Goal: Register for event/course

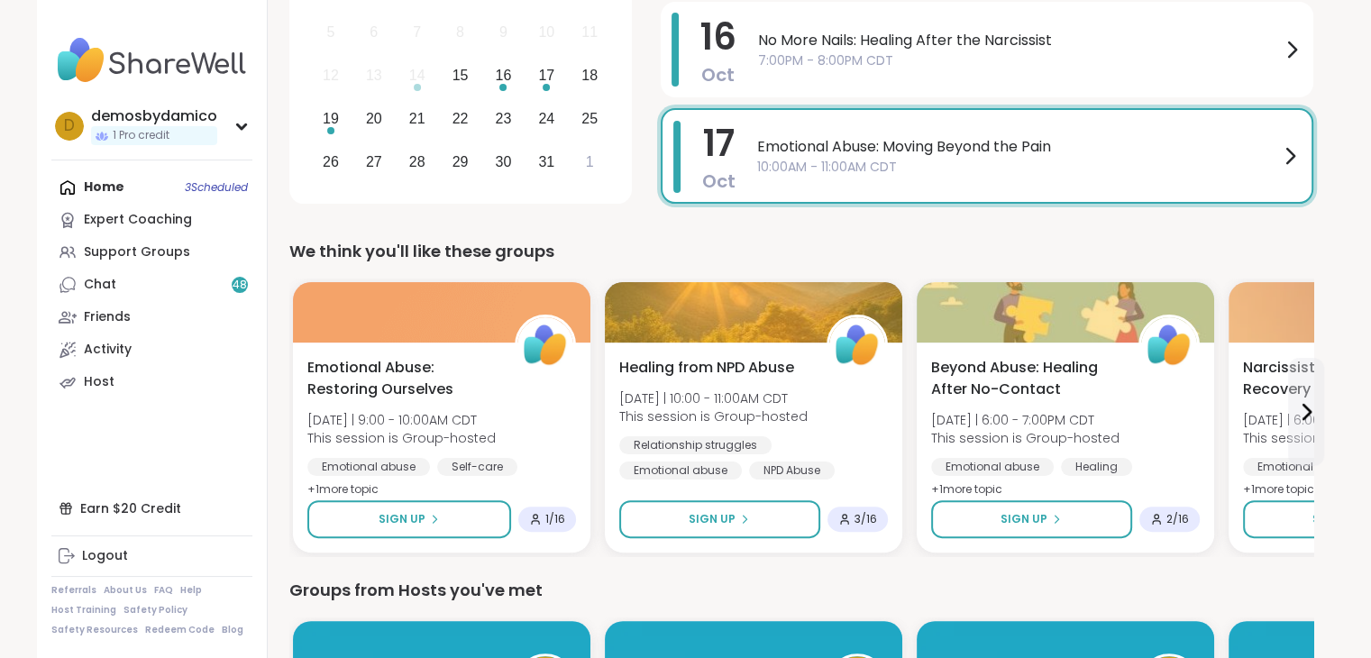
scroll to position [378, 0]
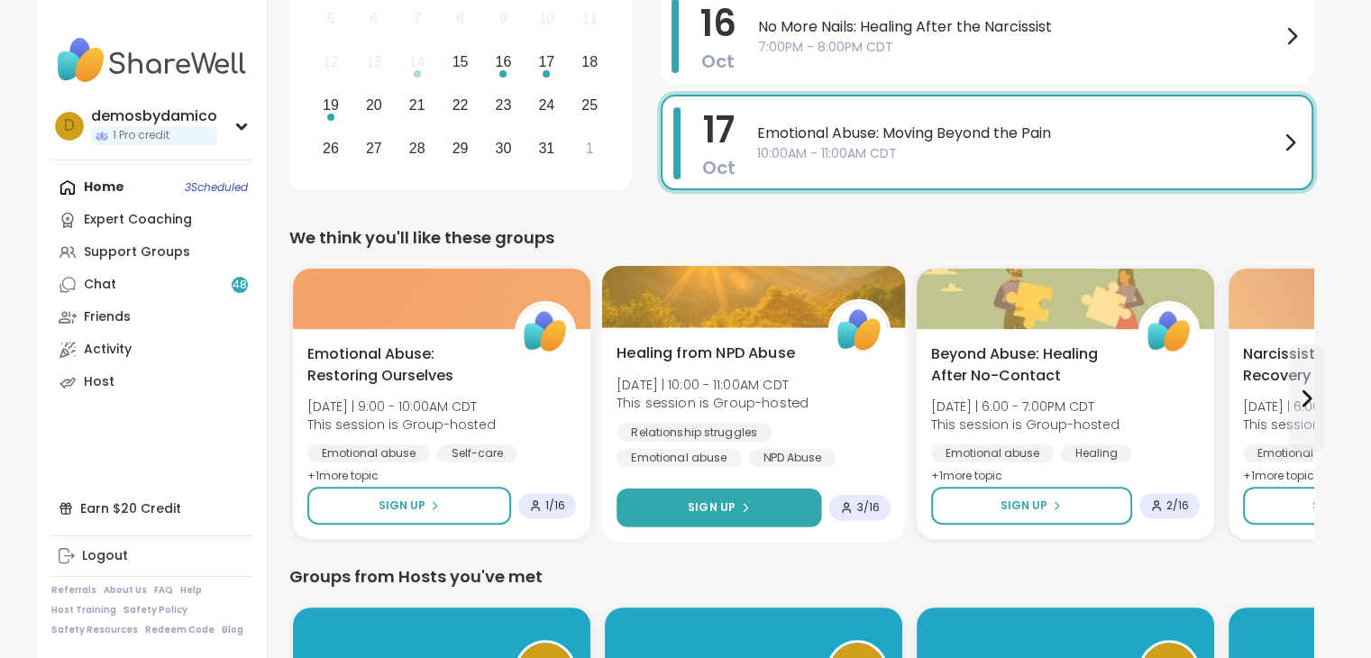
click at [729, 504] on span "Sign Up" at bounding box center [712, 507] width 48 height 16
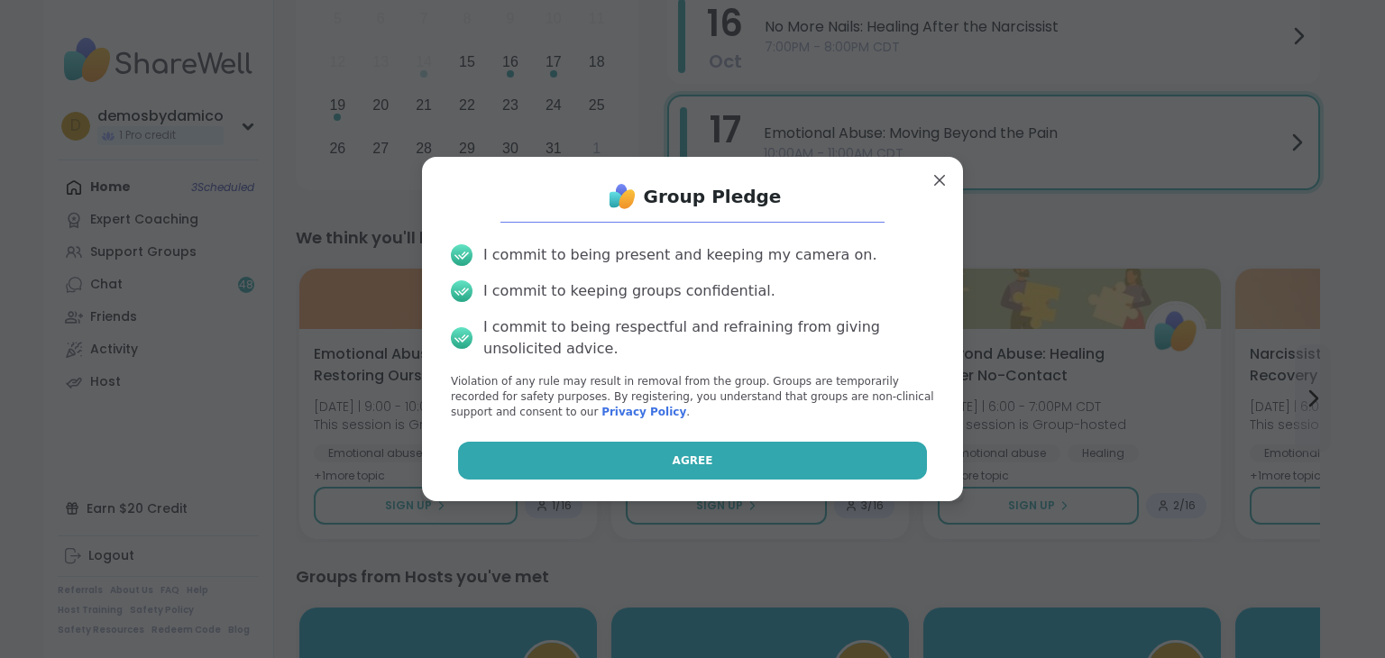
click at [687, 471] on button "Agree" at bounding box center [693, 461] width 470 height 38
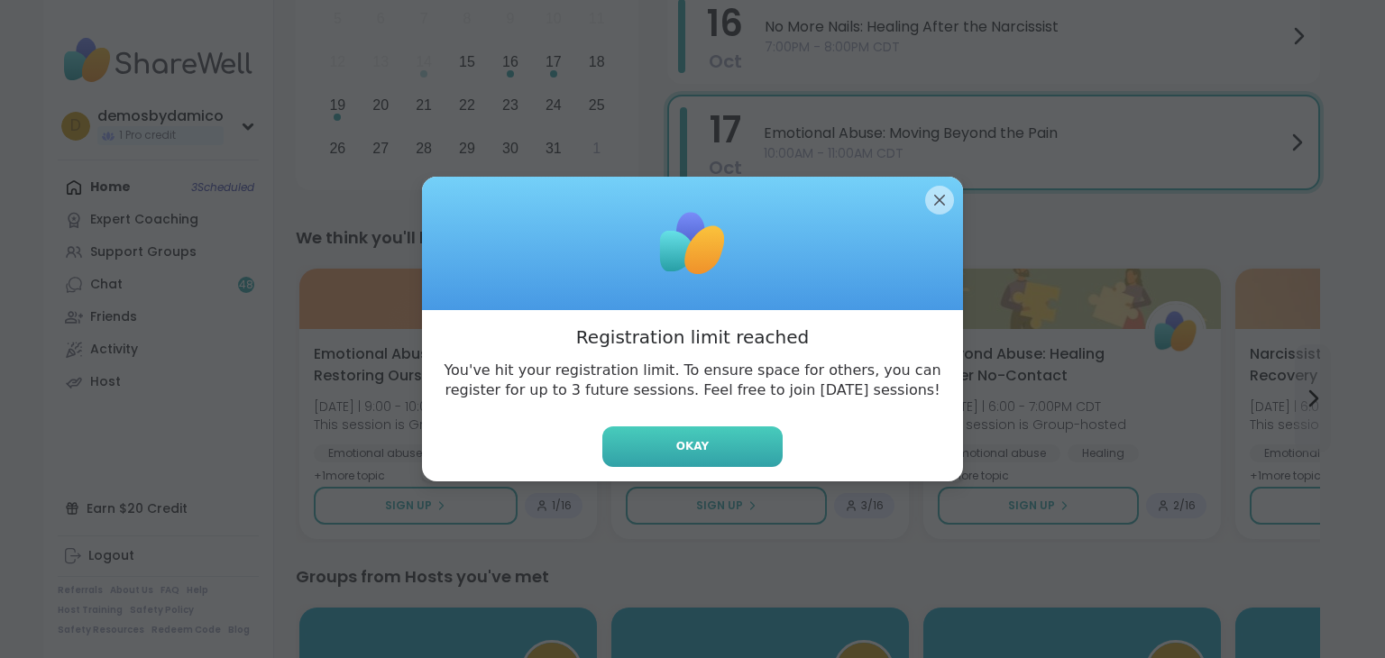
click at [676, 446] on span "Okay" at bounding box center [692, 446] width 32 height 16
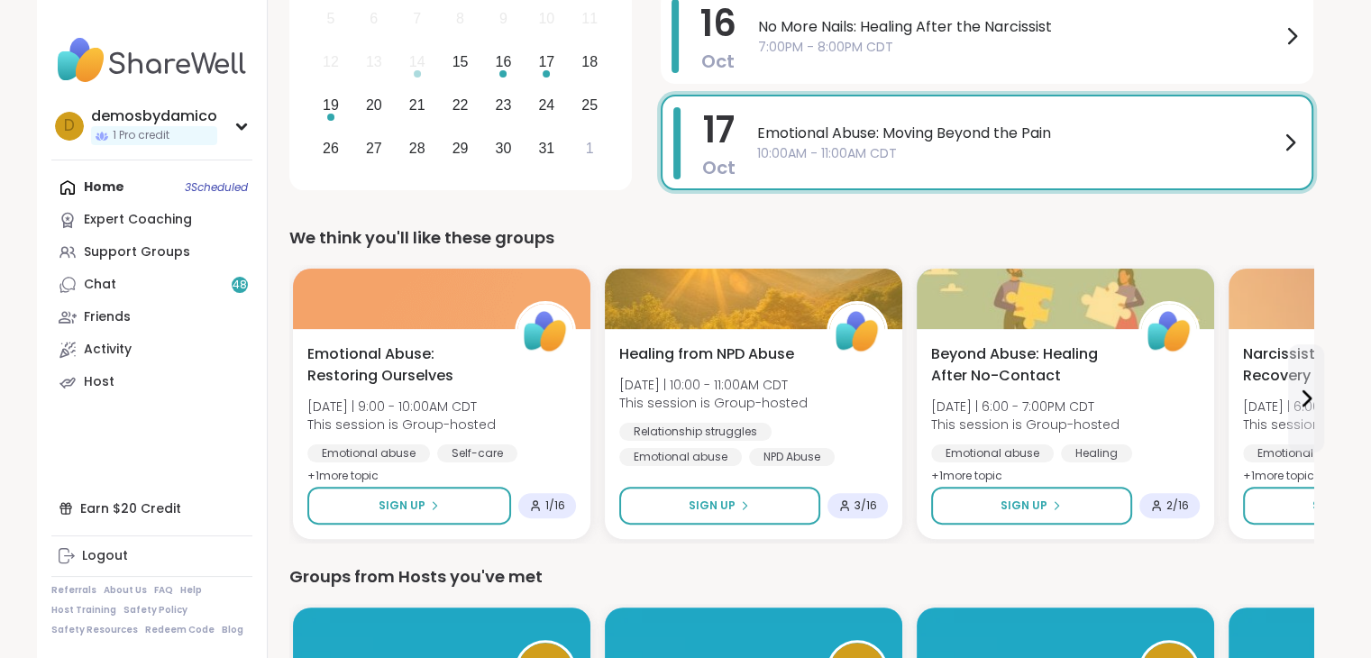
click at [213, 192] on div "Home 3 Scheduled Expert Coaching Support Groups Chat 48 Friends Activity Host" at bounding box center [151, 284] width 201 height 227
click at [202, 187] on div "Home 3 Scheduled Expert Coaching Support Groups Chat 48 Friends Activity Host" at bounding box center [151, 284] width 201 height 227
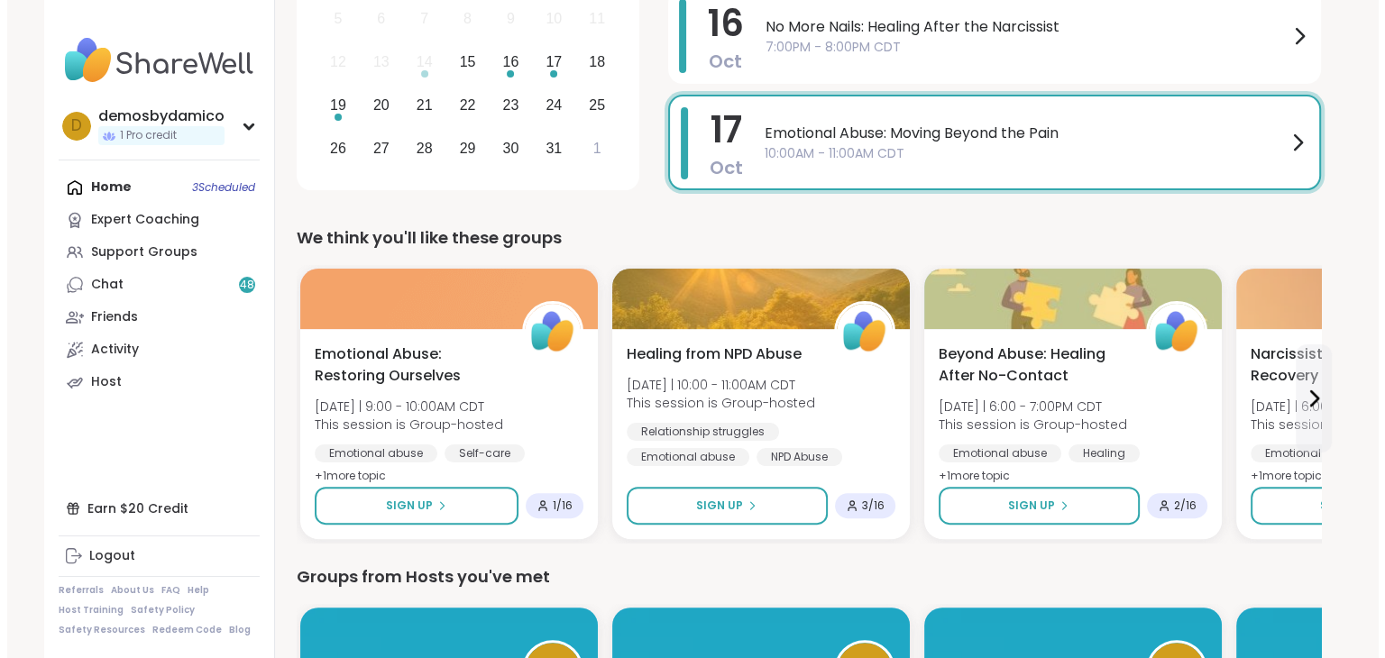
scroll to position [0, 0]
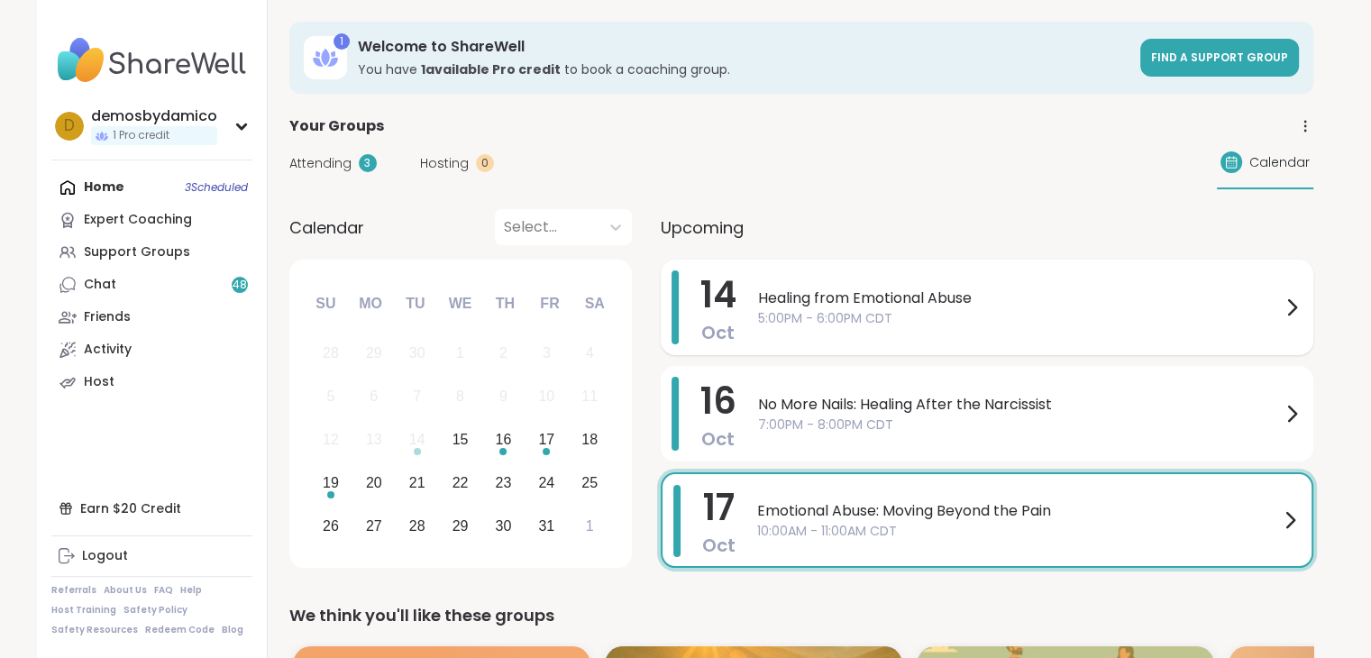
click at [1277, 316] on span "5:00PM - 6:00PM CDT" at bounding box center [1019, 318] width 523 height 19
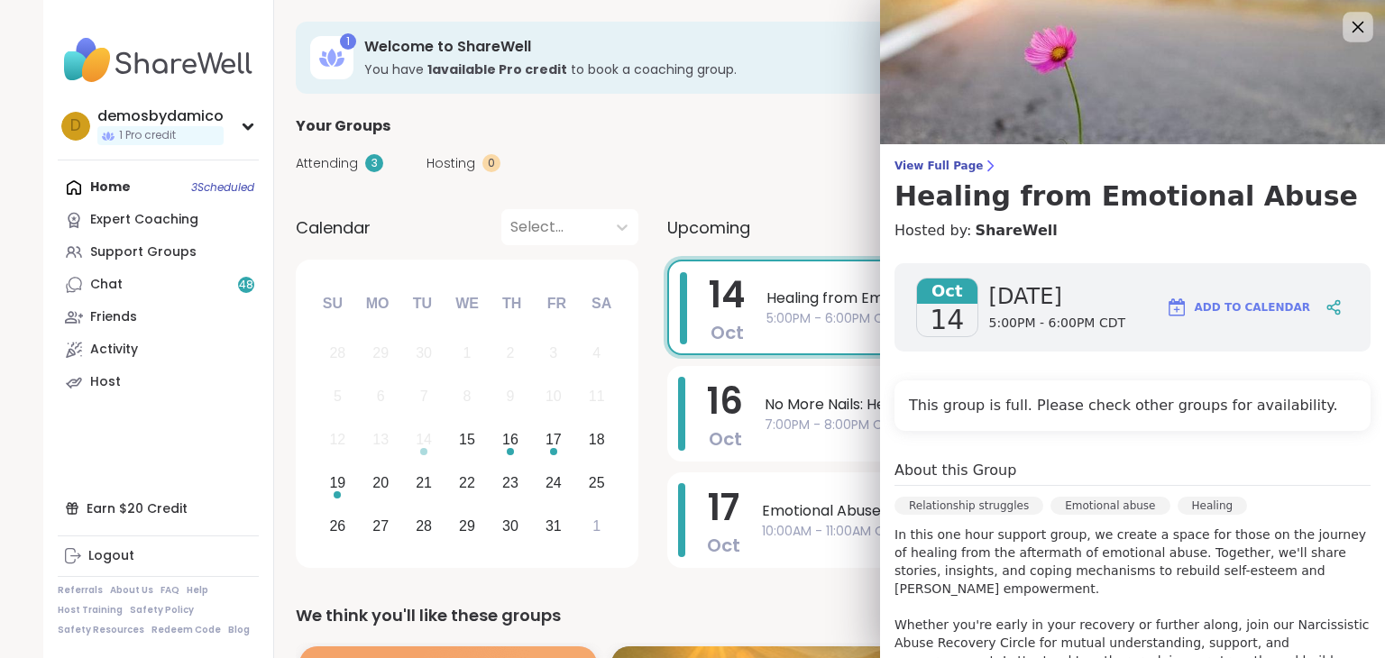
click at [1342, 13] on div at bounding box center [1357, 27] width 31 height 31
click at [1352, 25] on icon at bounding box center [1358, 28] width 12 height 12
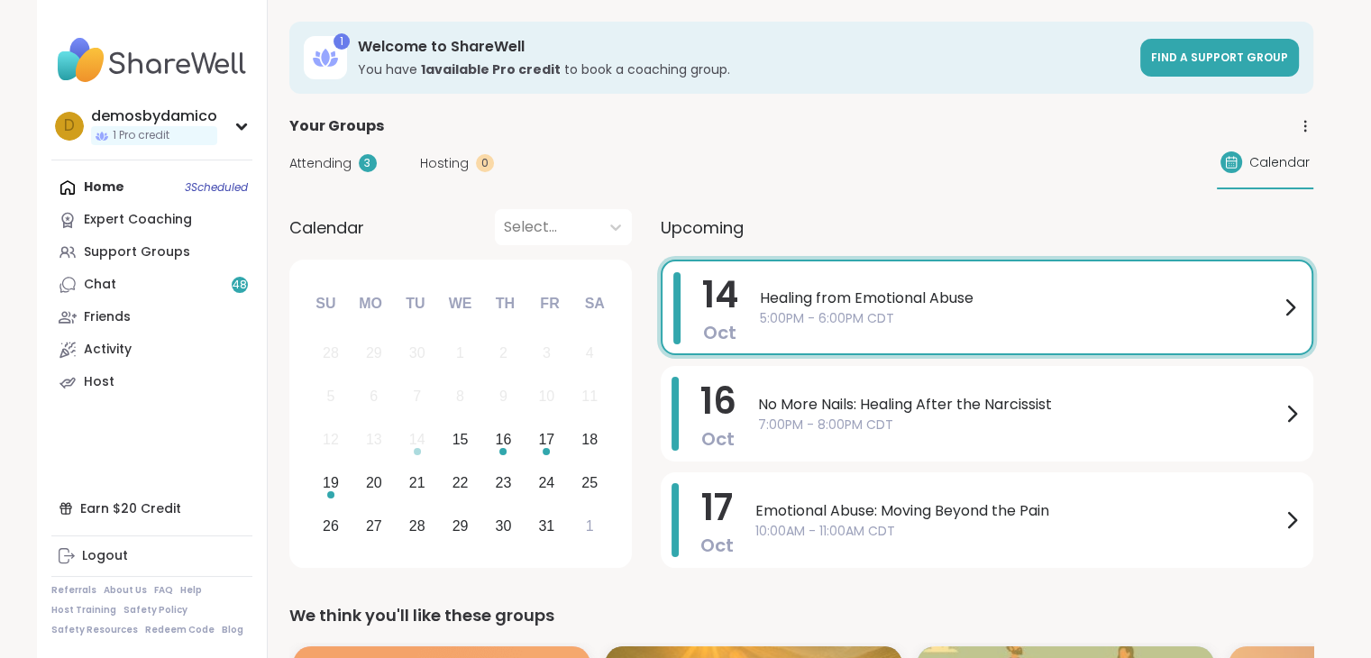
drag, startPoint x: 1174, startPoint y: 301, endPoint x: 1267, endPoint y: 315, distance: 94.8
click at [1267, 315] on span "5:00PM - 6:00PM CDT" at bounding box center [1019, 318] width 519 height 19
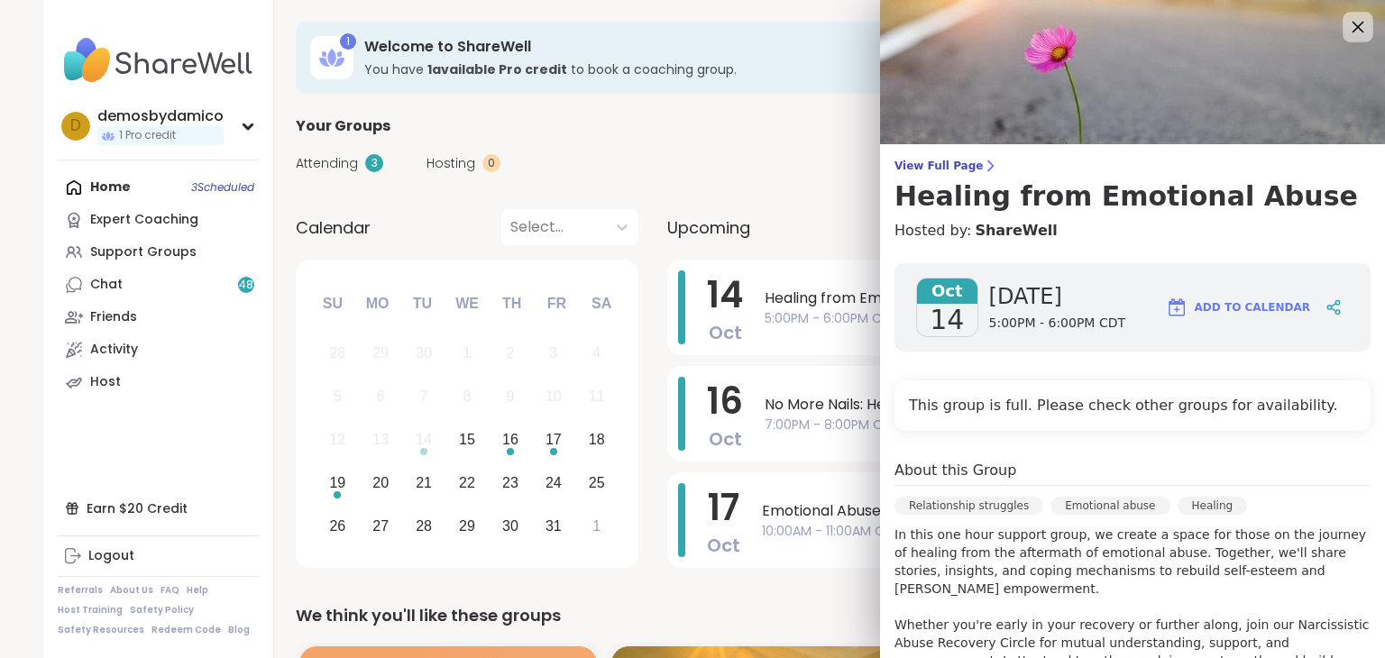
click at [1346, 23] on icon at bounding box center [1357, 26] width 23 height 23
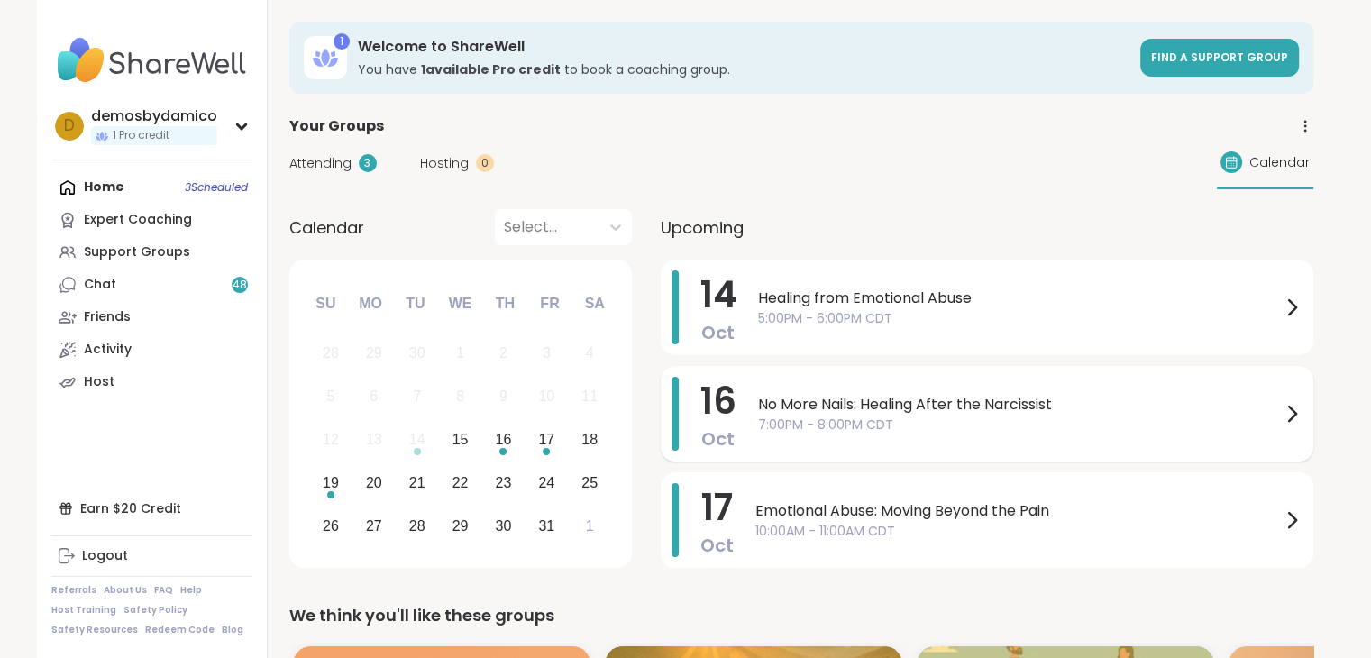
click at [792, 407] on span "No More Nails: Healing After the Narcissist" at bounding box center [1019, 405] width 523 height 22
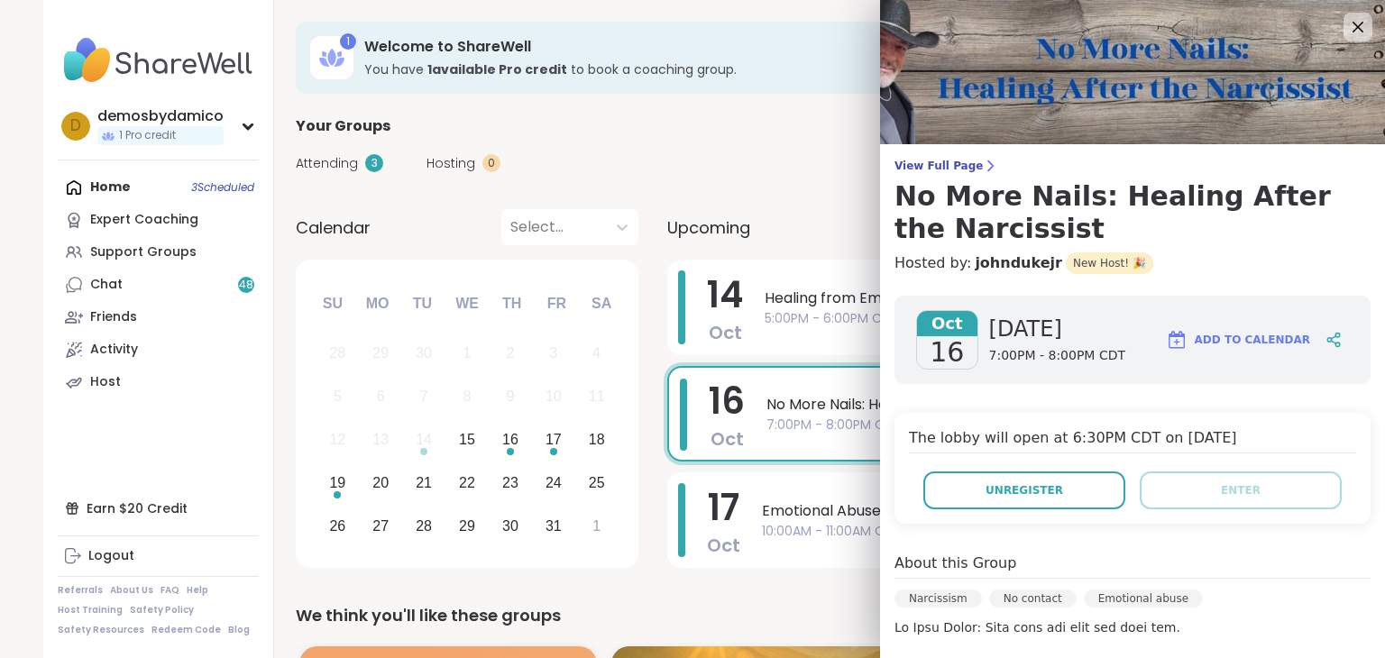
click at [821, 184] on div "Attending 3 Hosting 0 Calendar" at bounding box center [808, 163] width 1024 height 52
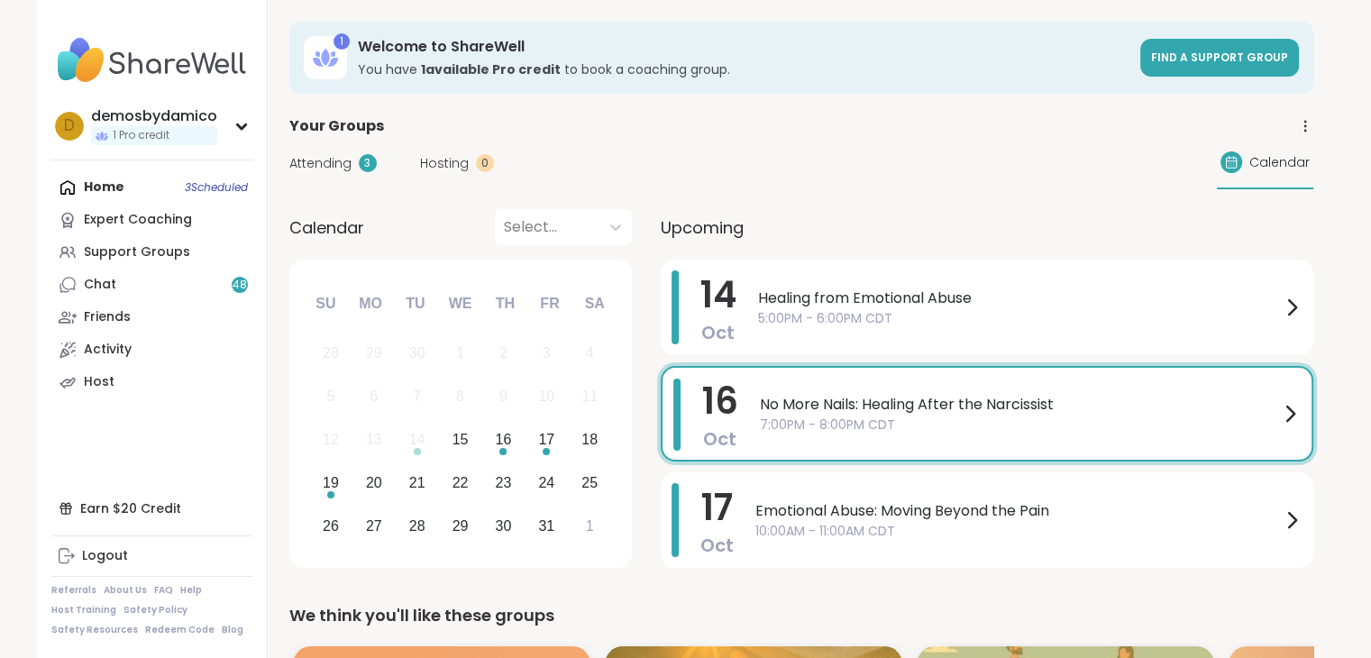
click at [966, 459] on div "[DATE] No More Nails: Healing After the Narcissist 7:00PM - 8:00PM CDT" at bounding box center [987, 414] width 653 height 96
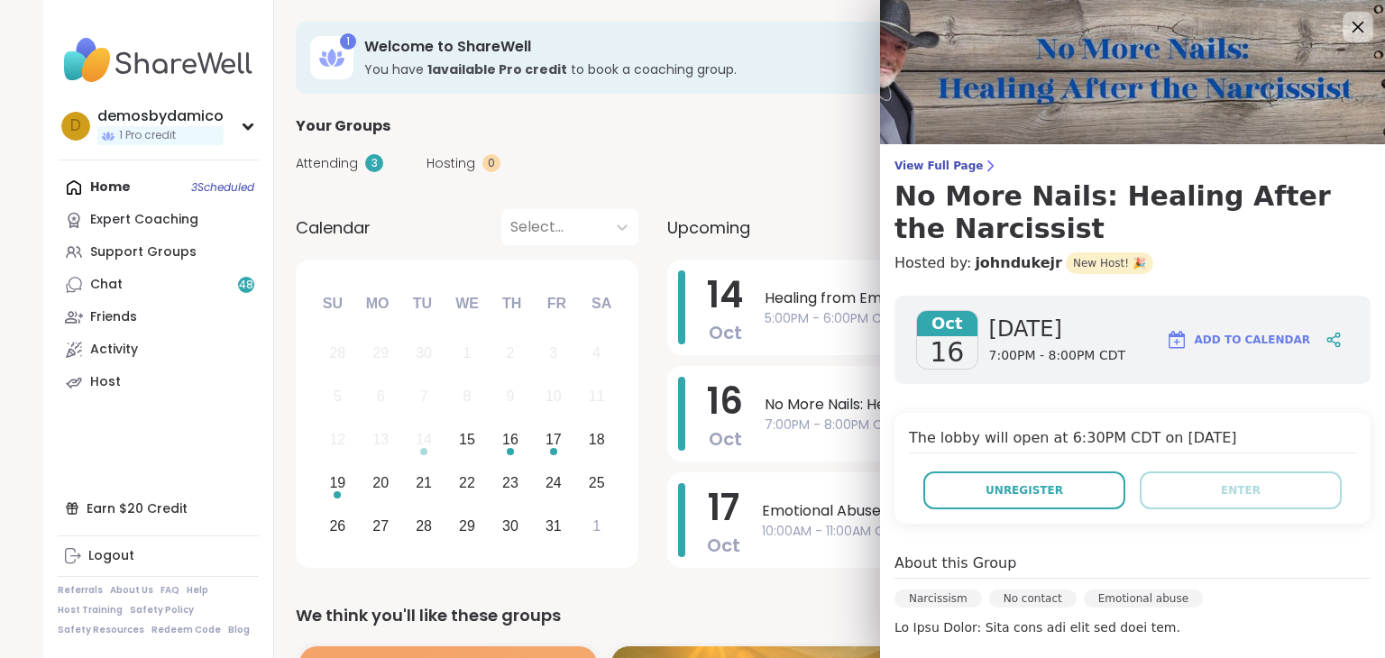
click at [1352, 29] on icon at bounding box center [1358, 28] width 12 height 12
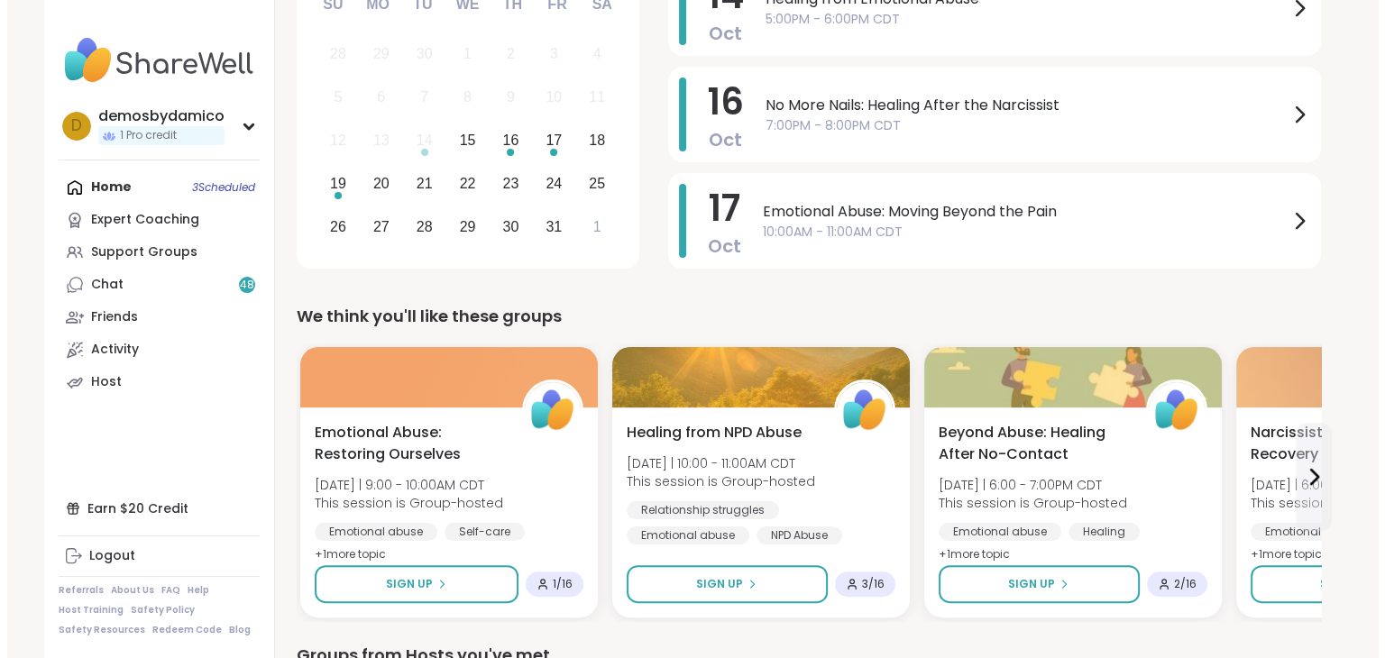
scroll to position [362, 0]
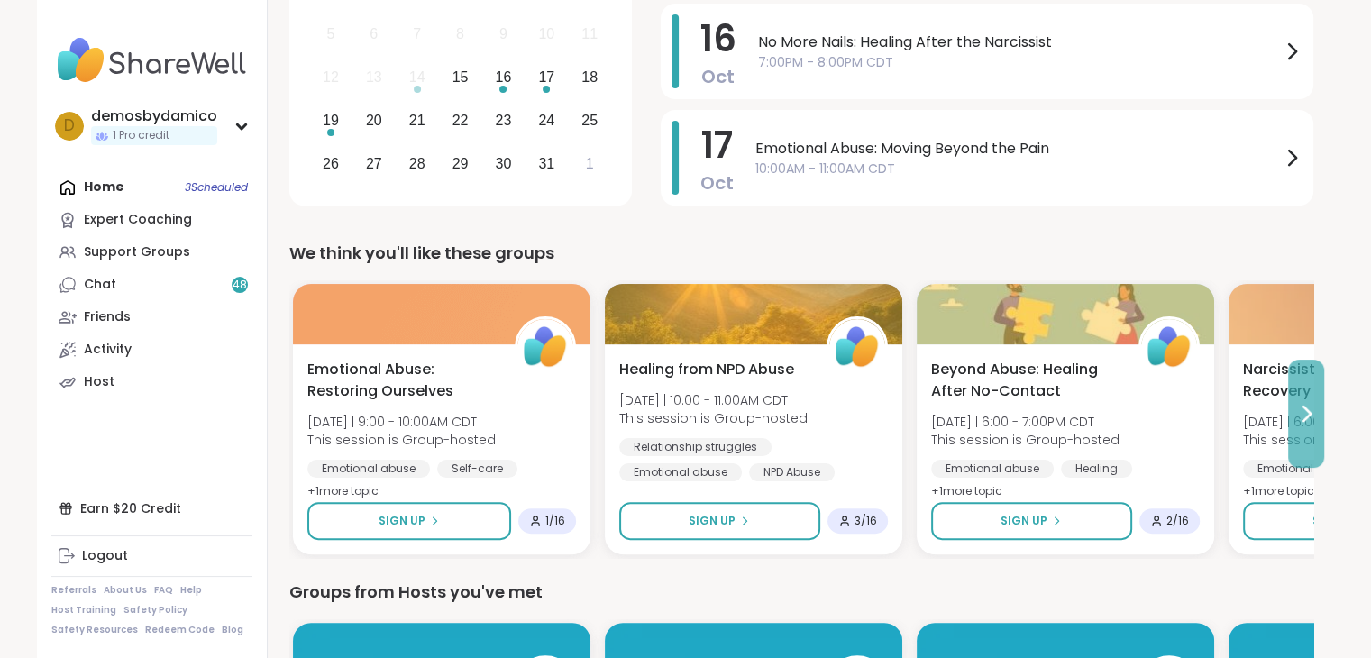
click at [1303, 423] on icon at bounding box center [1306, 414] width 22 height 22
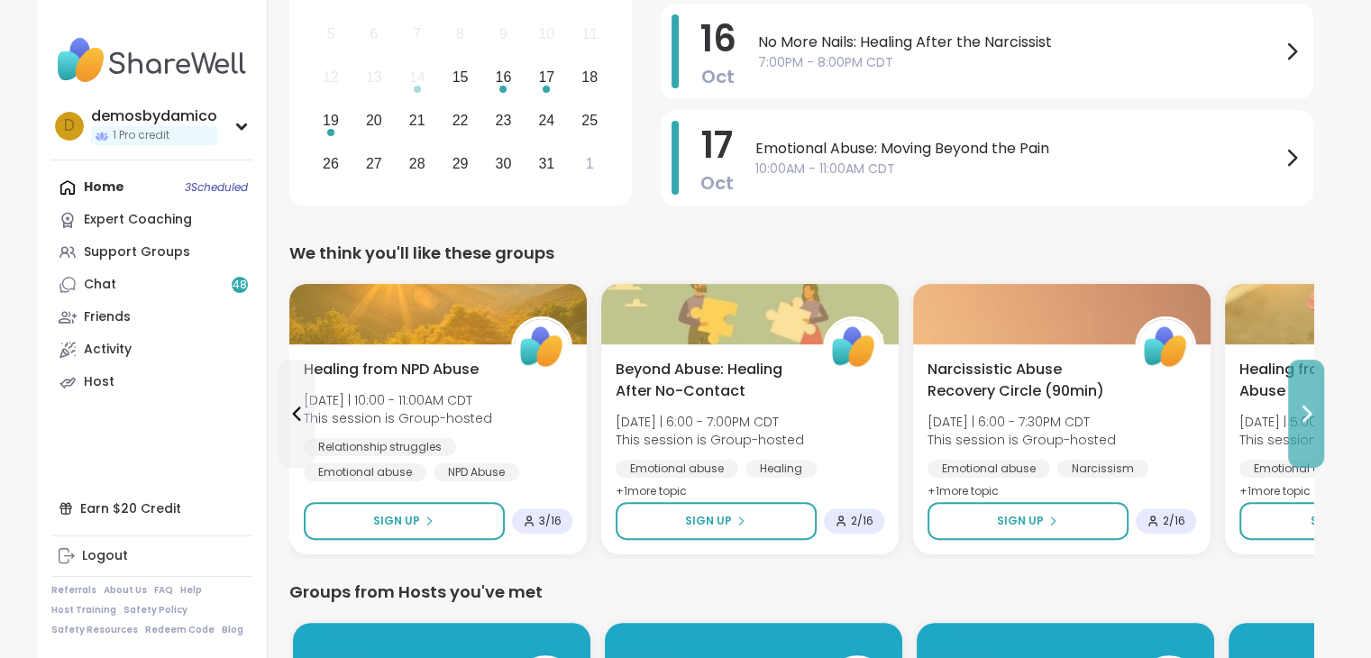
click at [1306, 416] on icon at bounding box center [1306, 414] width 7 height 14
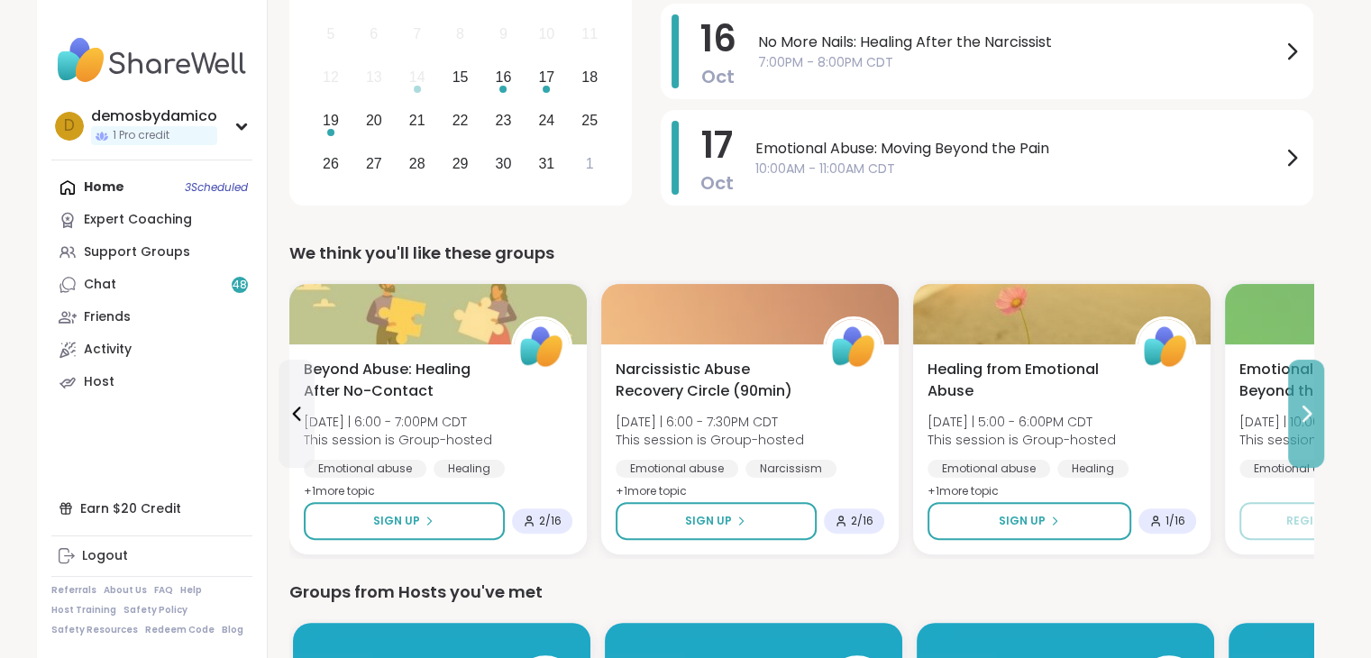
click at [1306, 416] on icon at bounding box center [1306, 414] width 7 height 14
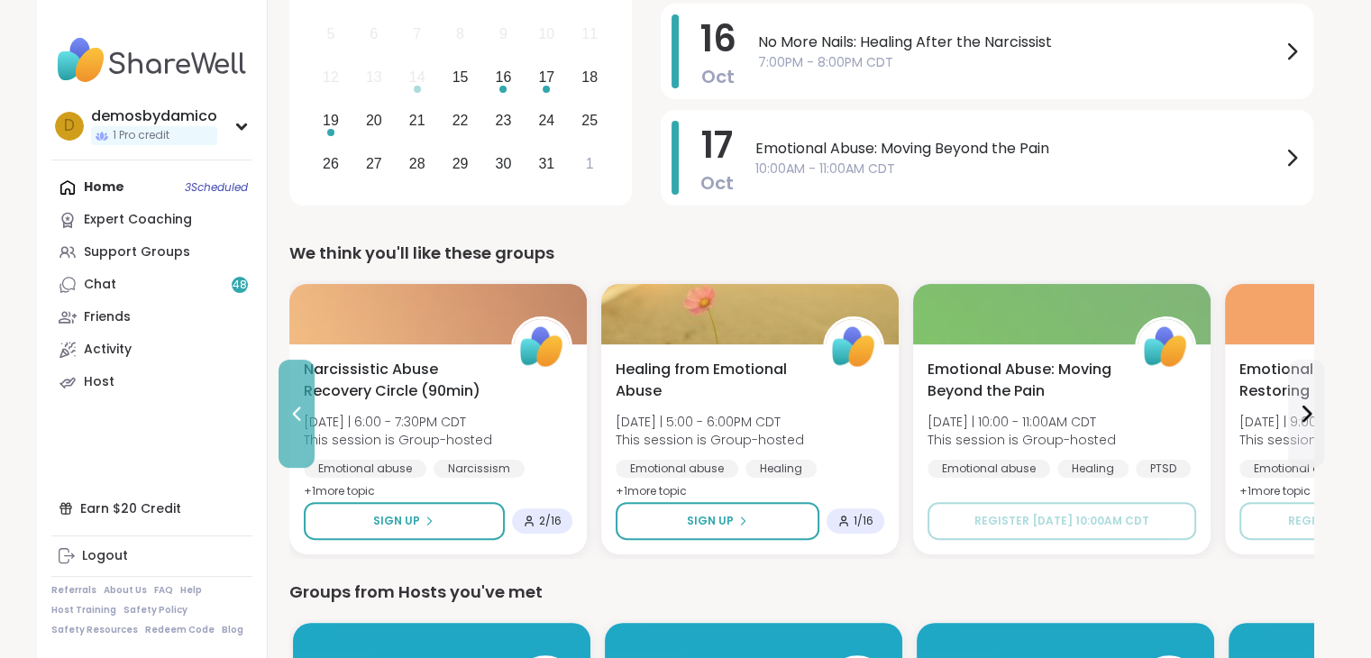
click at [306, 412] on button at bounding box center [297, 414] width 36 height 108
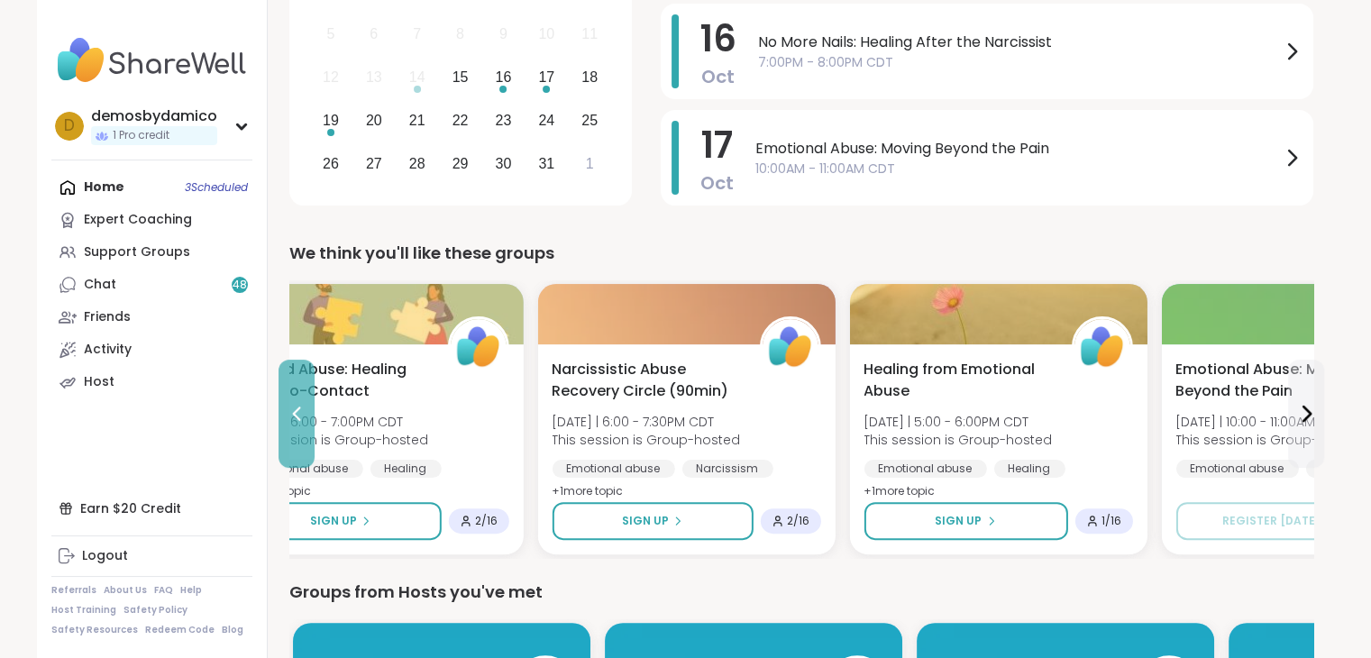
click at [306, 412] on button at bounding box center [297, 414] width 36 height 108
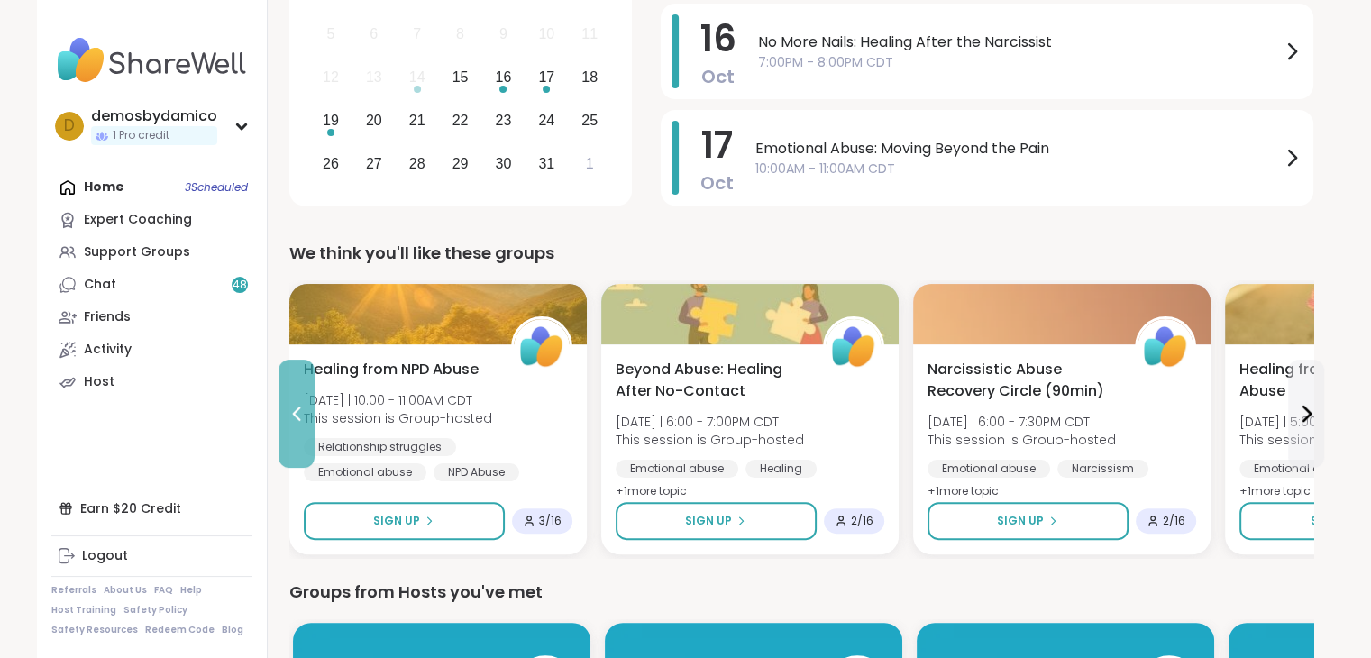
click at [306, 412] on button at bounding box center [297, 414] width 36 height 108
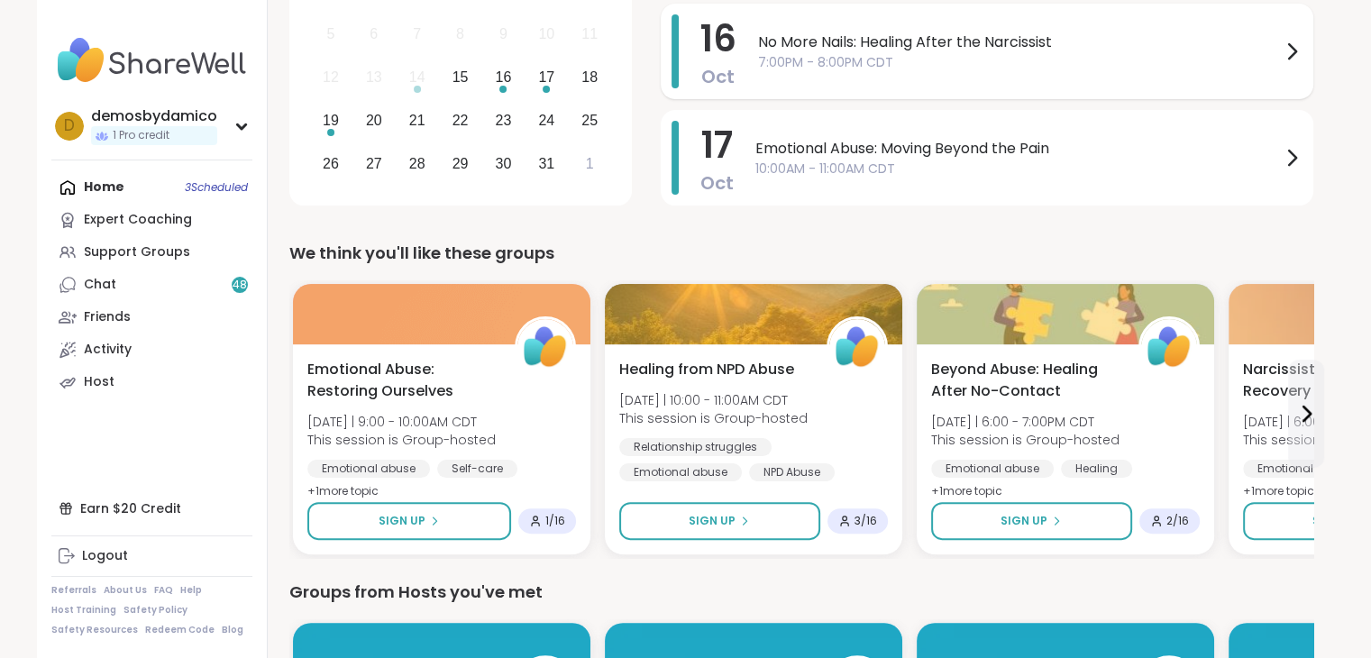
click at [934, 60] on span "7:00PM - 8:00PM CDT" at bounding box center [1019, 62] width 523 height 19
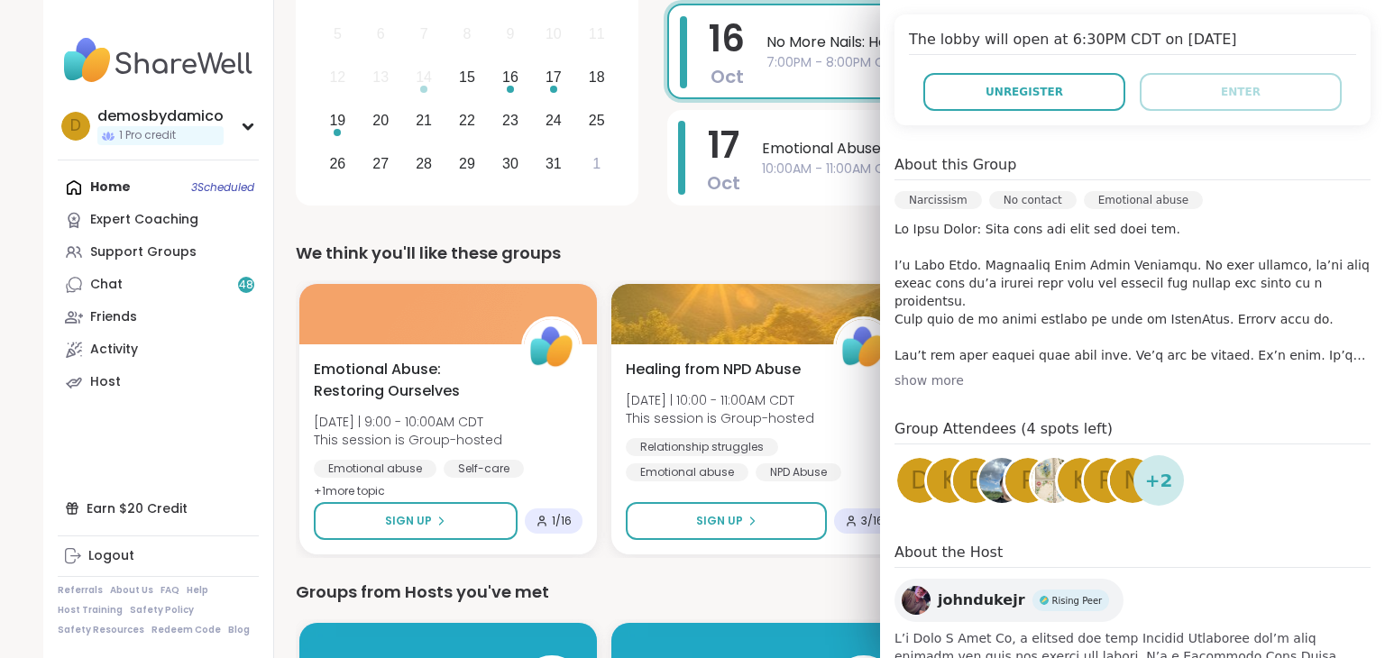
scroll to position [401, 0]
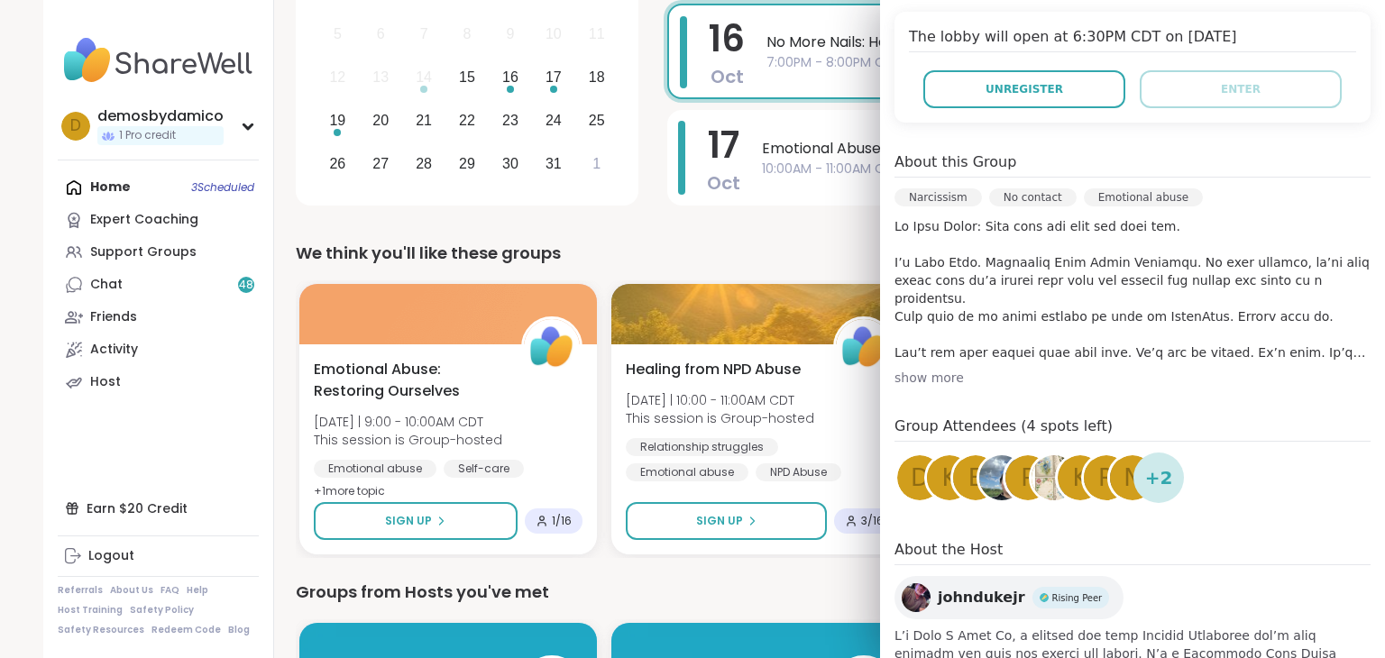
click at [901, 382] on div "show more" at bounding box center [1132, 378] width 476 height 18
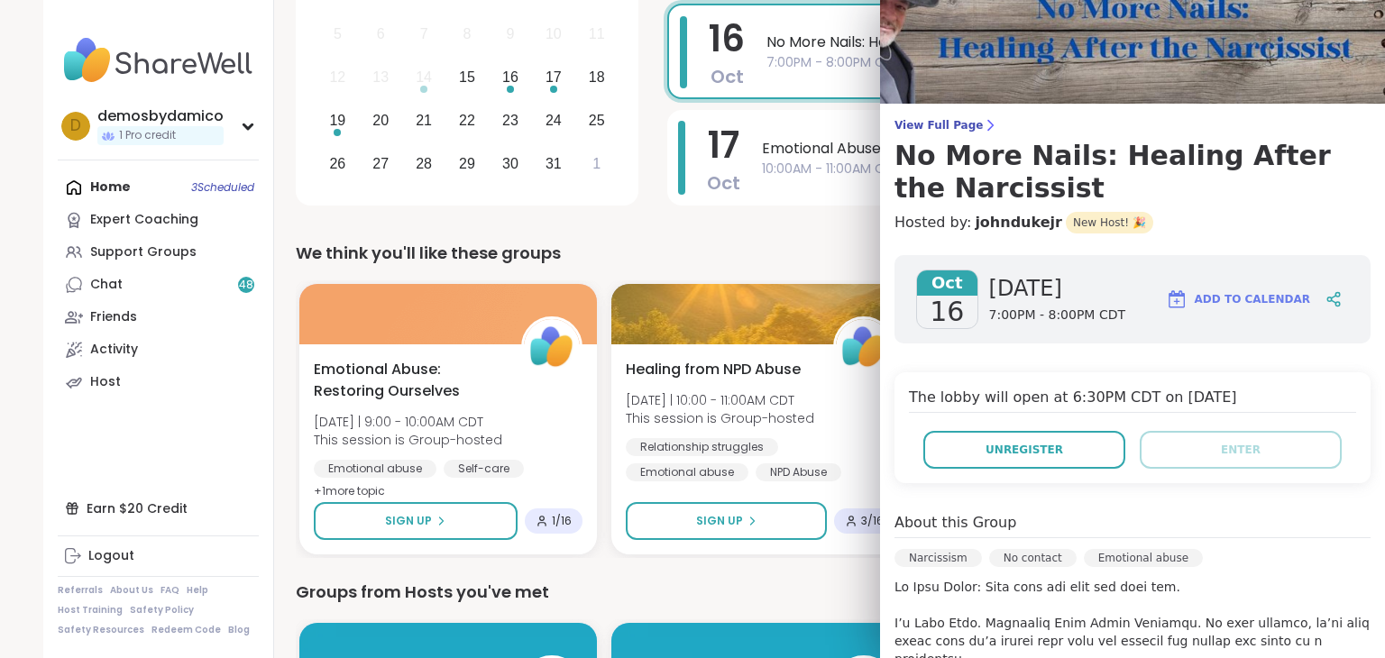
scroll to position [0, 0]
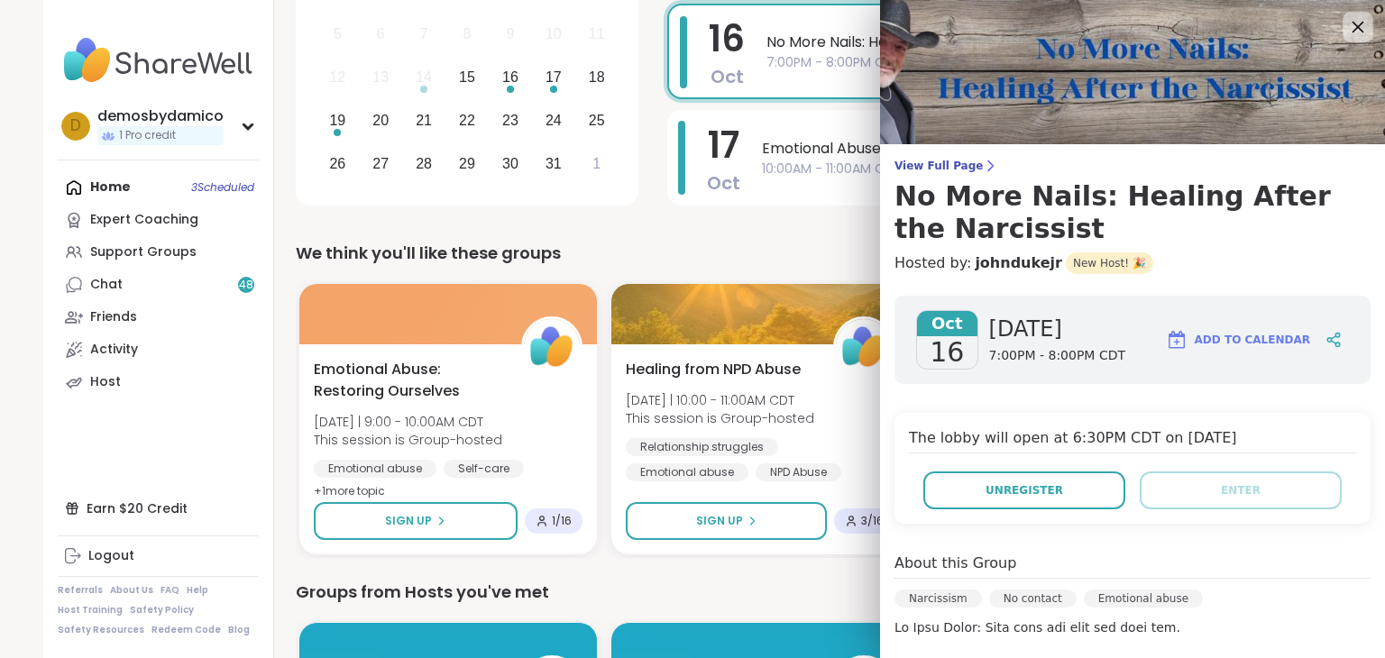
click at [1346, 23] on icon at bounding box center [1357, 26] width 23 height 23
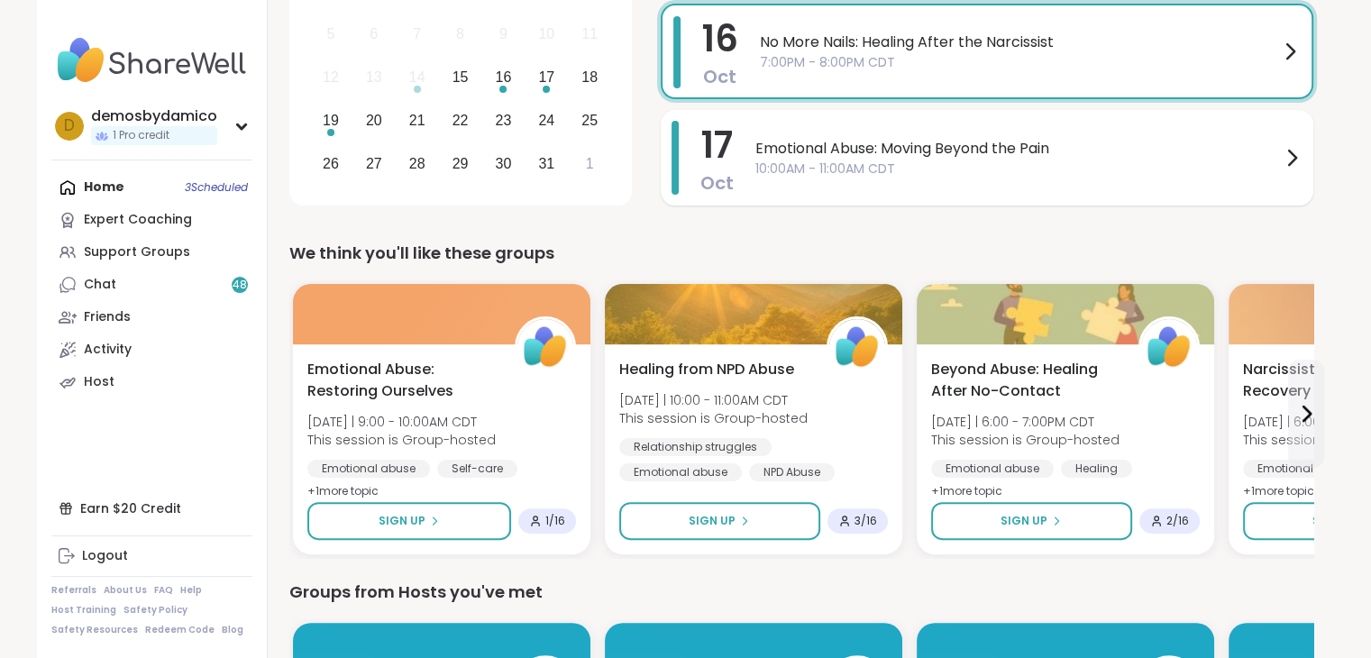
click at [959, 156] on span "Emotional Abuse: Moving Beyond the Pain" at bounding box center [1018, 149] width 526 height 22
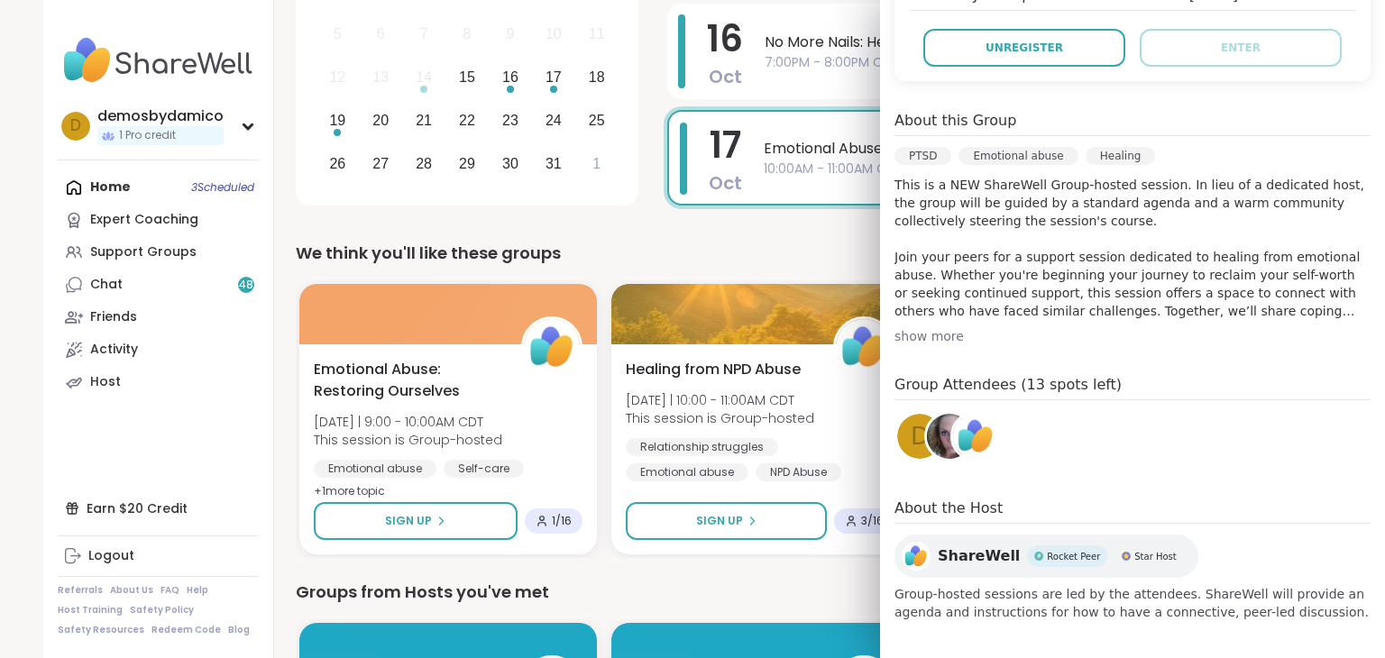
scroll to position [448, 0]
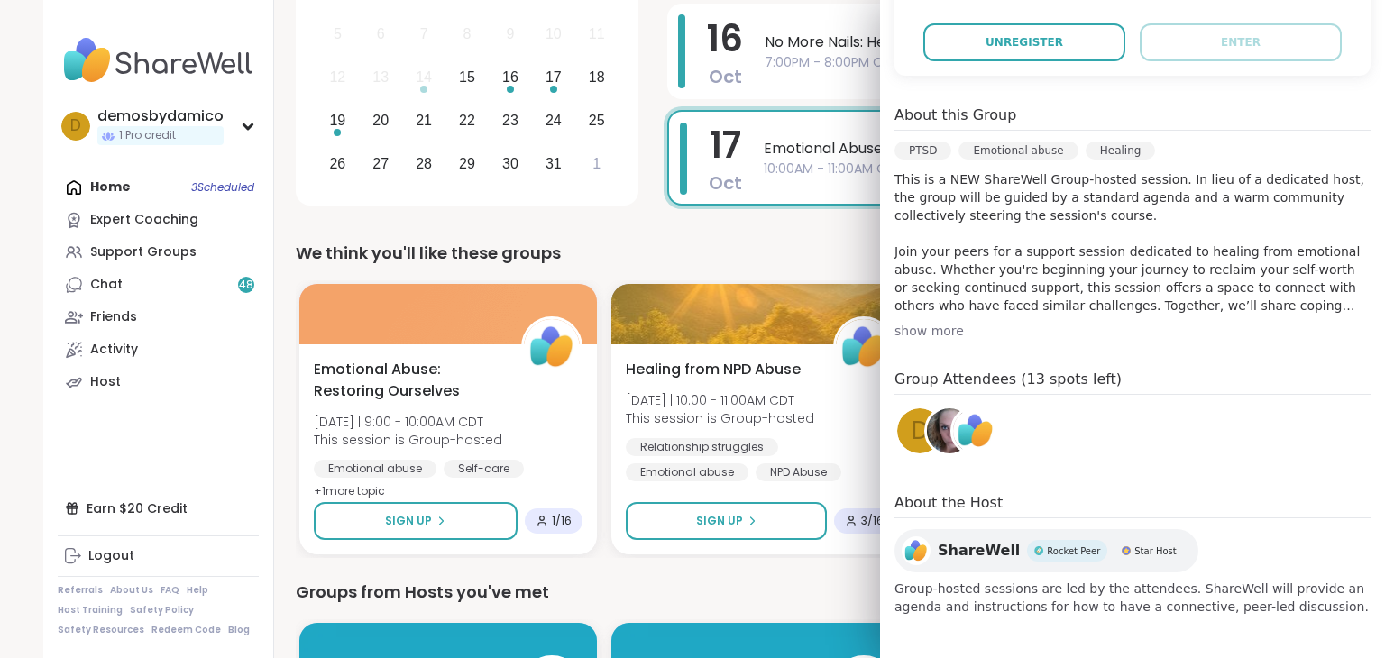
click at [953, 437] on img at bounding box center [975, 430] width 45 height 45
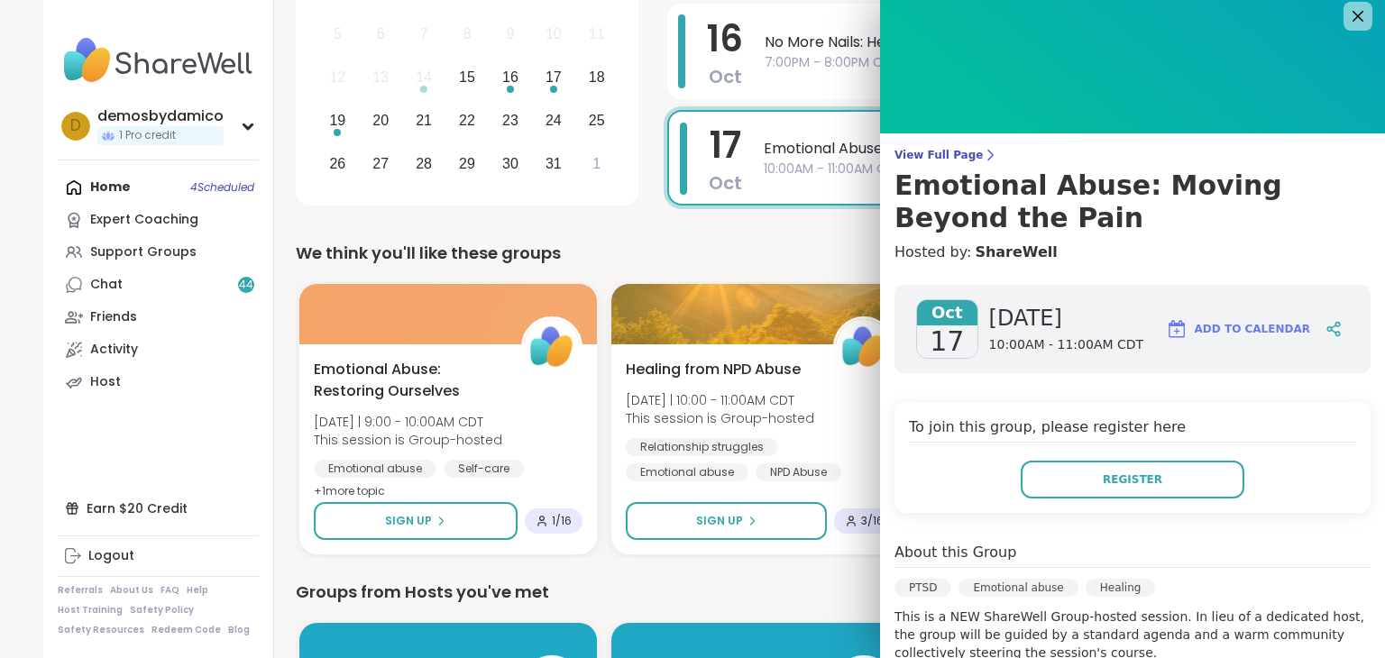
scroll to position [0, 0]
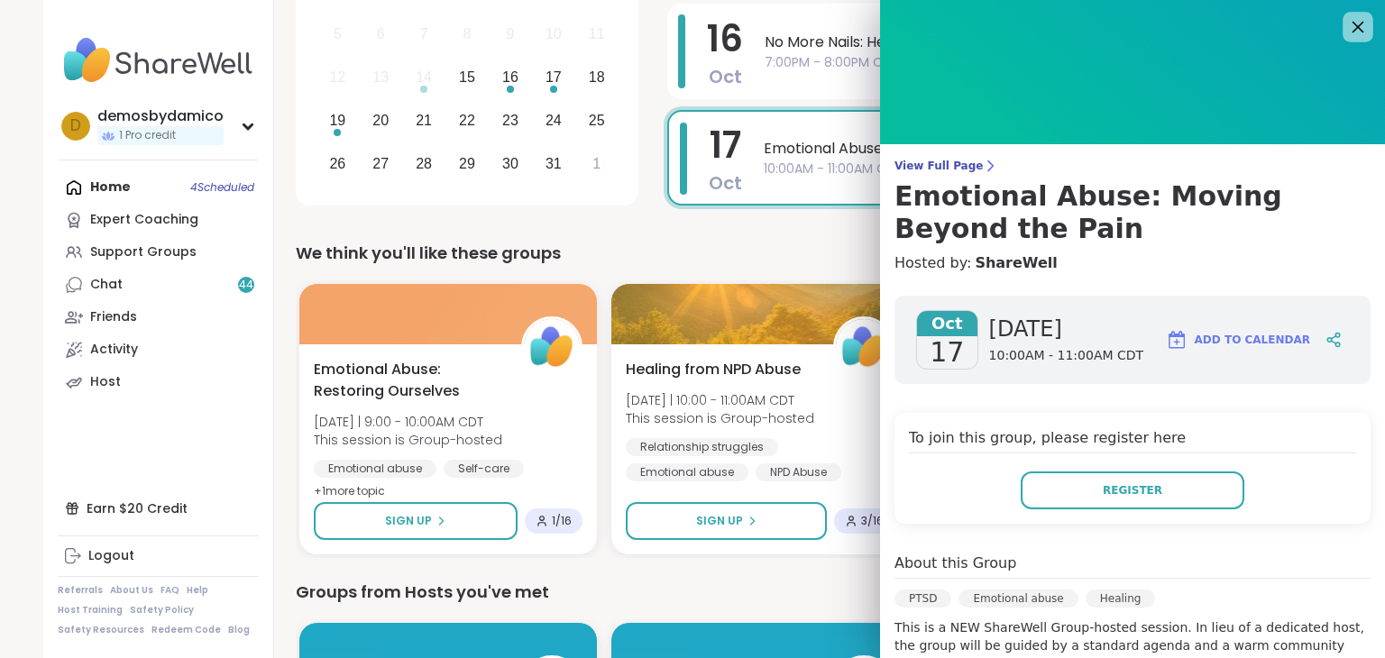
click at [1346, 30] on icon at bounding box center [1357, 26] width 23 height 23
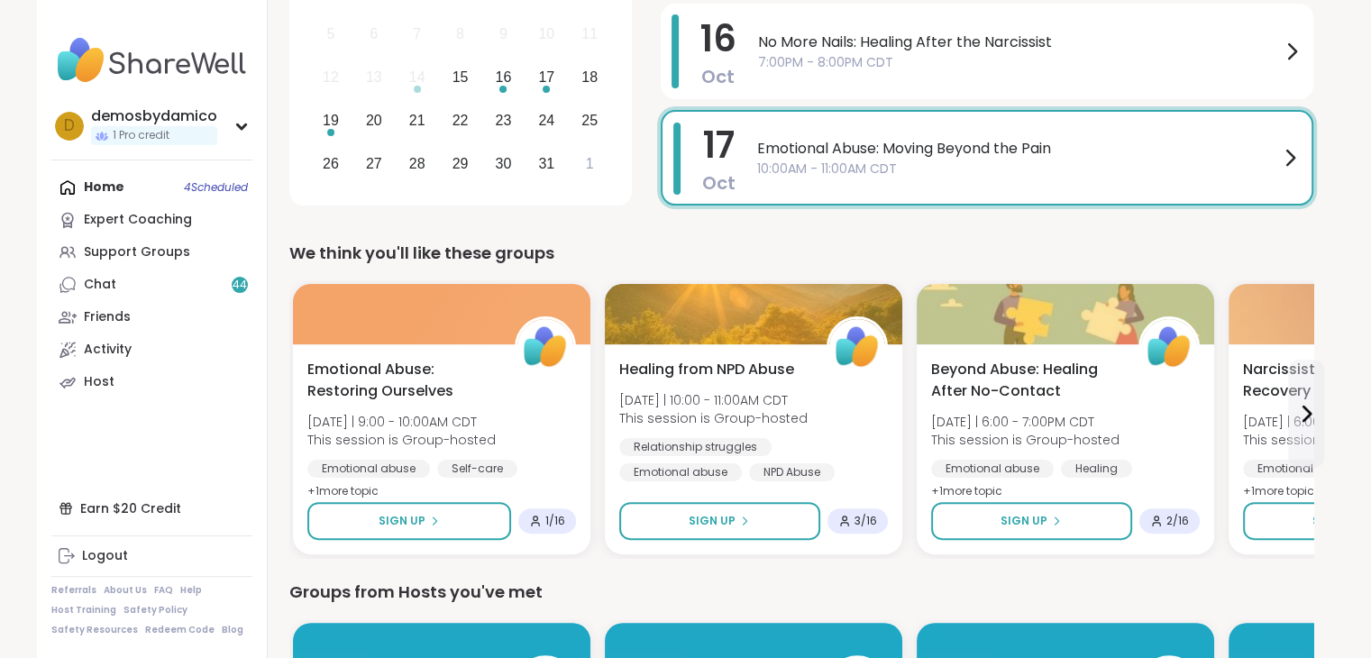
click at [1215, 172] on span "10:00AM - 11:00AM CDT" at bounding box center [1018, 169] width 522 height 19
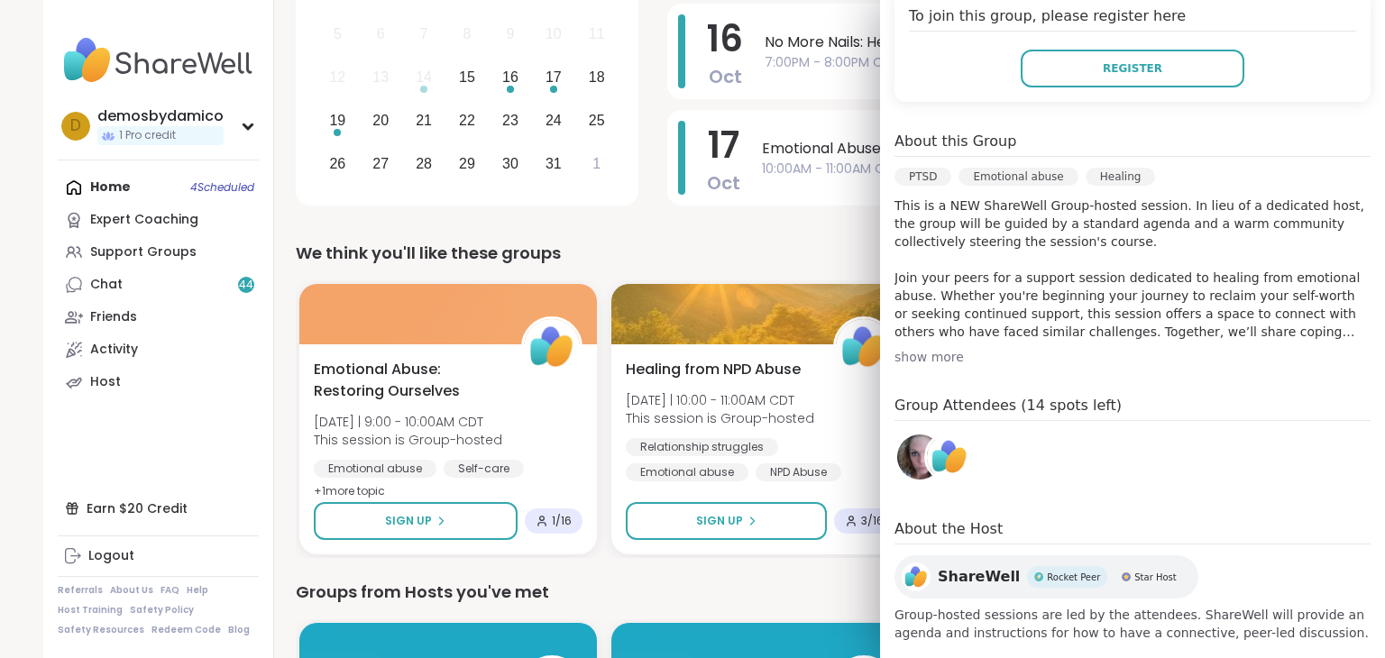
scroll to position [448, 0]
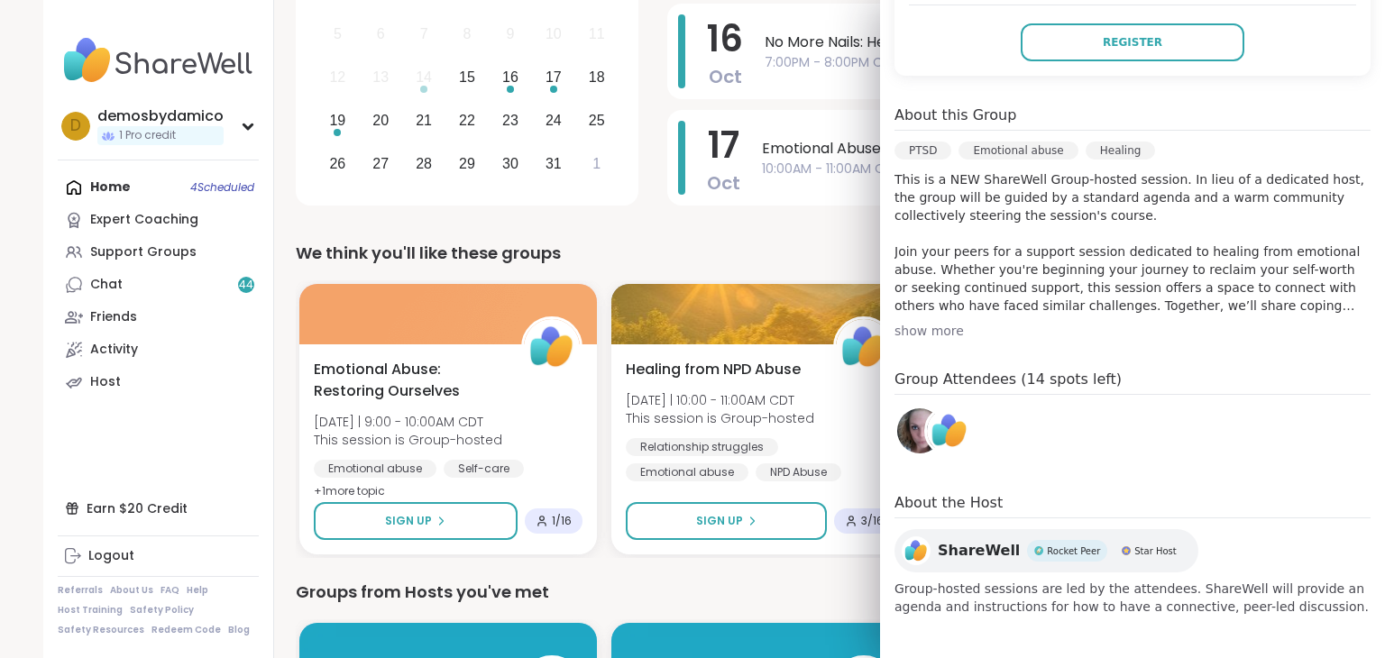
click at [927, 430] on img at bounding box center [949, 430] width 45 height 45
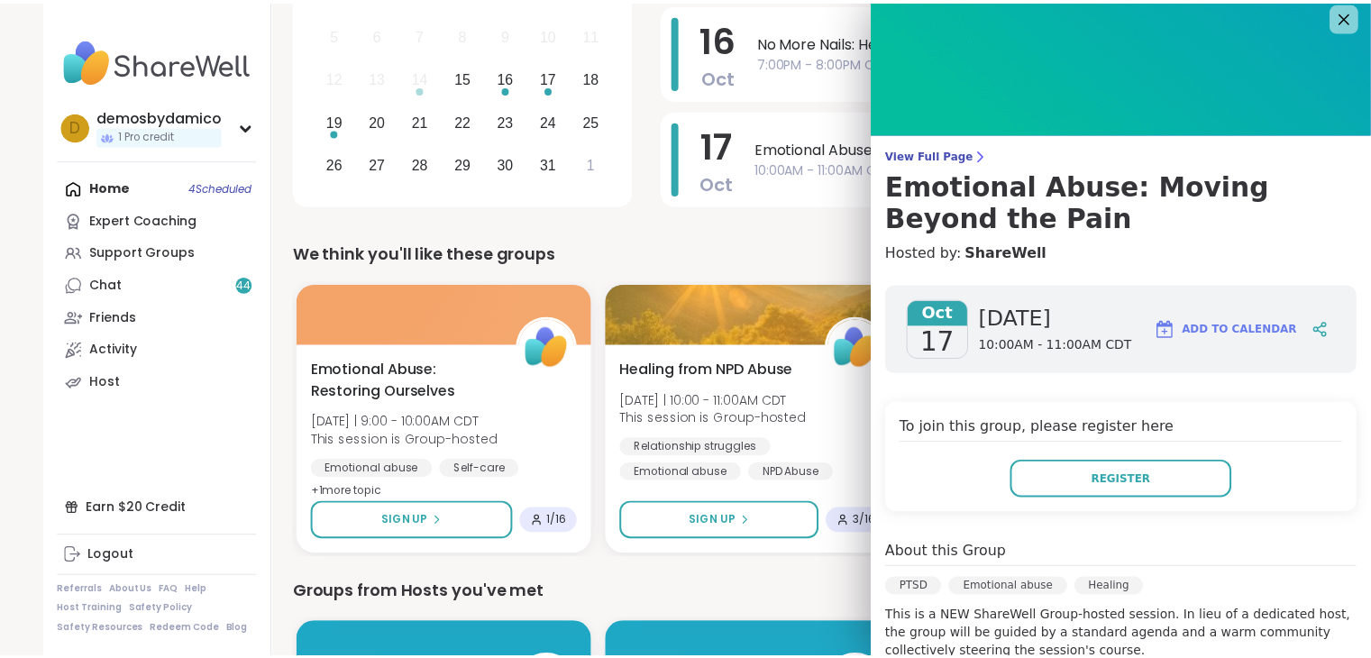
scroll to position [0, 0]
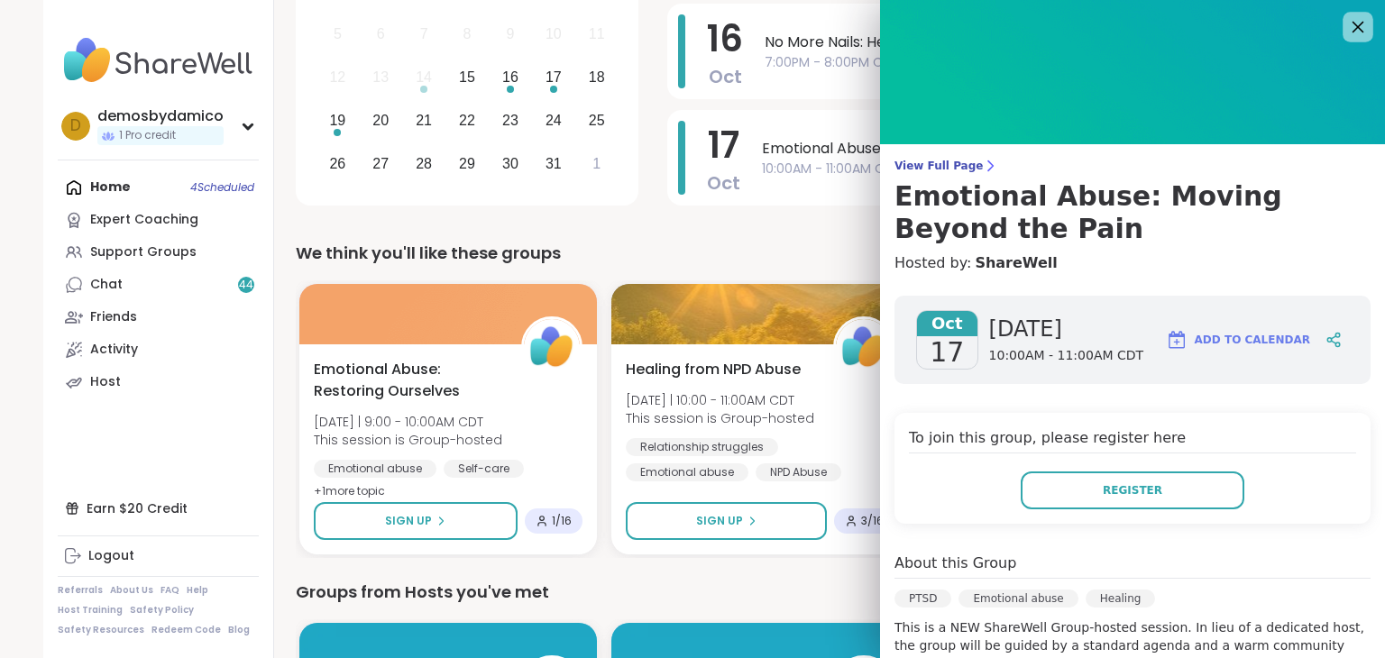
click at [1346, 28] on icon at bounding box center [1357, 26] width 23 height 23
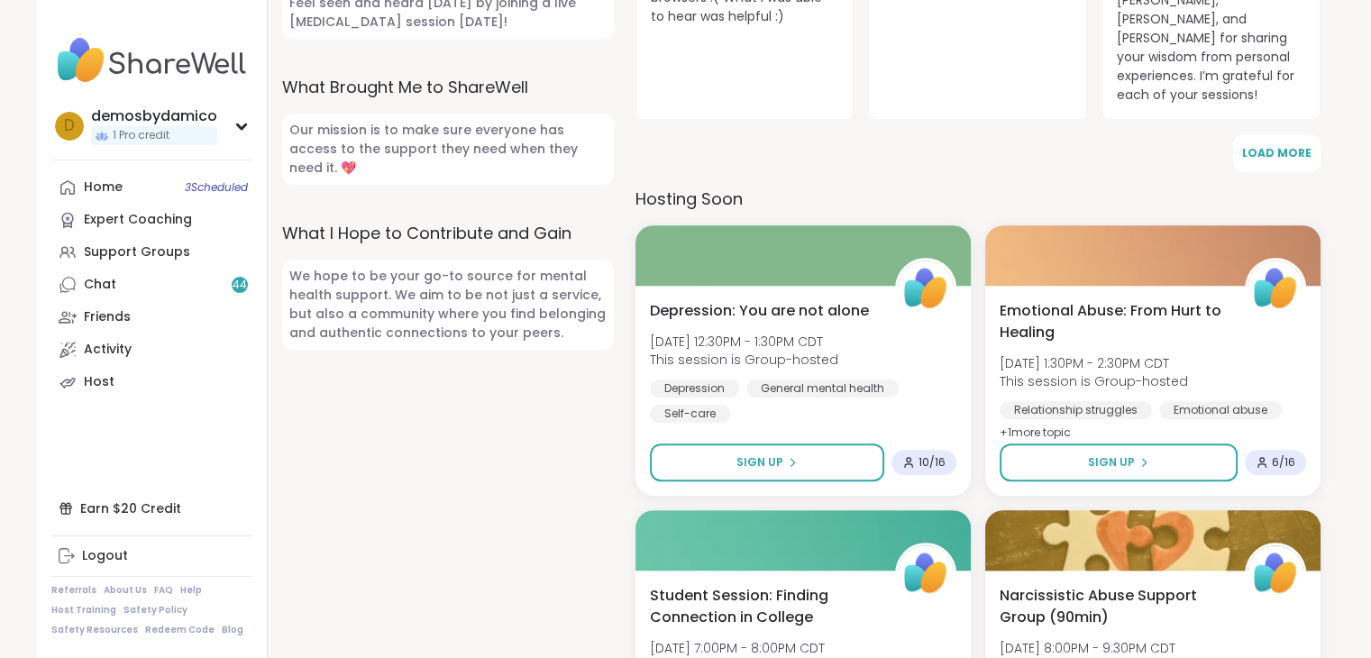
scroll to position [883, 0]
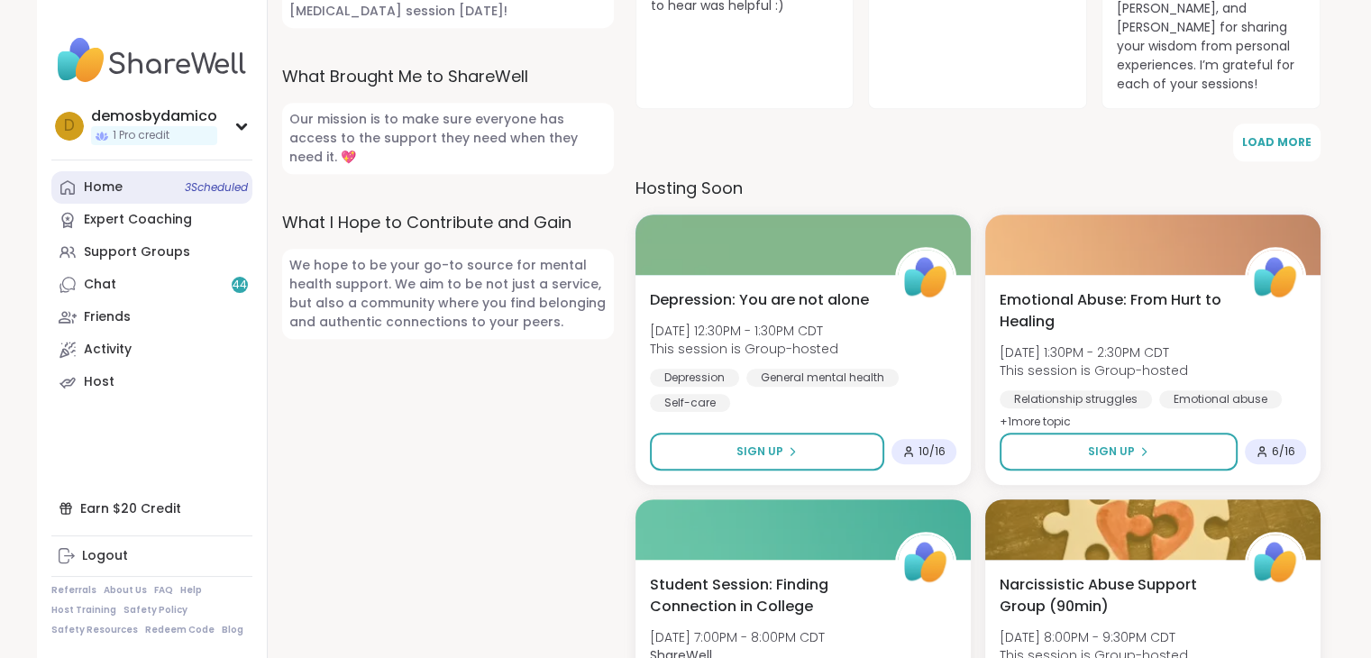
click at [216, 185] on span "3 Scheduled" at bounding box center [216, 187] width 63 height 14
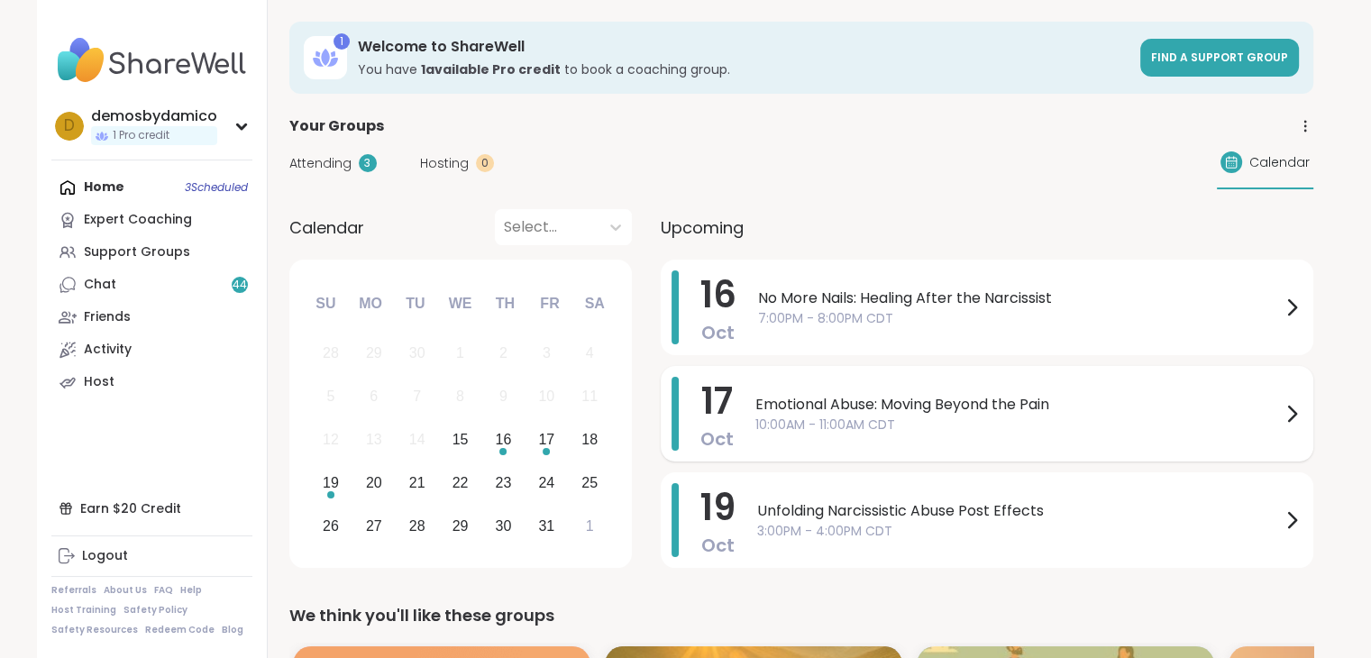
click at [1153, 441] on div "Emotional Abuse: Moving Beyond the Pain 10:00AM - 11:00AM CDT" at bounding box center [1028, 414] width 547 height 74
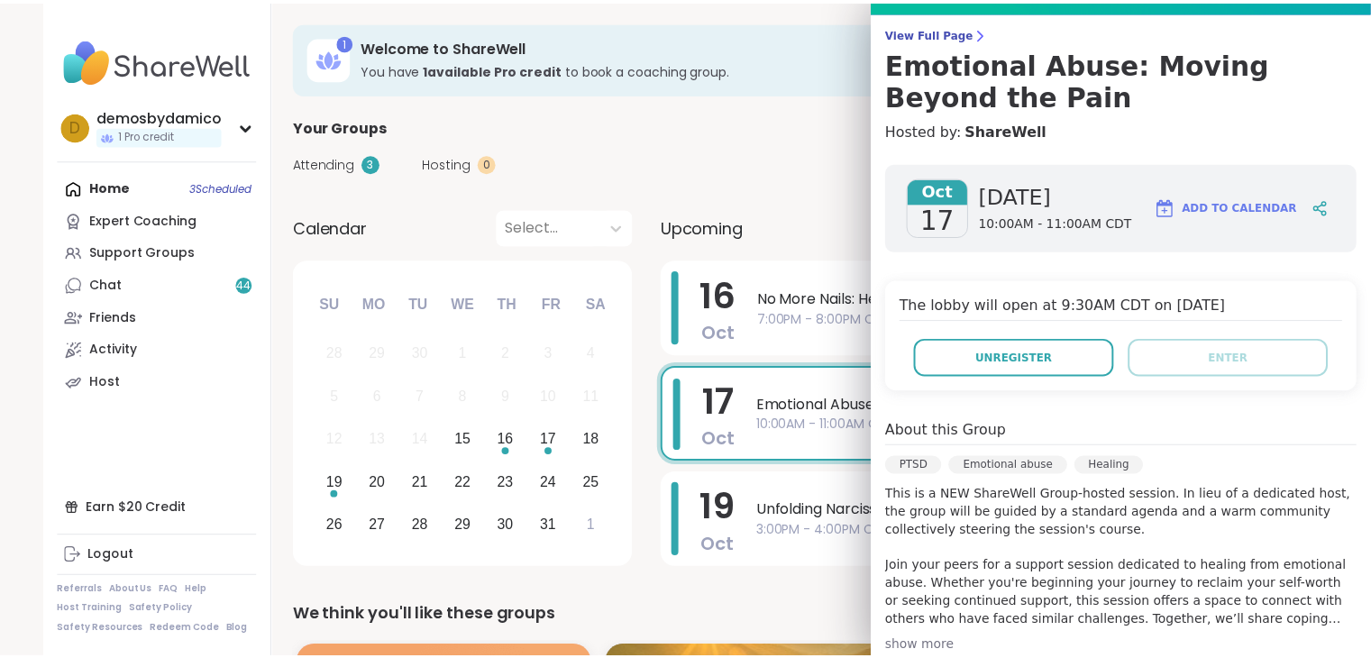
scroll to position [58, 0]
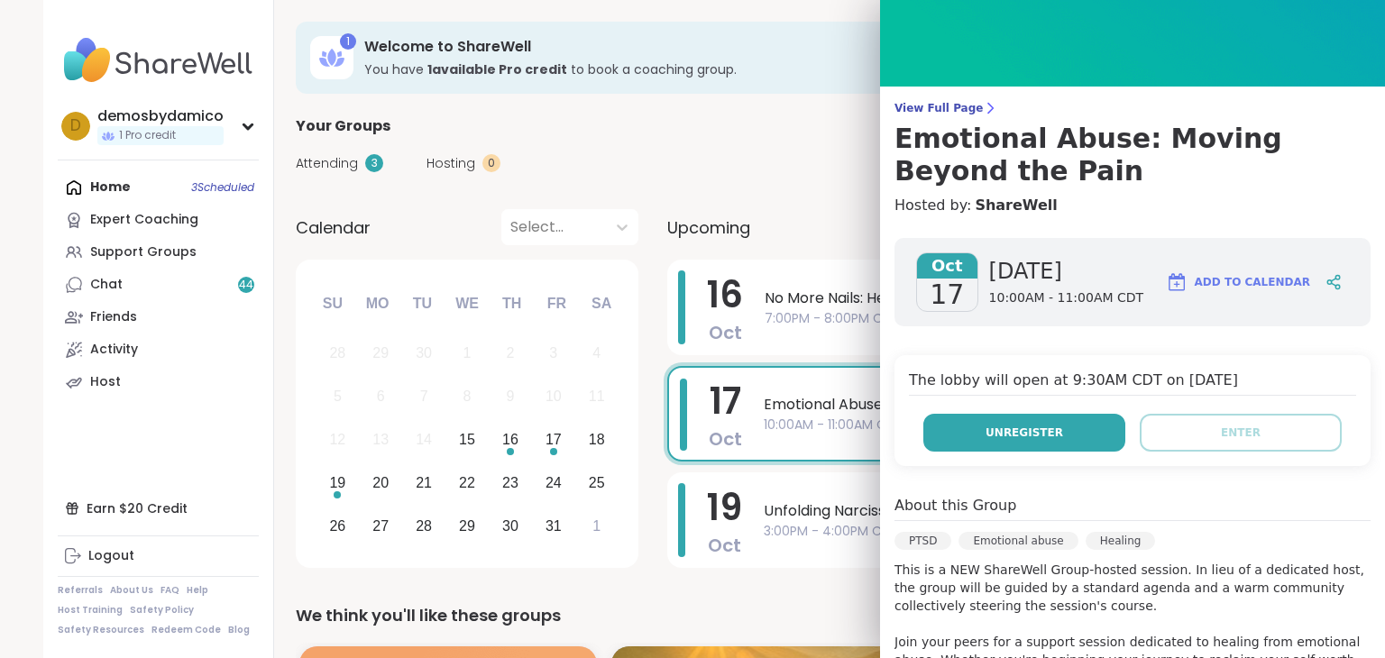
click at [1024, 441] on button "Unregister" at bounding box center [1024, 433] width 202 height 38
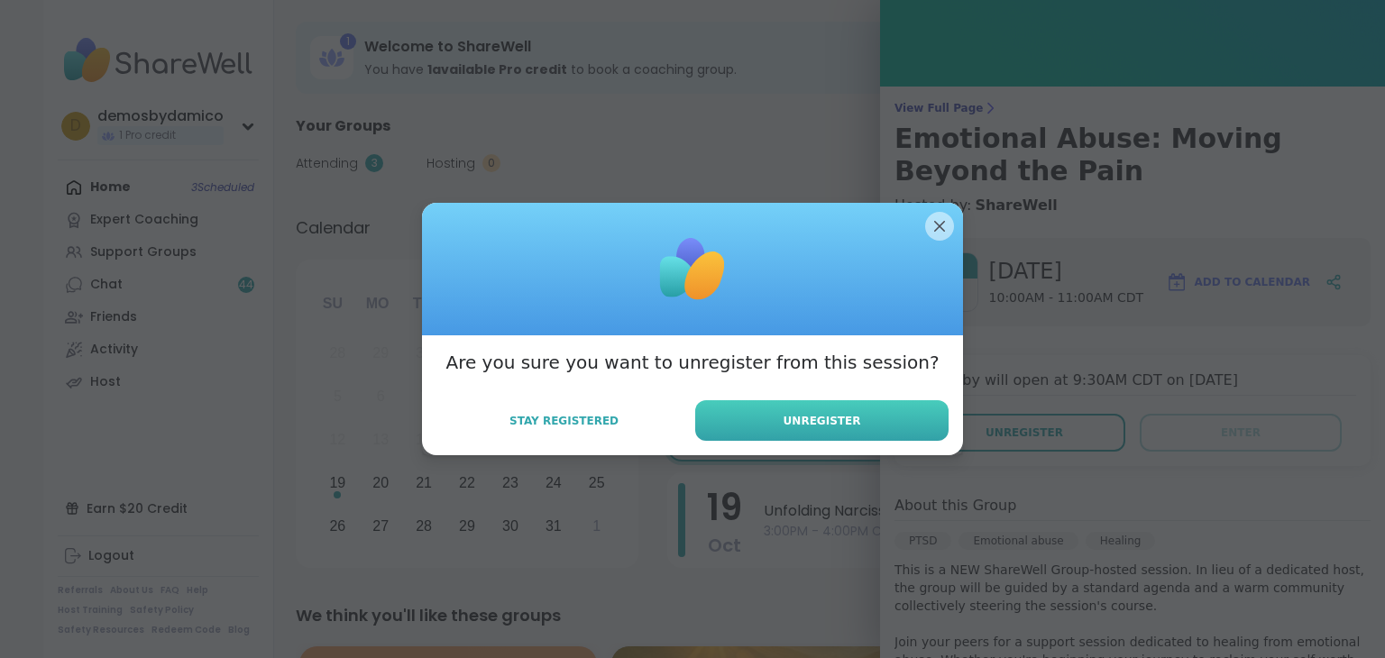
click at [848, 416] on button "Unregister" at bounding box center [821, 420] width 253 height 41
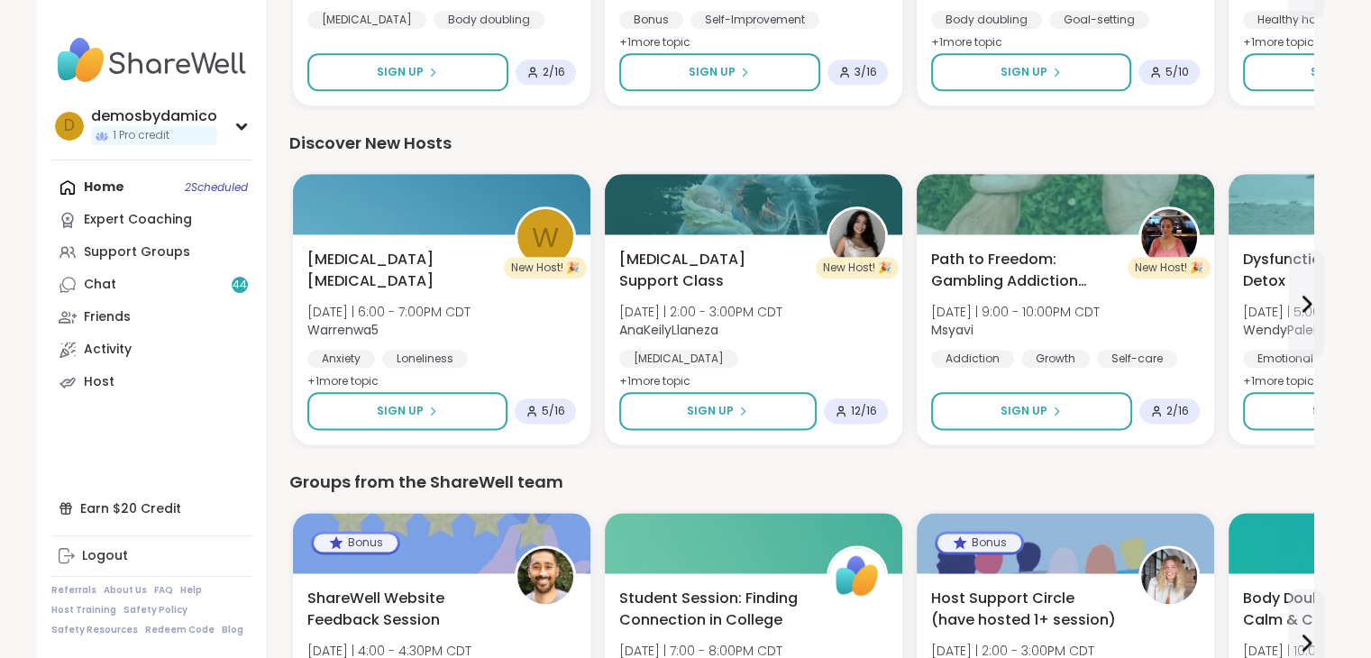
scroll to position [2156, 0]
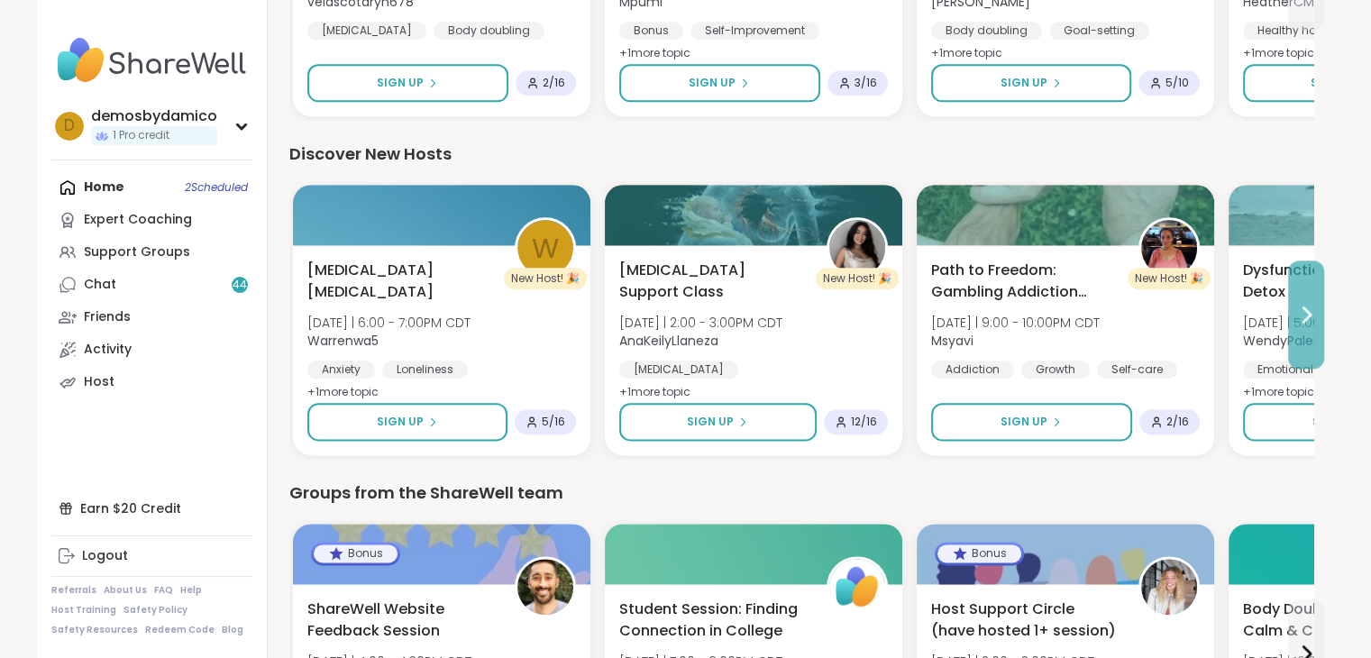
click at [1303, 311] on icon at bounding box center [1306, 315] width 22 height 22
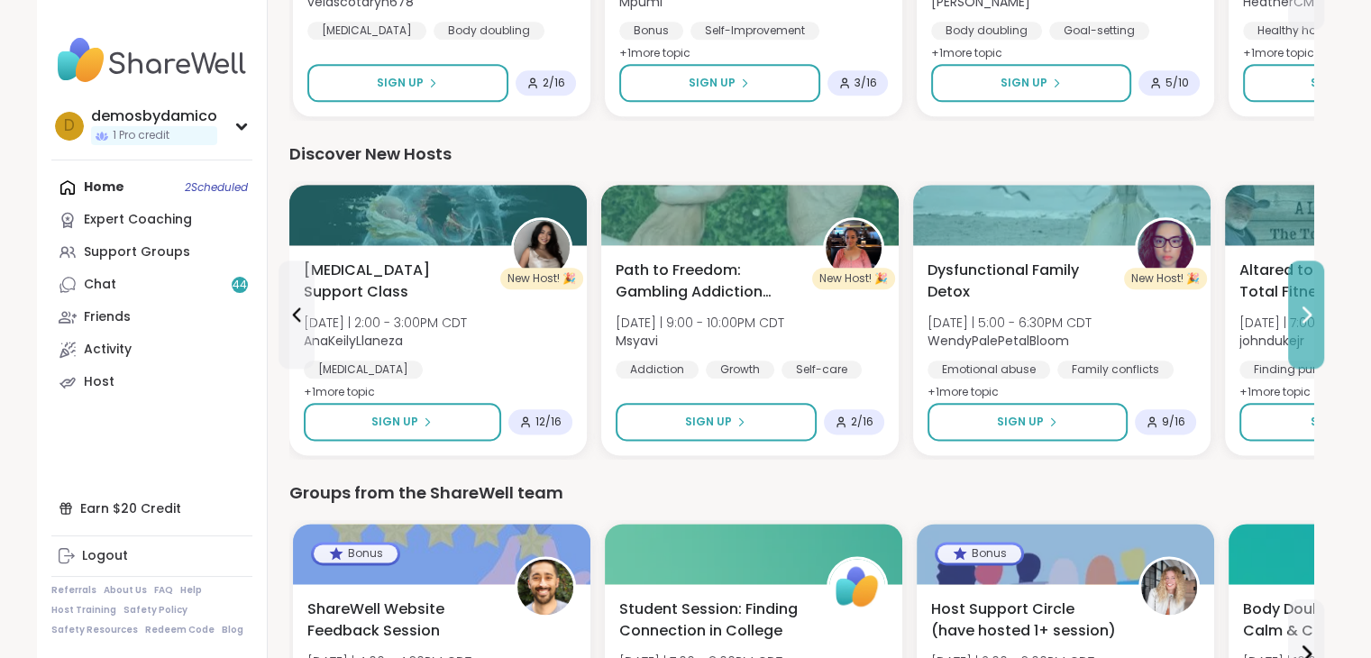
click at [1309, 318] on icon at bounding box center [1306, 315] width 22 height 22
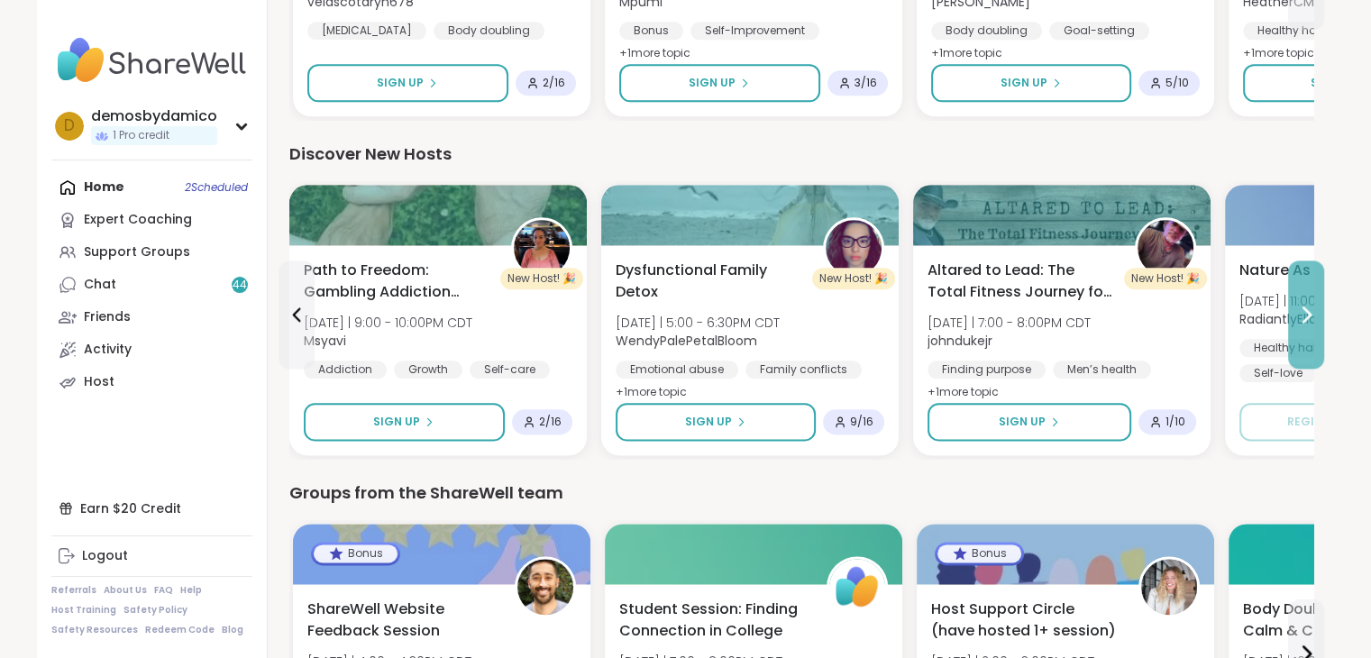
click at [1298, 309] on icon at bounding box center [1306, 315] width 22 height 22
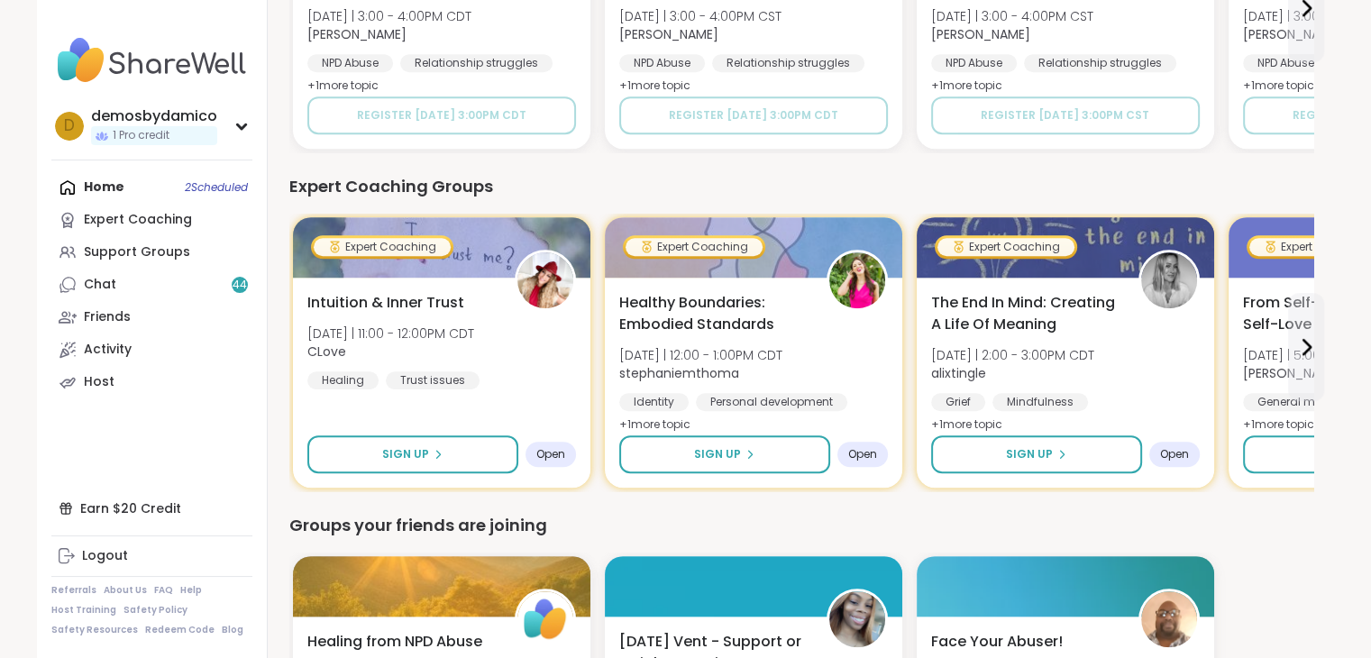
scroll to position [1096, 0]
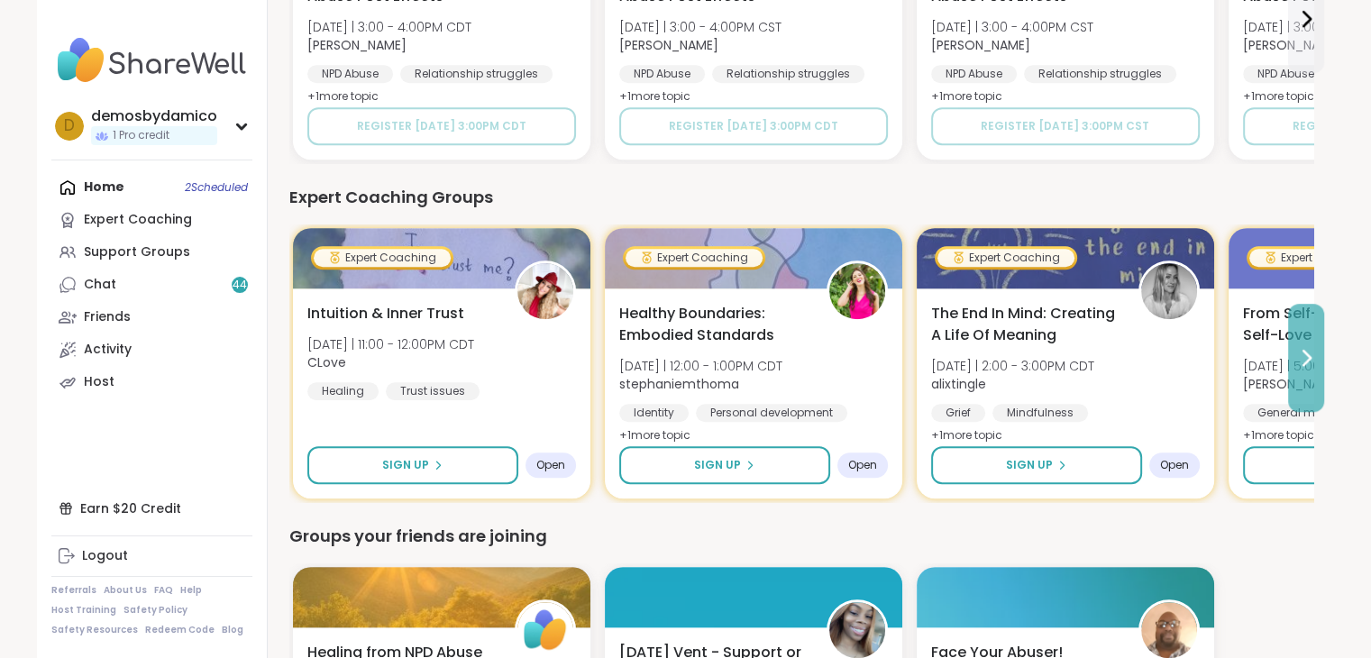
click at [1292, 360] on button at bounding box center [1306, 358] width 36 height 108
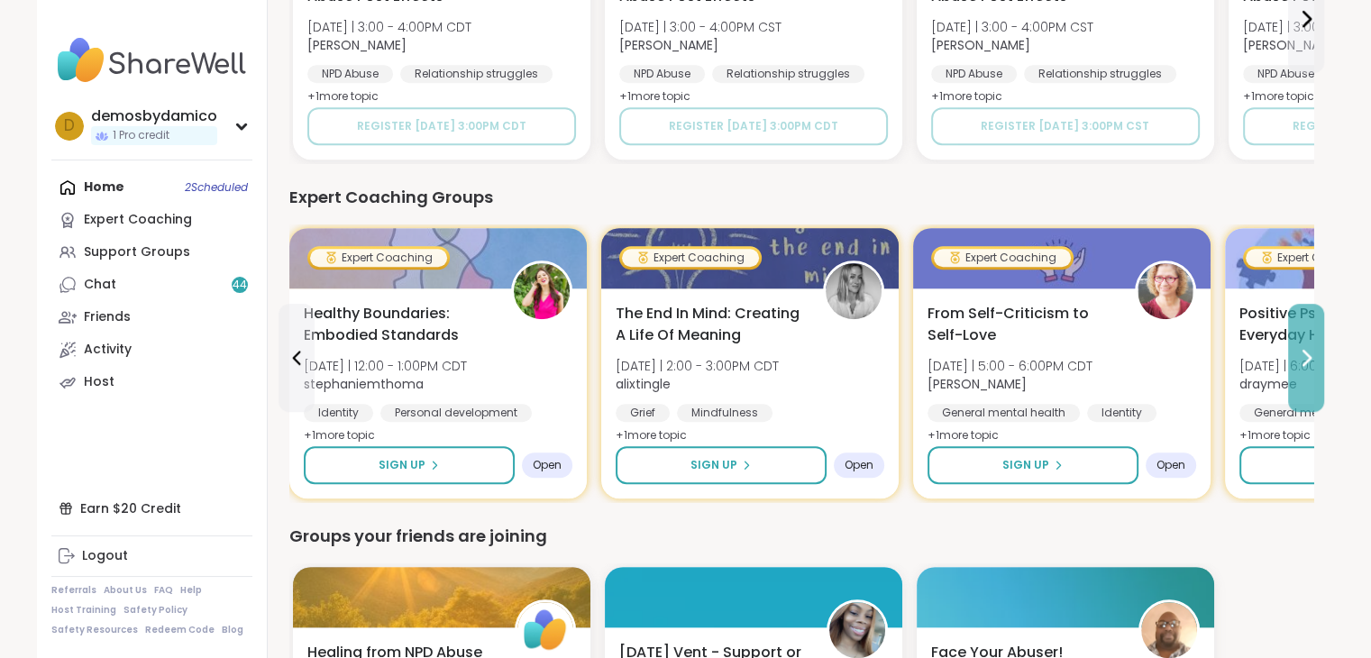
click at [1305, 354] on icon at bounding box center [1306, 358] width 22 height 22
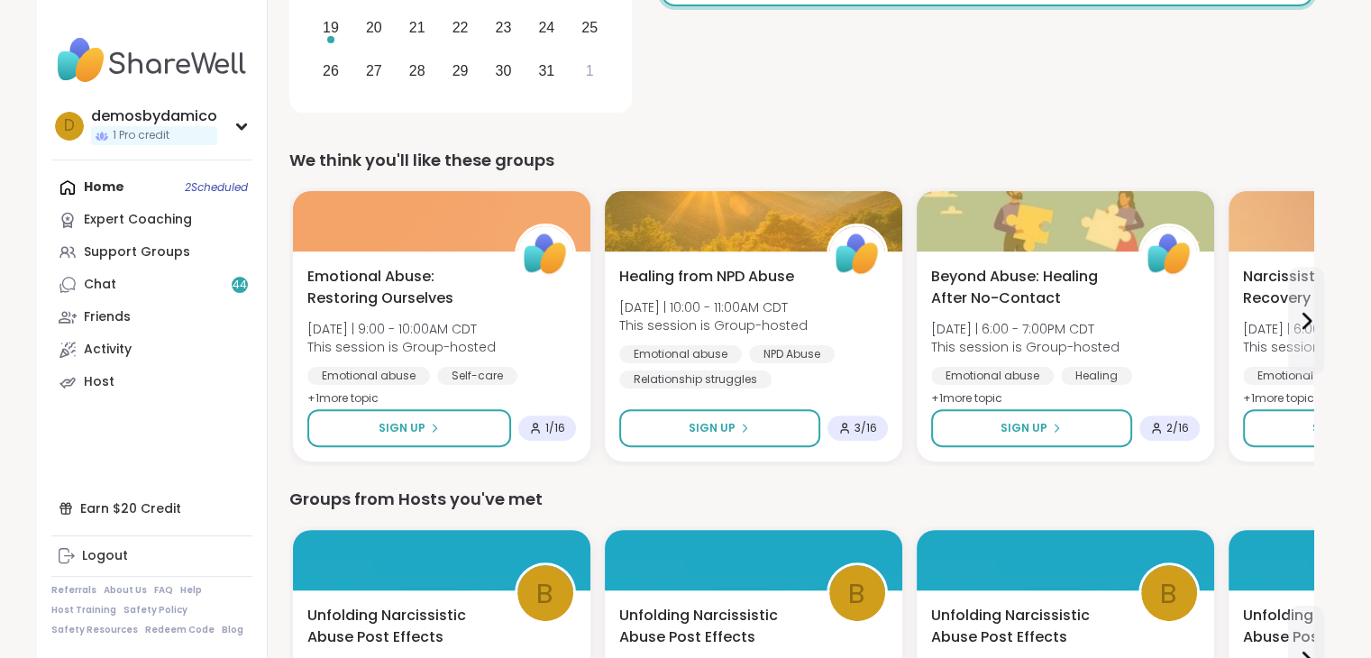
scroll to position [452, 0]
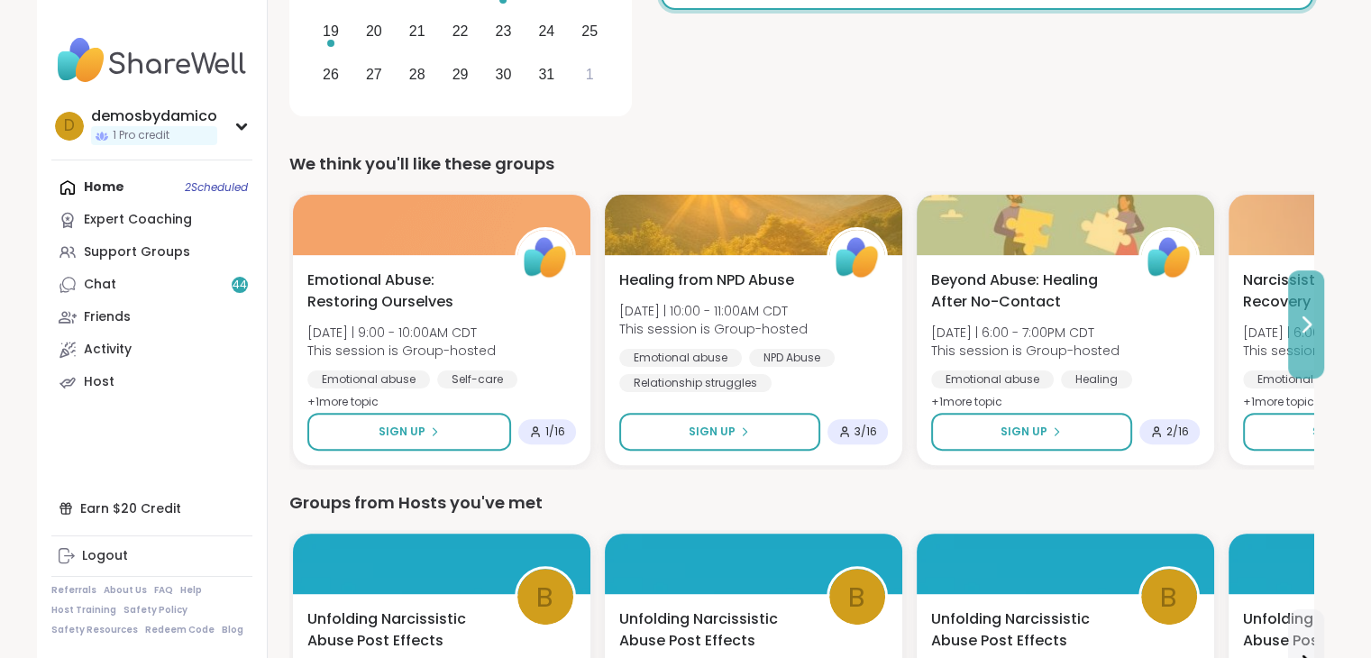
click at [1309, 323] on icon at bounding box center [1306, 324] width 7 height 14
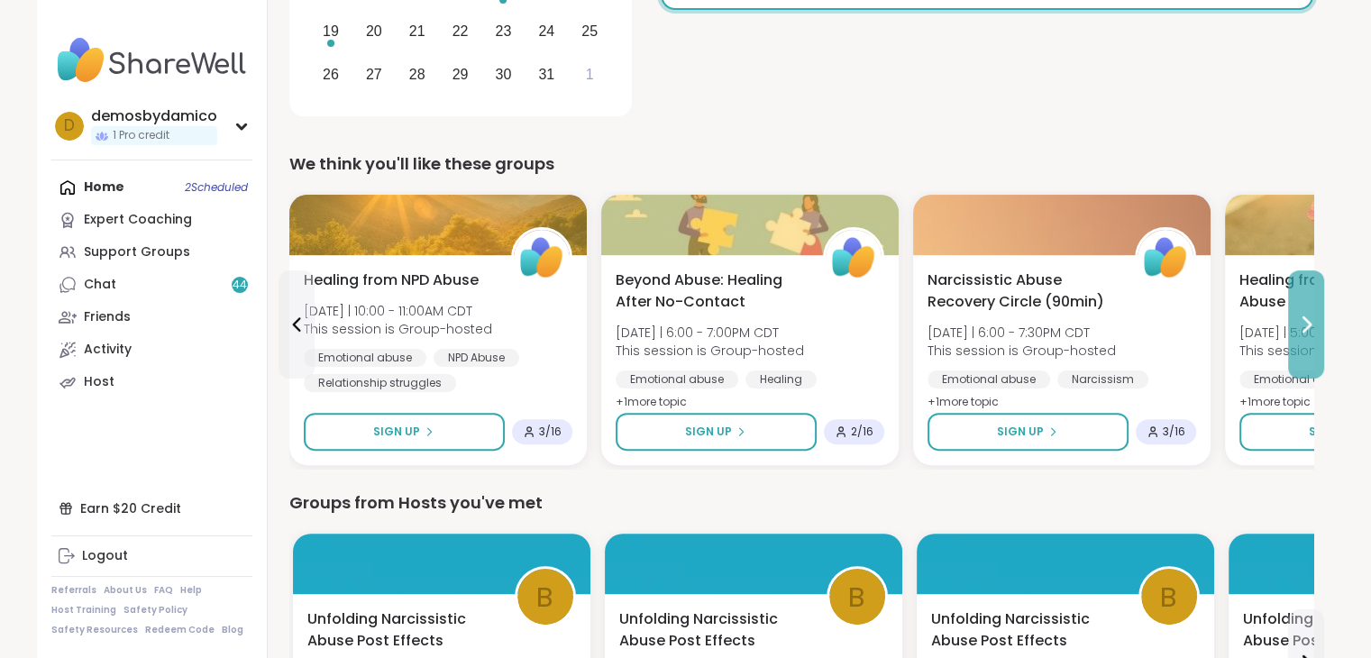
click at [1309, 323] on icon at bounding box center [1306, 324] width 7 height 14
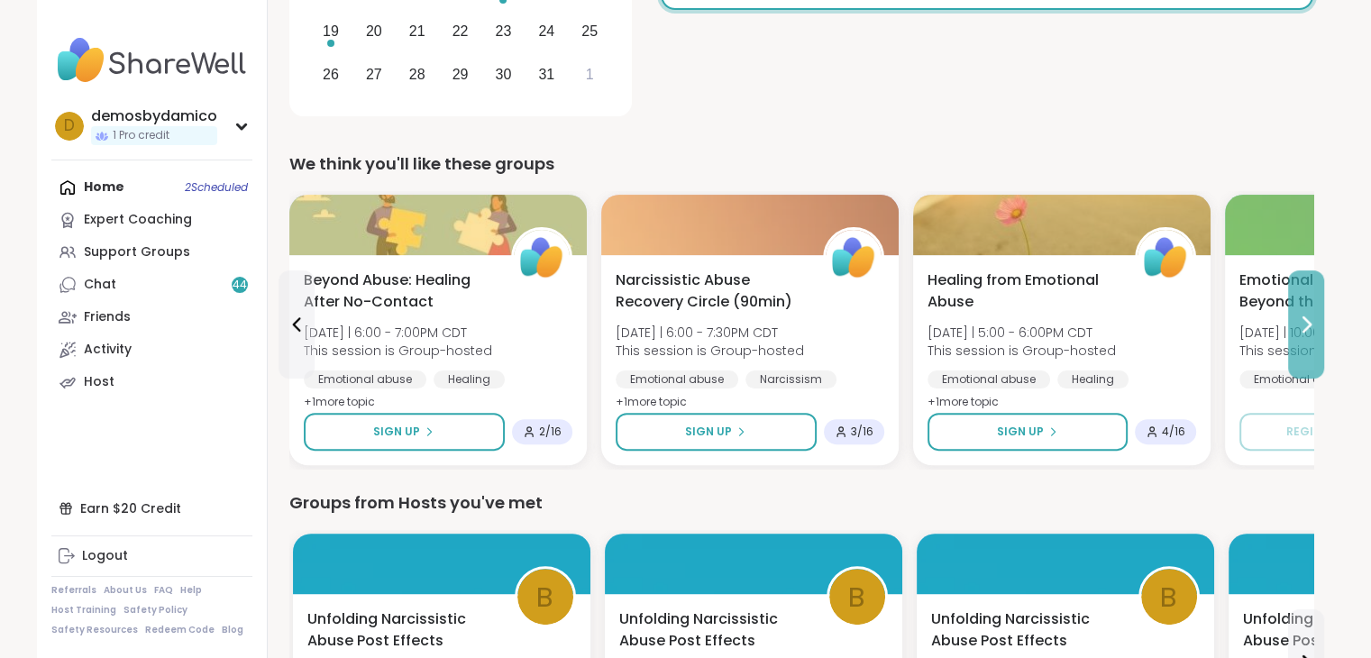
click at [1309, 323] on icon at bounding box center [1306, 324] width 7 height 14
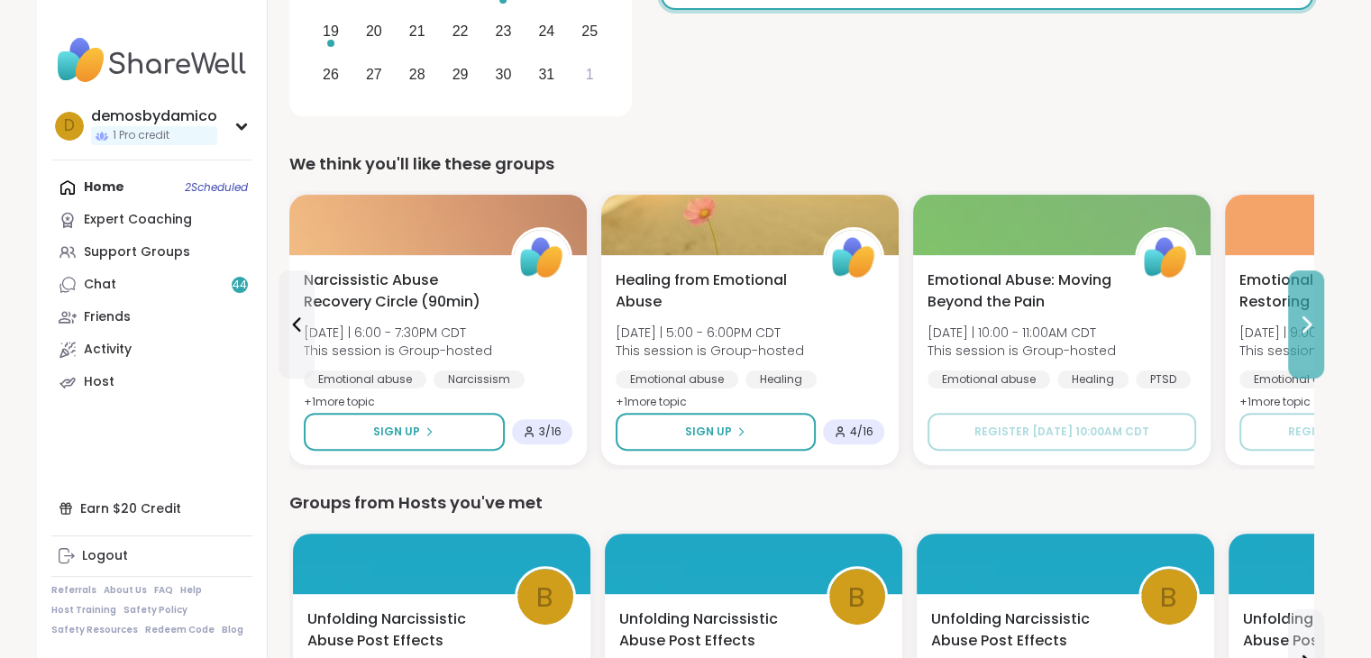
click at [1309, 323] on icon at bounding box center [1306, 324] width 7 height 14
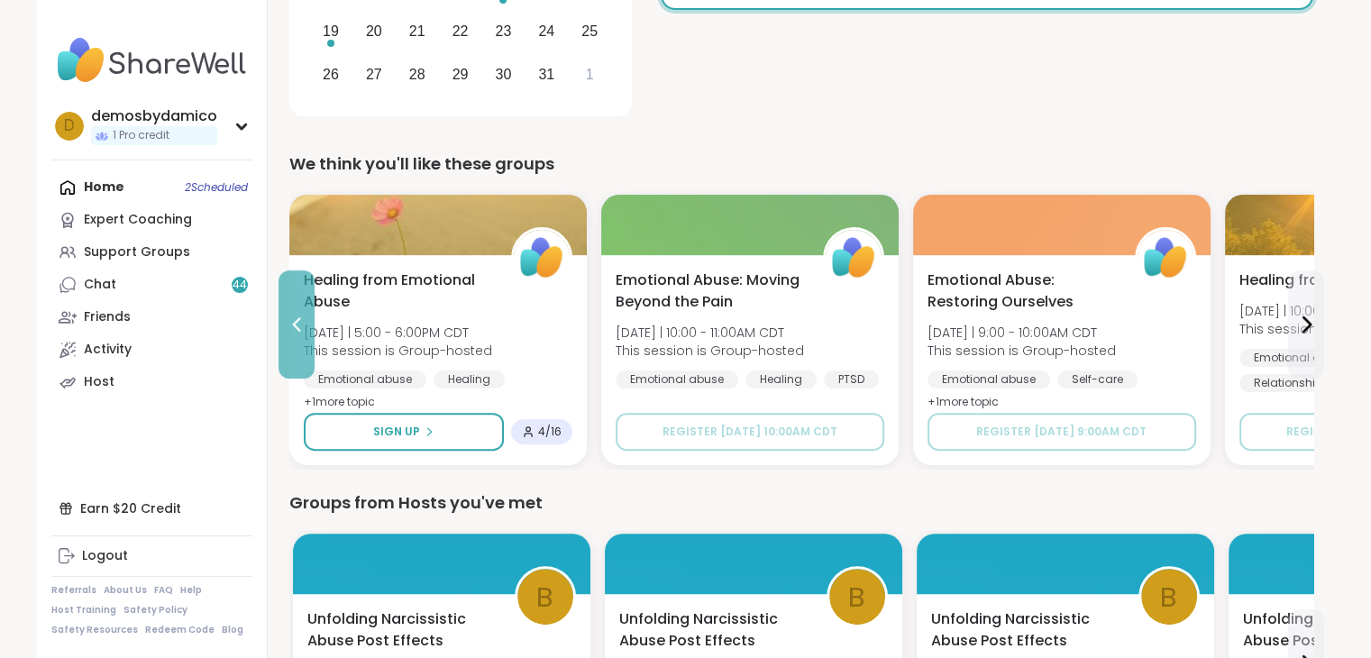
click at [297, 325] on icon at bounding box center [297, 325] width 22 height 22
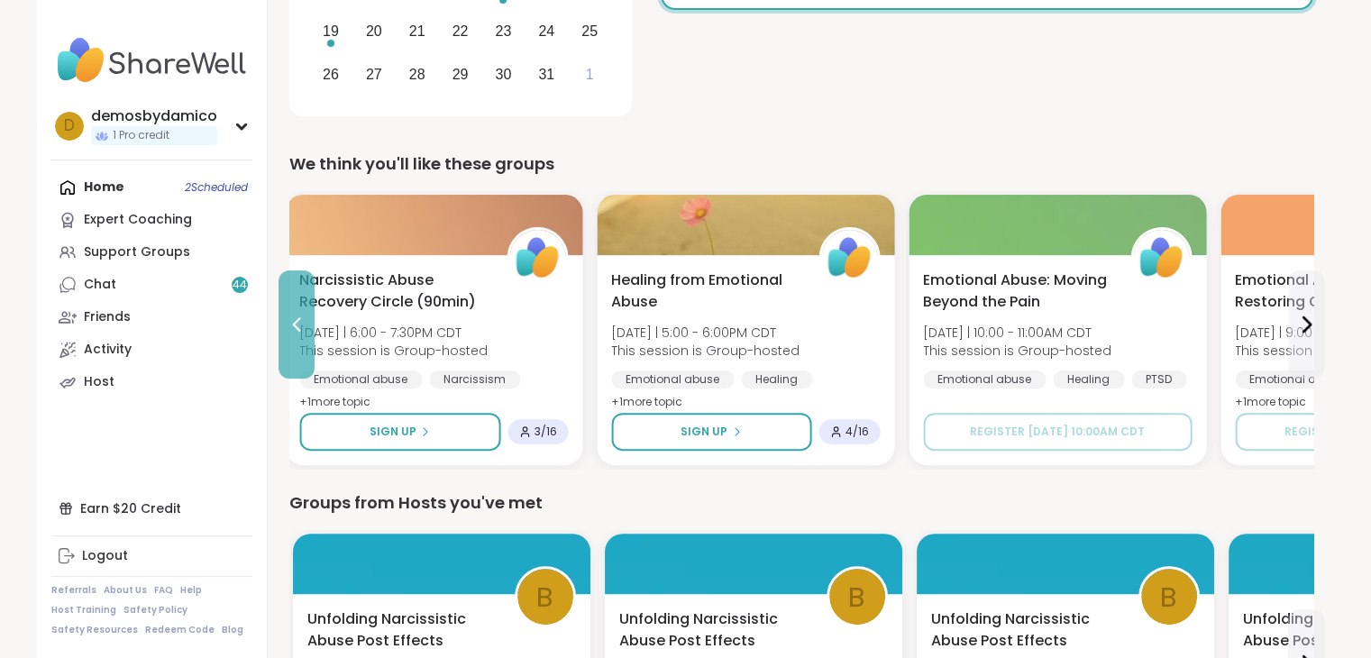
click at [297, 325] on icon at bounding box center [297, 325] width 22 height 22
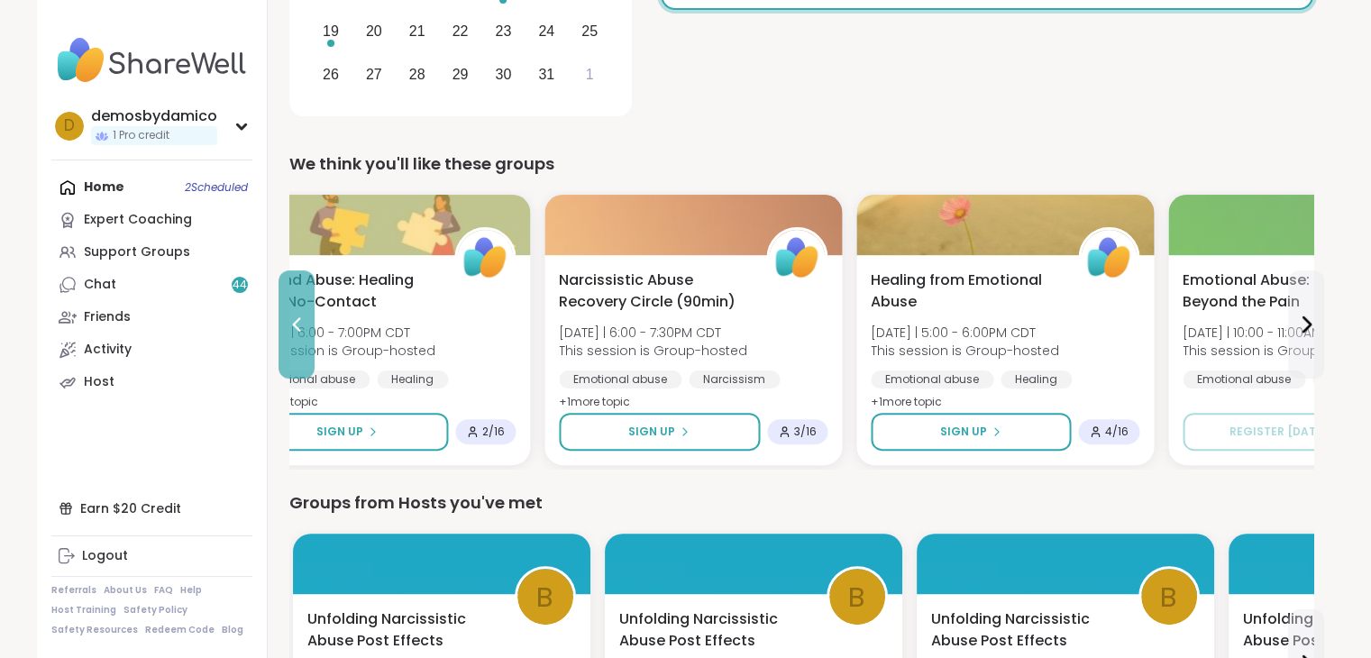
click at [297, 325] on icon at bounding box center [297, 325] width 22 height 22
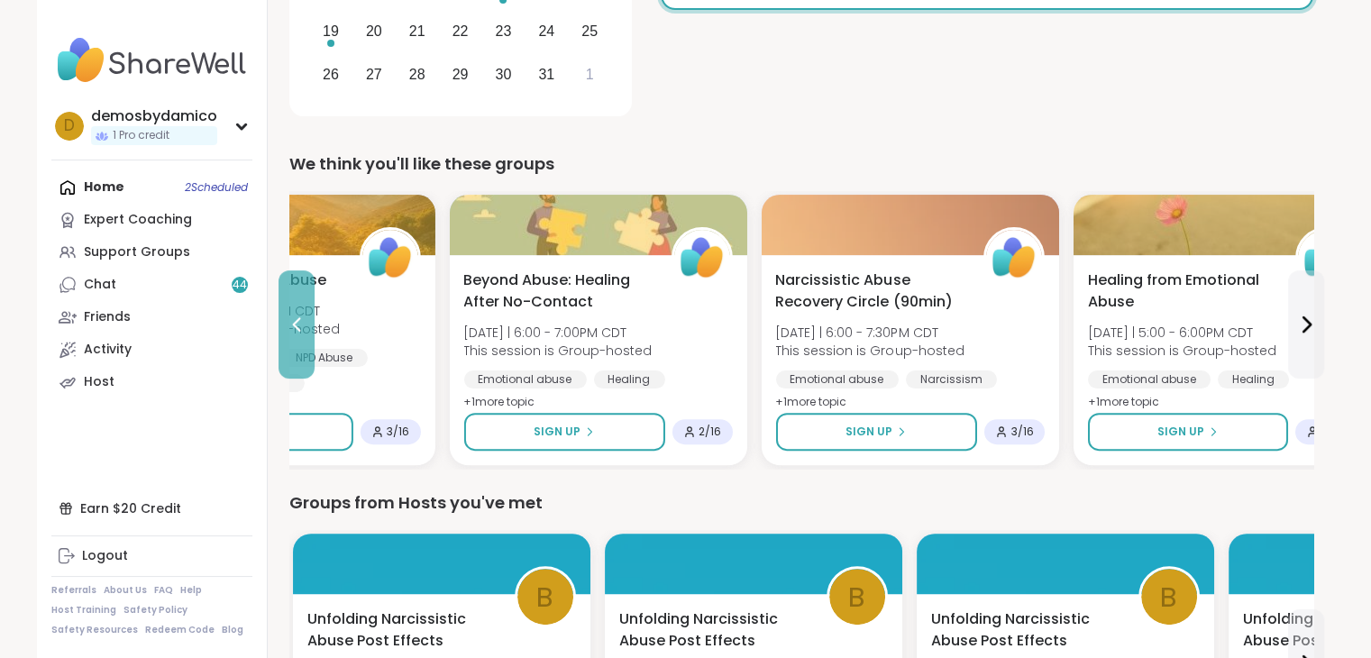
click at [297, 325] on icon at bounding box center [297, 325] width 22 height 22
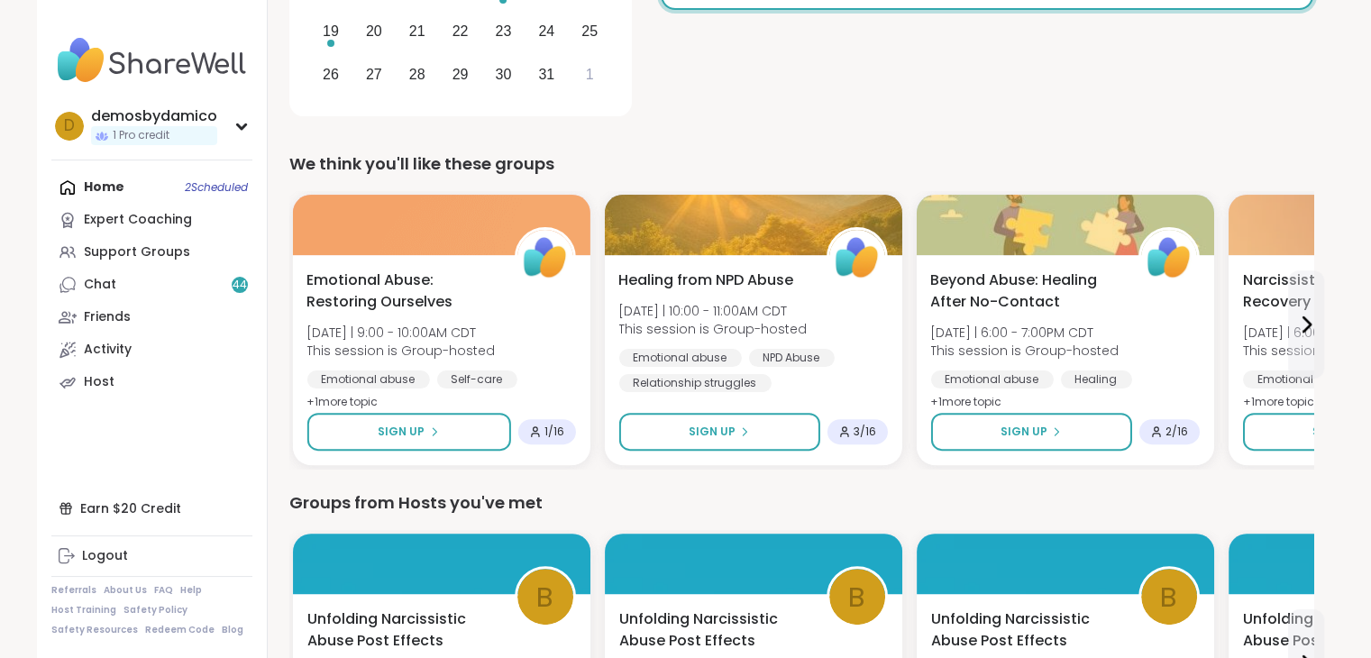
click at [297, 325] on div "Emotional Abuse: Restoring Ourselves Sat 10/18 | 9:00 - 10:00AM CDT This sessio…" at bounding box center [440, 360] width 297 height 210
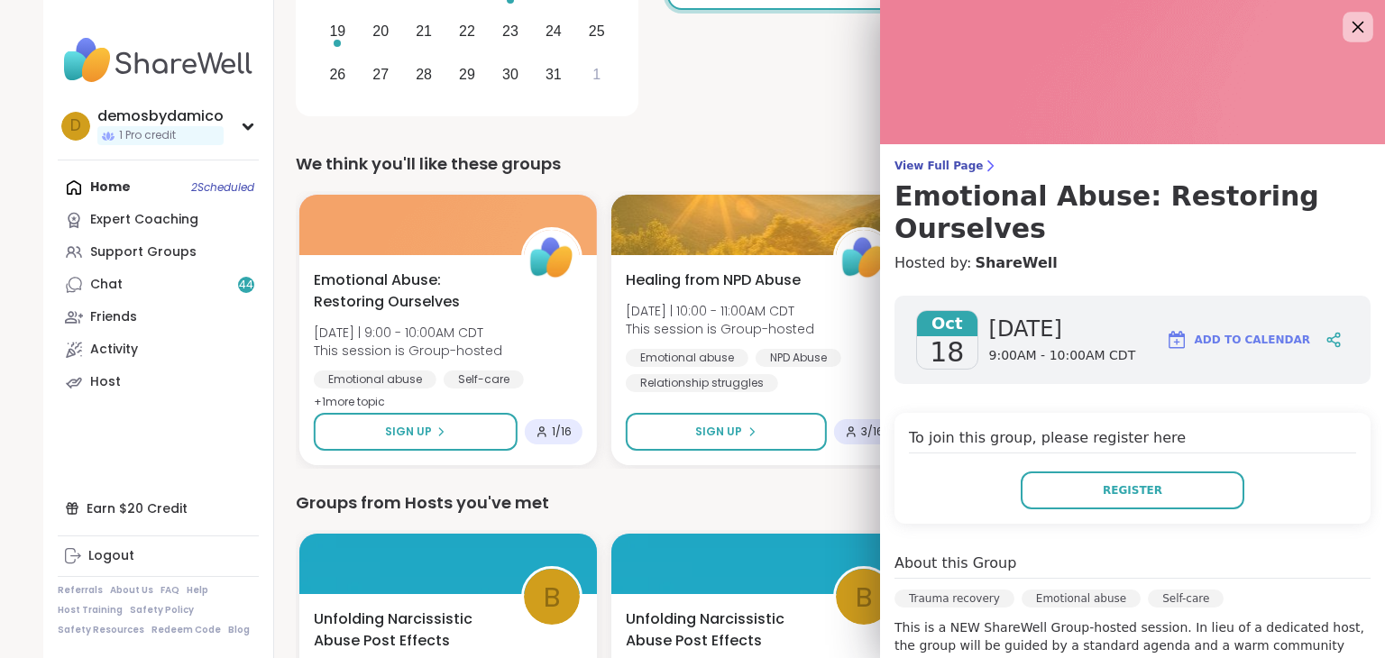
click at [1346, 30] on icon at bounding box center [1357, 26] width 23 height 23
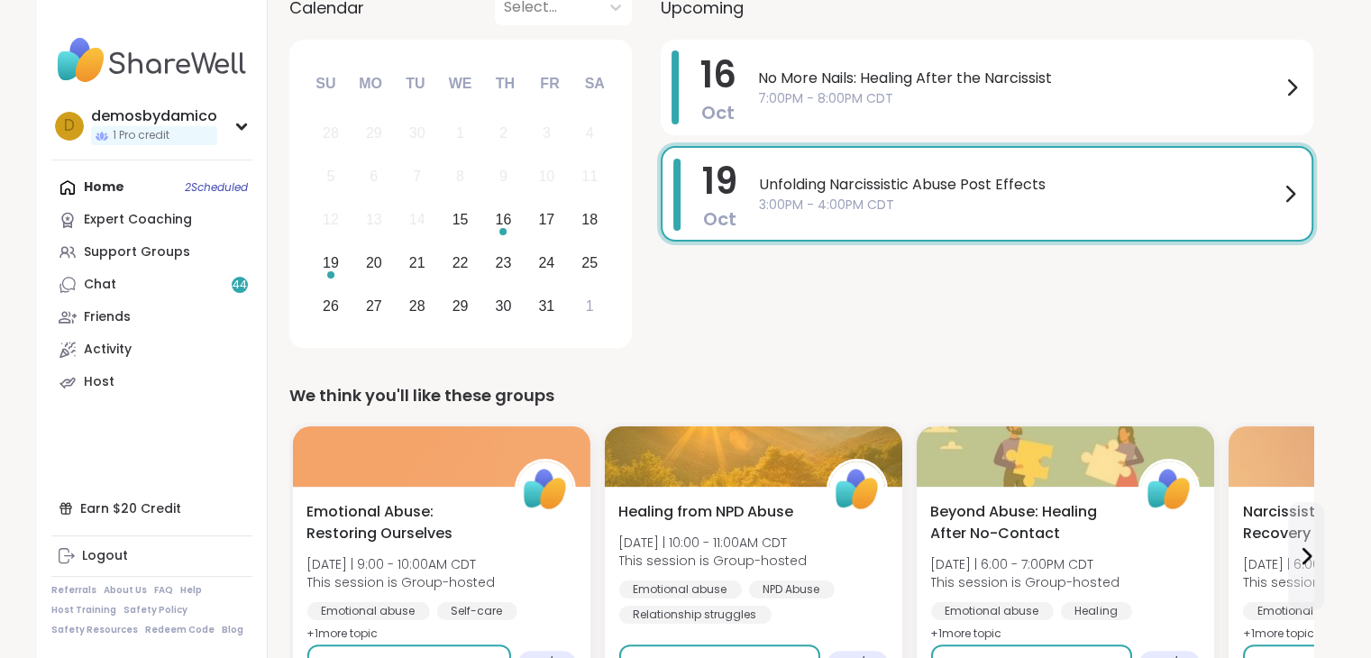
scroll to position [185, 0]
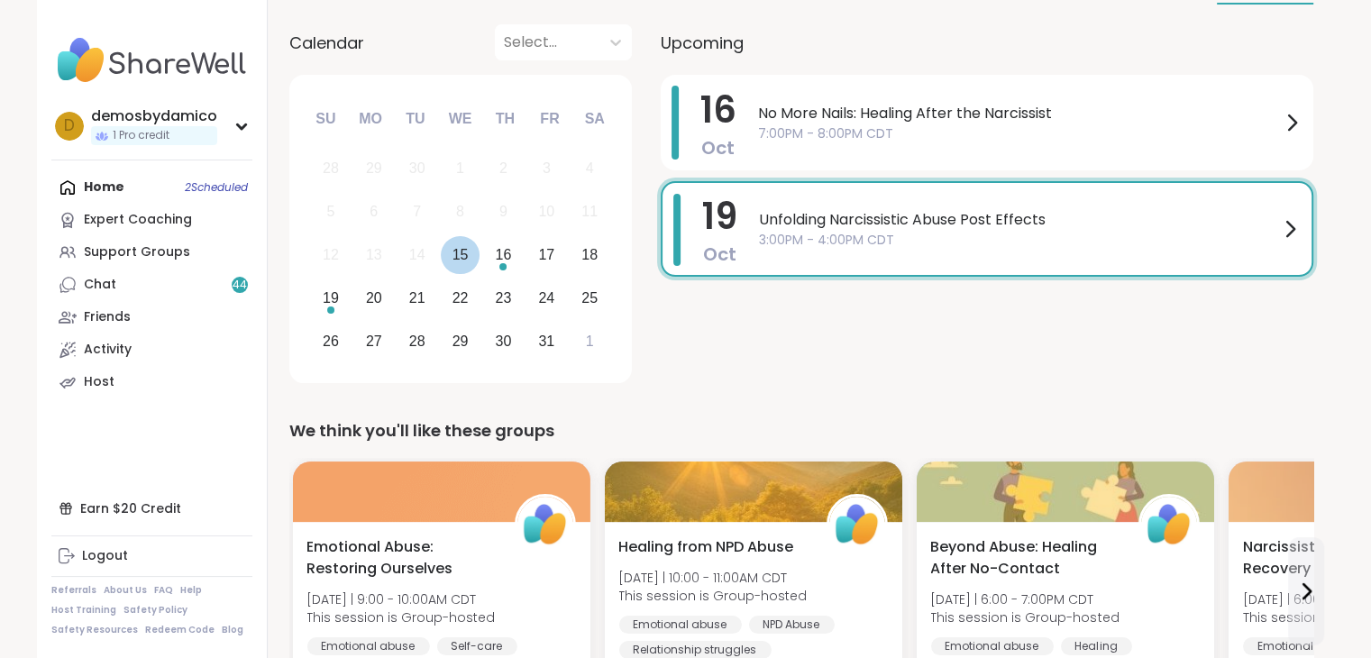
click at [457, 257] on div "15" at bounding box center [461, 254] width 16 height 24
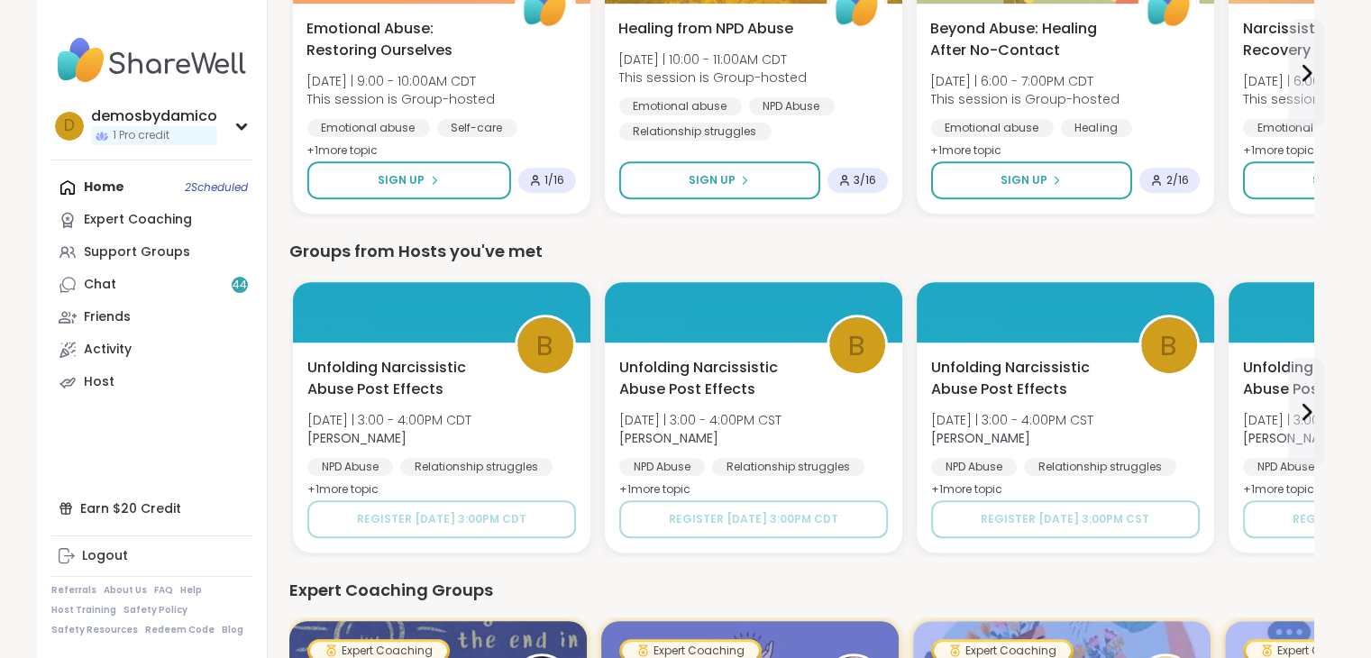
scroll to position [6, 0]
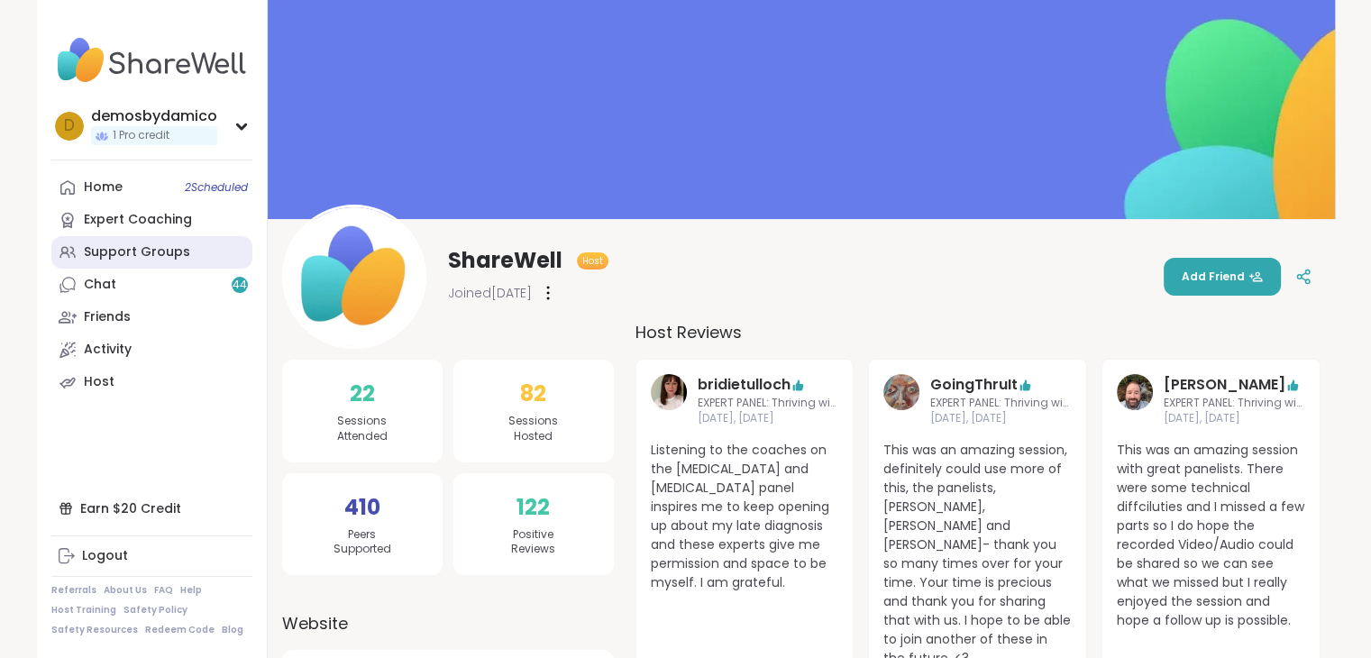
click at [111, 244] on div "Support Groups" at bounding box center [137, 252] width 106 height 18
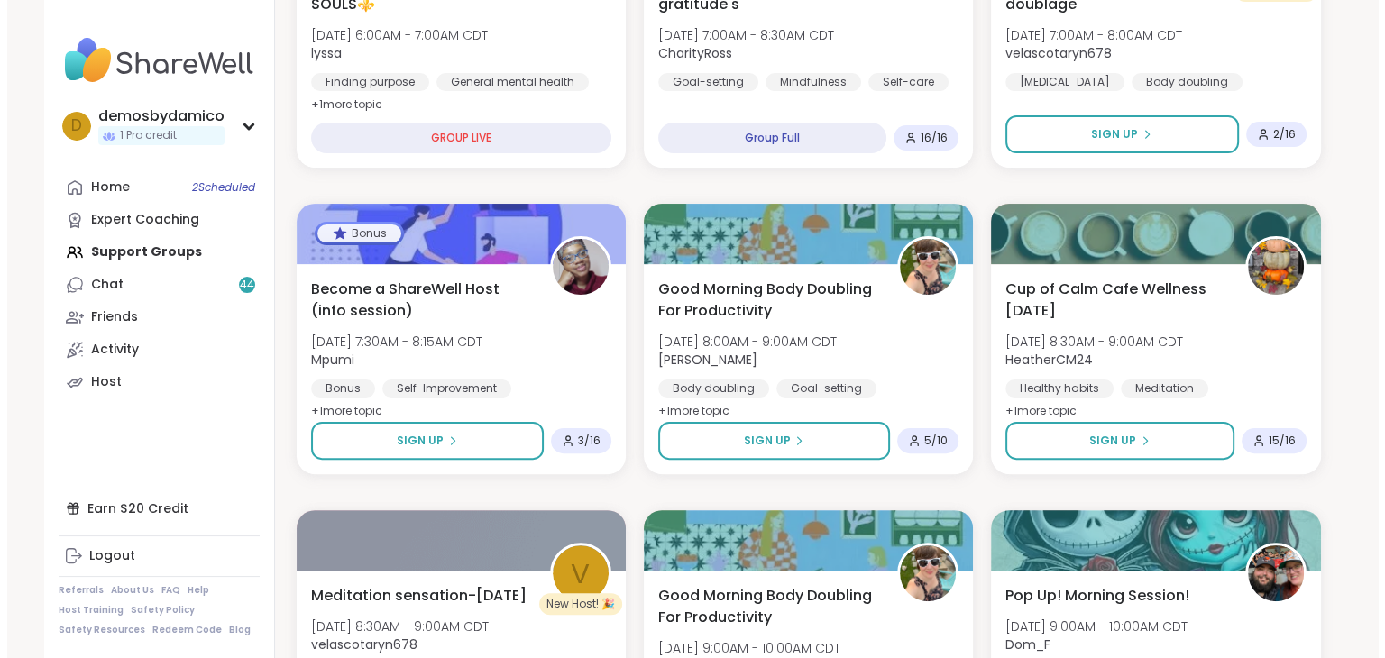
scroll to position [433, 0]
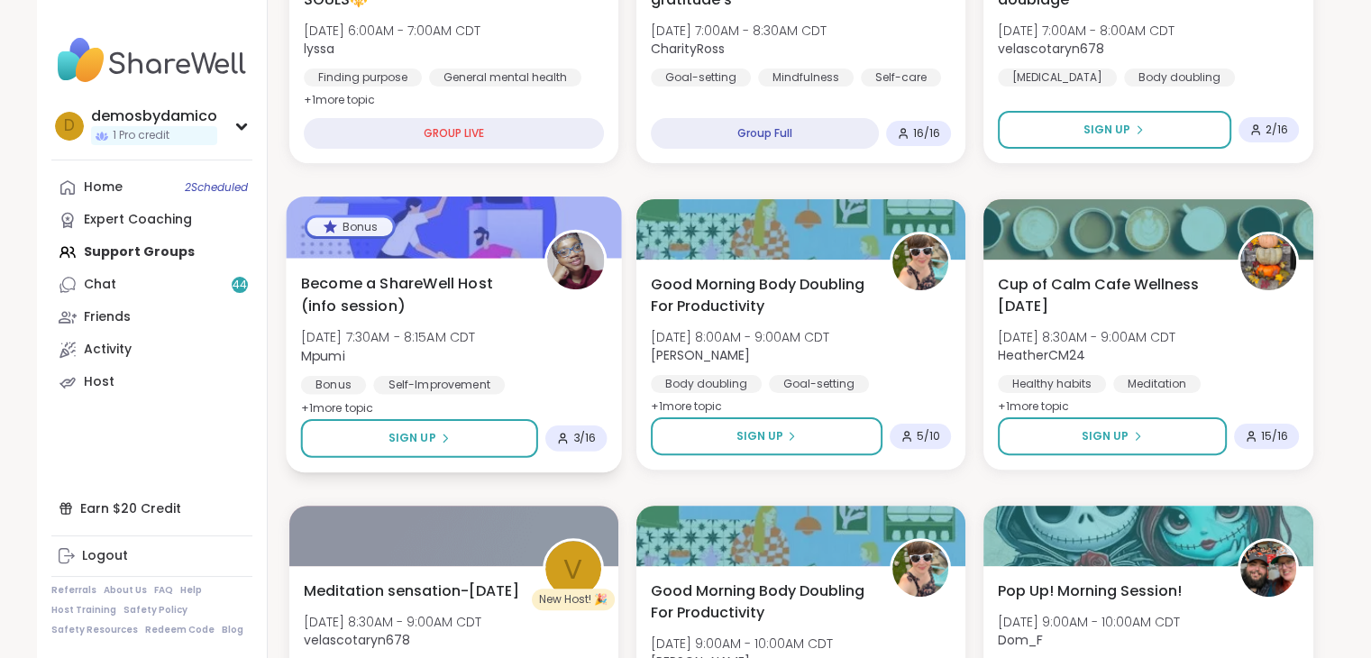
click at [369, 282] on span "Become a ShareWell Host (info session)" at bounding box center [412, 294] width 224 height 44
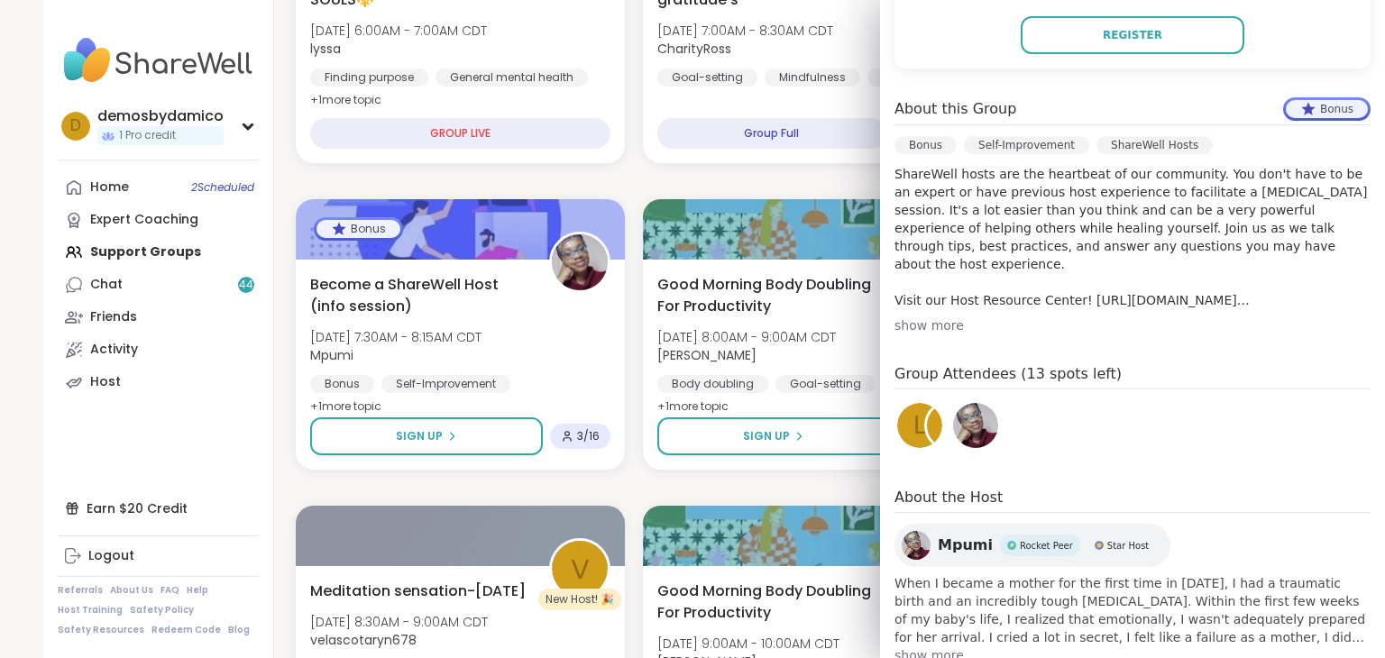
scroll to position [458, 0]
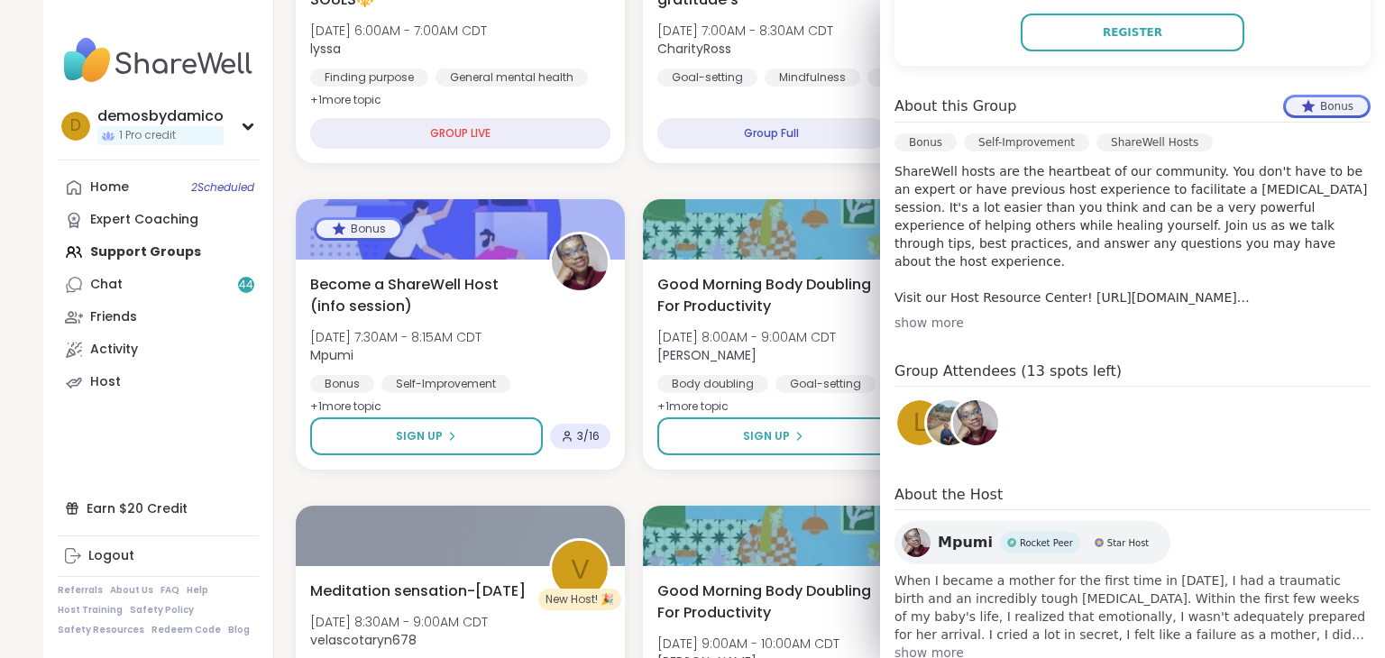
click at [902, 318] on div "show more" at bounding box center [1132, 323] width 476 height 18
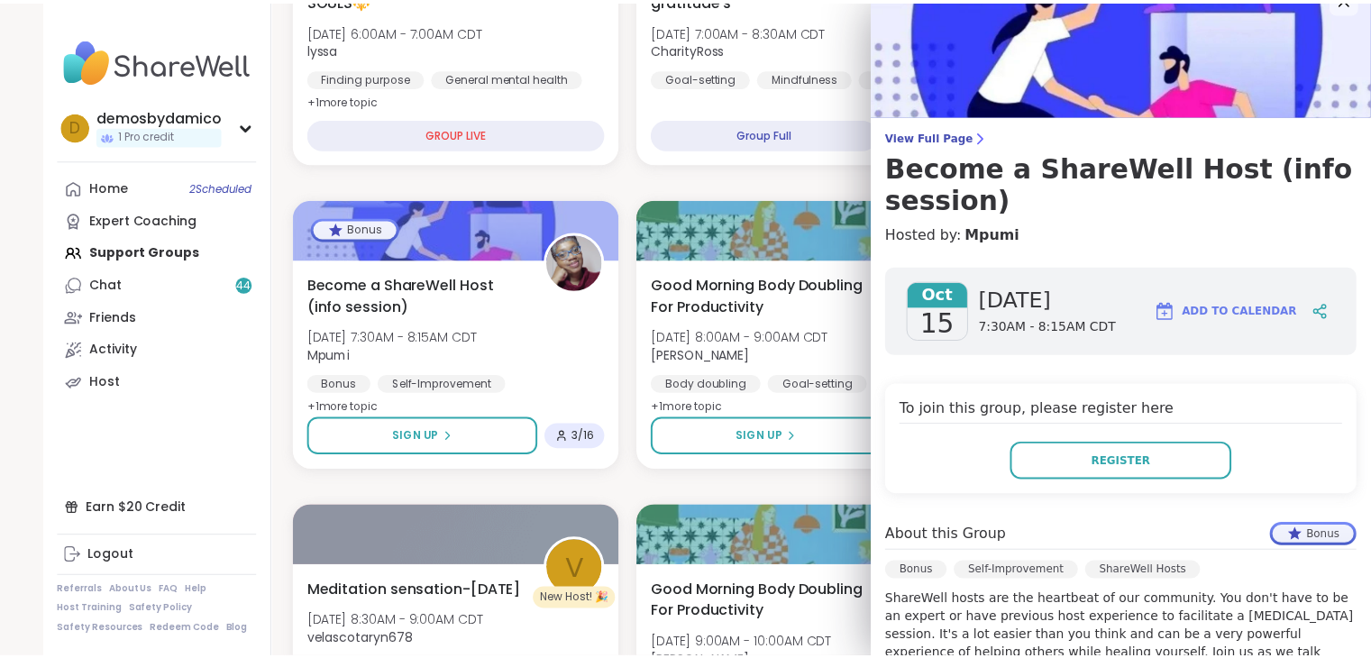
scroll to position [29, 0]
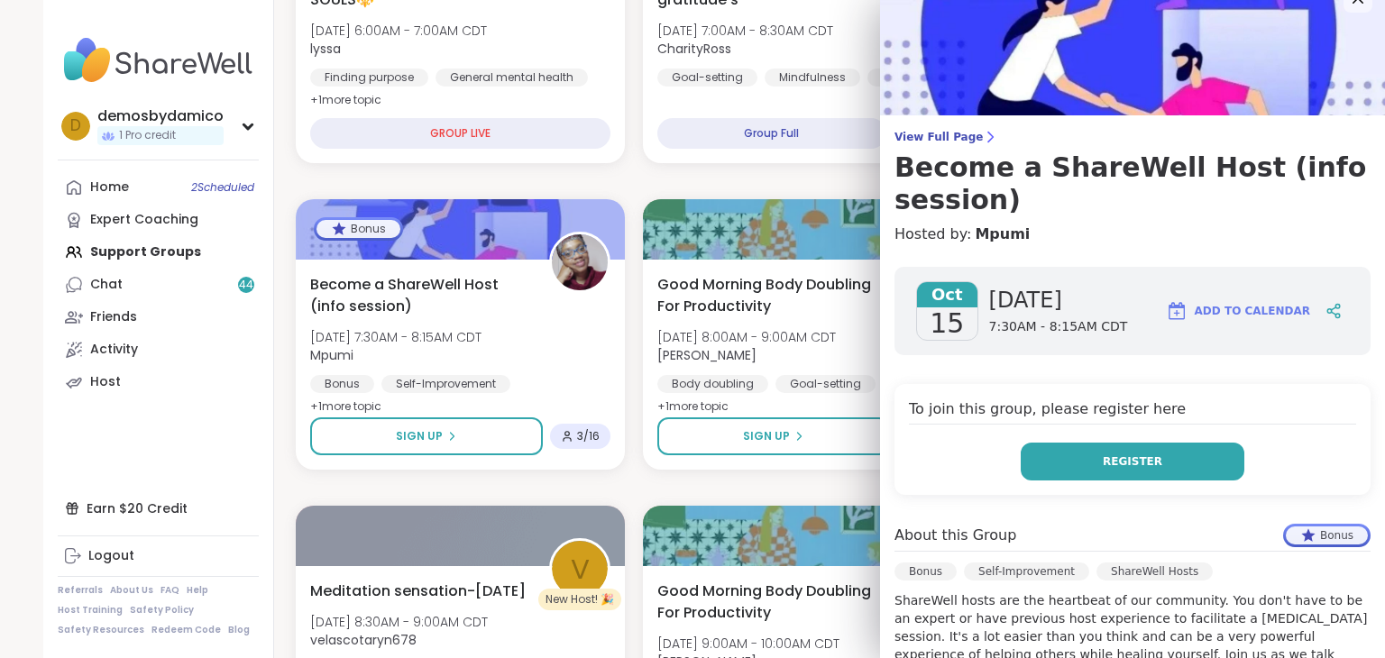
click at [1102, 460] on span "Register" at bounding box center [1131, 461] width 59 height 16
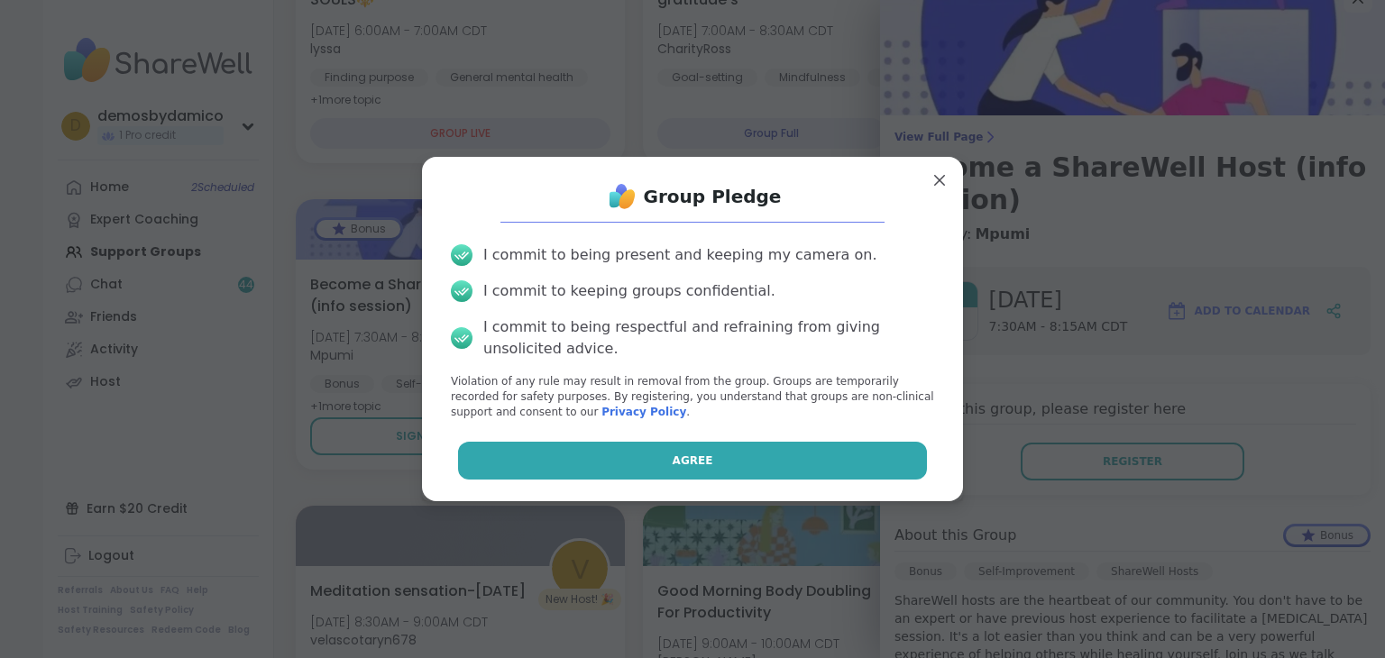
click at [750, 461] on button "Agree" at bounding box center [693, 461] width 470 height 38
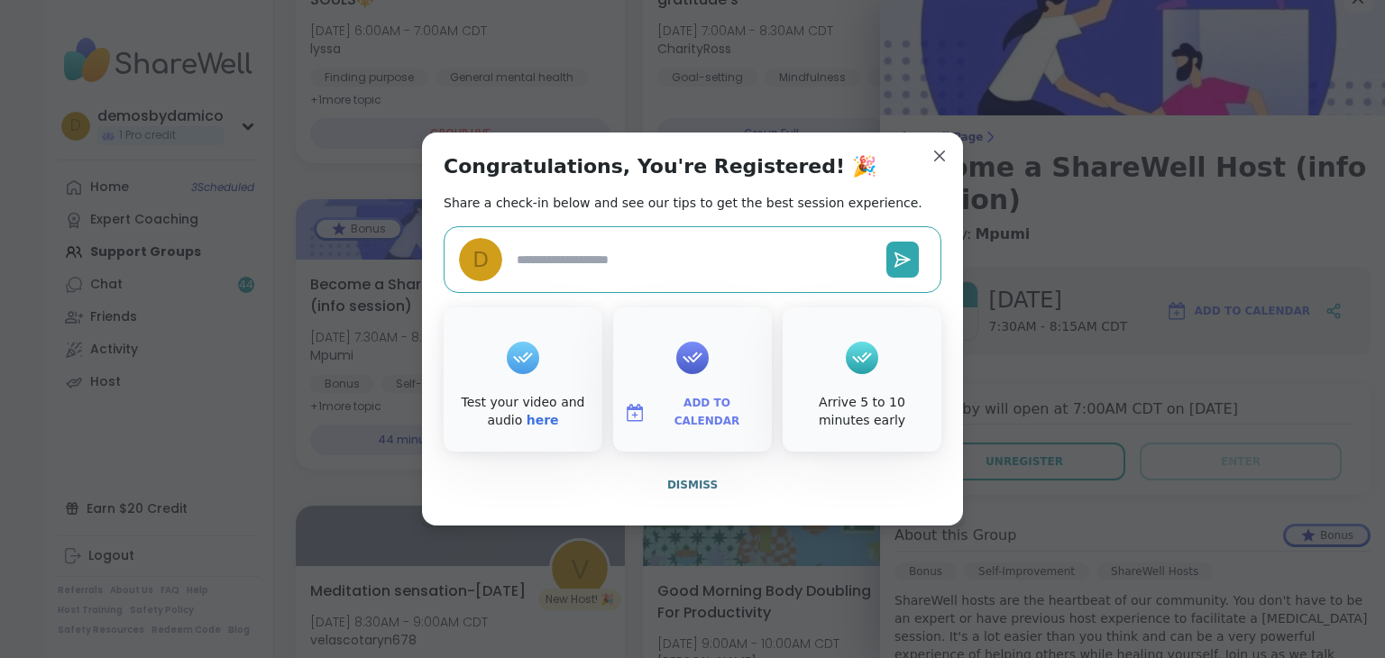
click at [587, 271] on textarea at bounding box center [694, 259] width 370 height 33
type textarea "*"
type textarea "**"
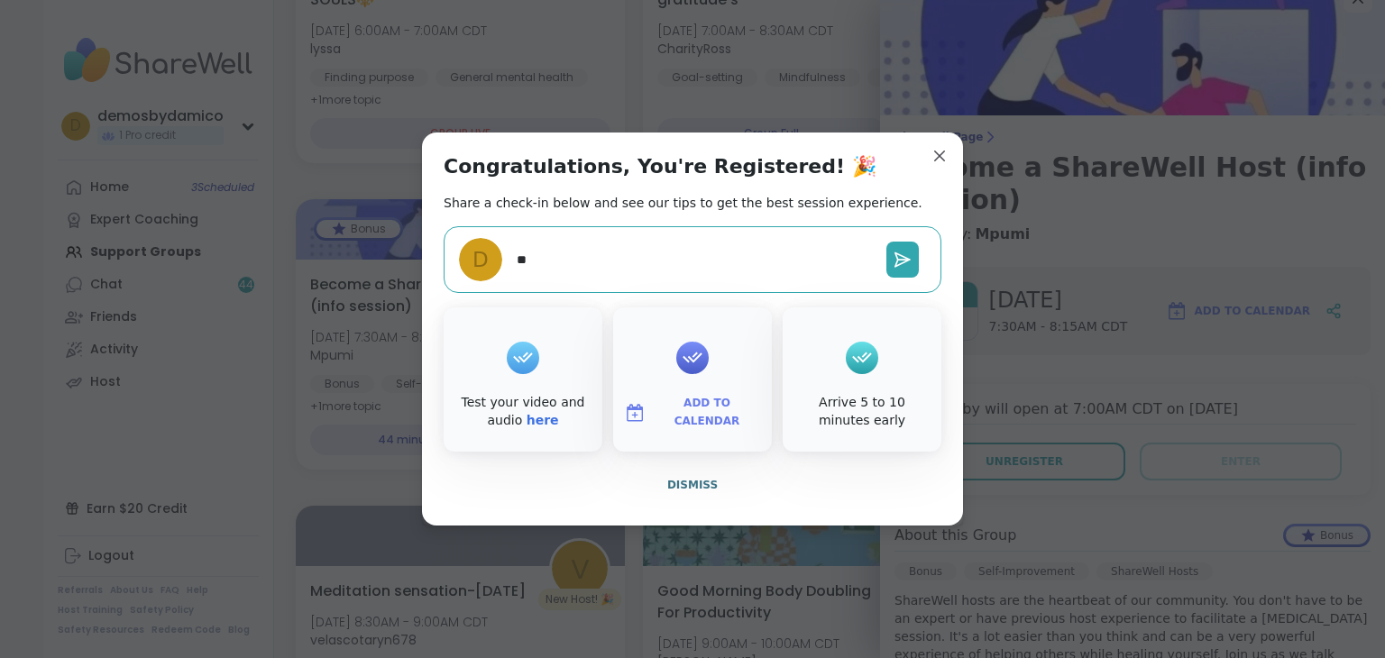
type textarea "*"
type textarea "***"
type textarea "*"
type textarea "****"
type textarea "*"
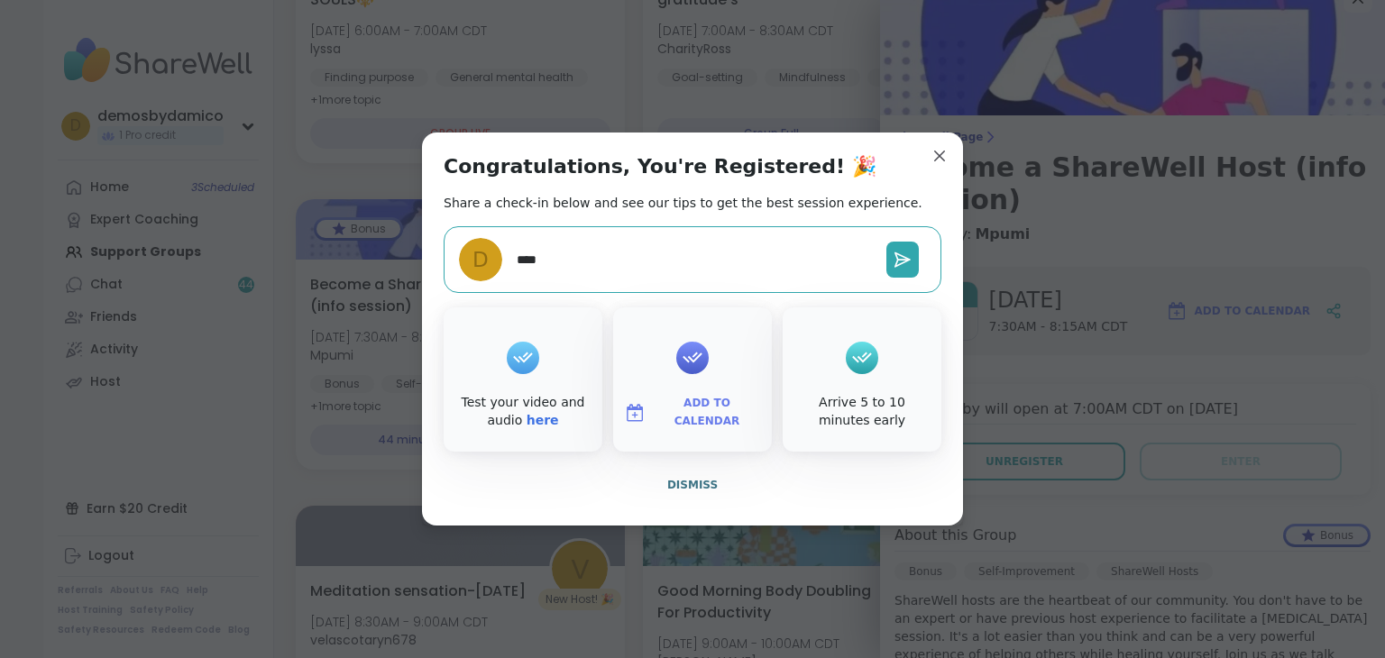
type textarea "****"
type textarea "*"
type textarea "******"
type textarea "*"
type textarea "*******"
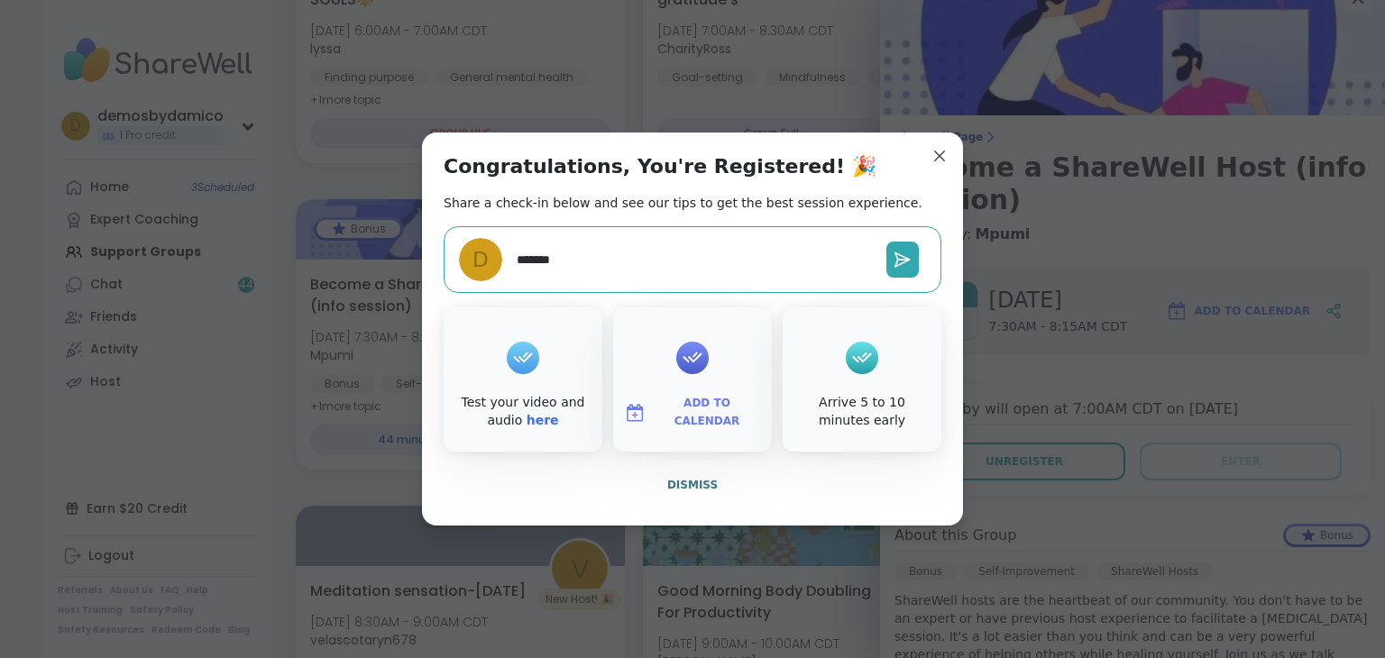
type textarea "*"
type textarea "********"
type textarea "*"
type textarea "*********"
type textarea "*"
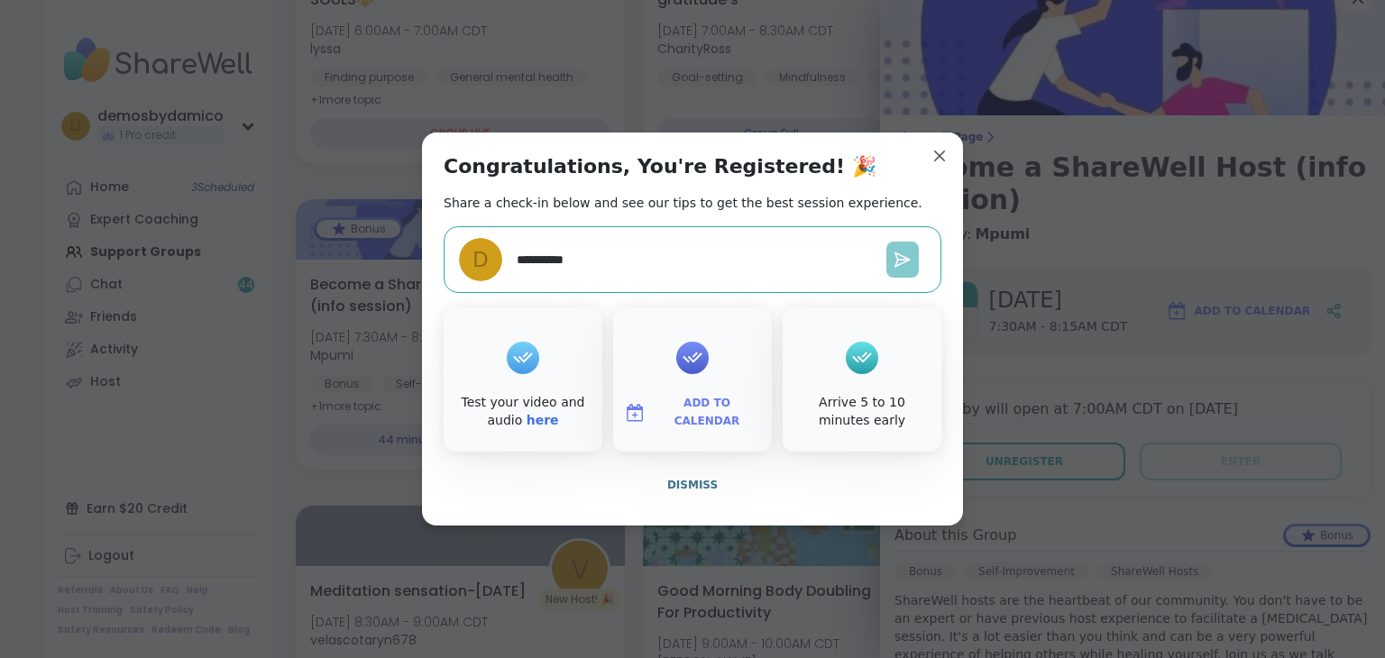
type textarea "**********"
click at [889, 269] on button at bounding box center [902, 260] width 32 height 36
type textarea "*"
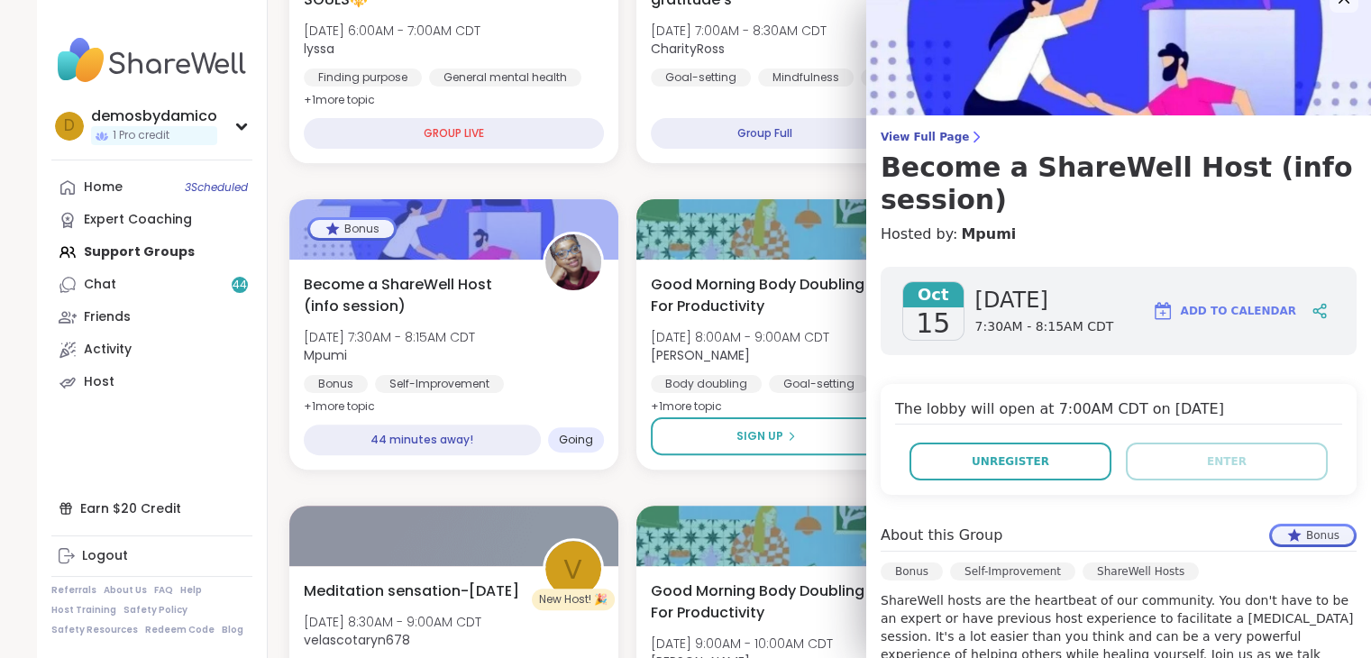
click at [1240, 318] on span "Add to Calendar" at bounding box center [1238, 311] width 115 height 16
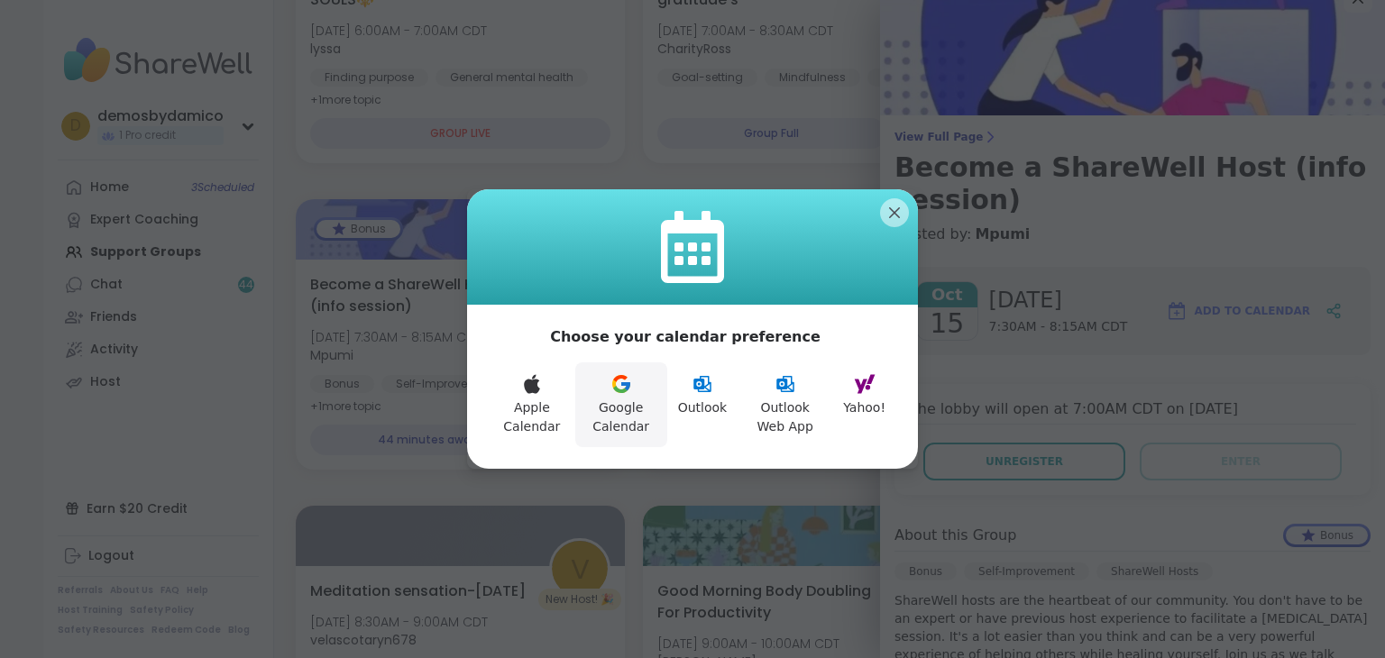
click at [627, 392] on icon at bounding box center [621, 384] width 22 height 22
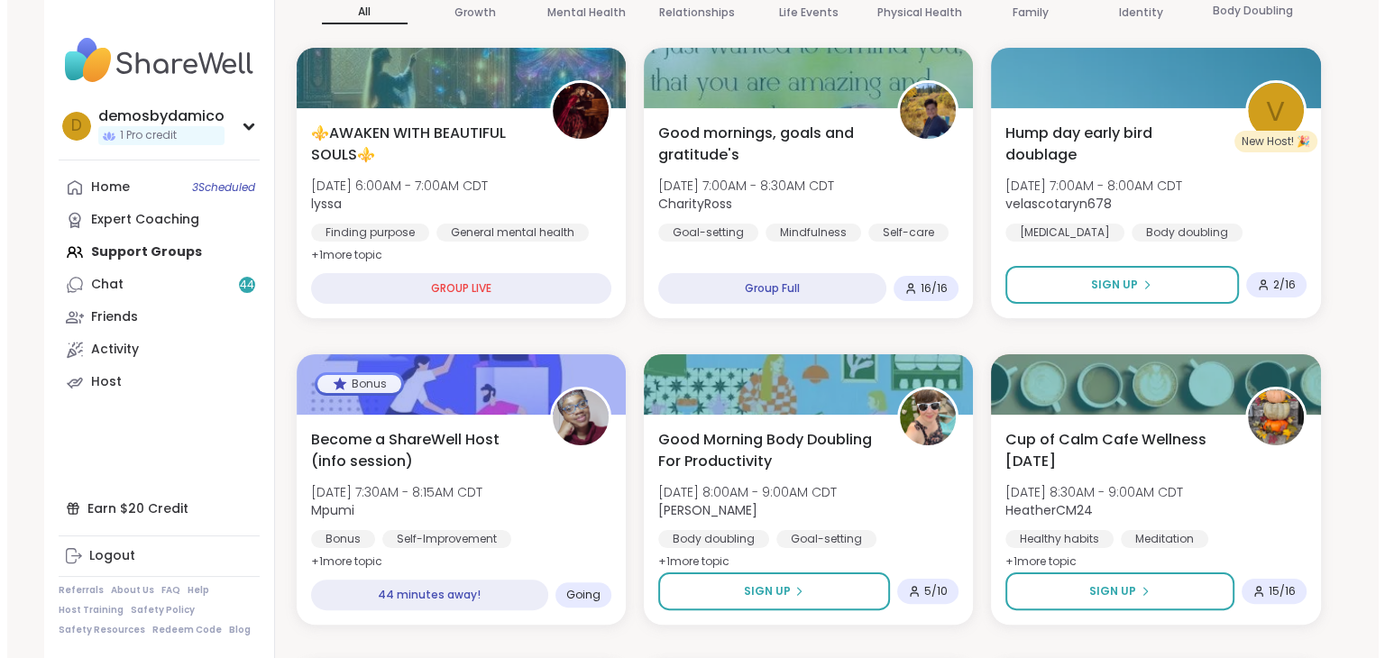
scroll to position [0, 0]
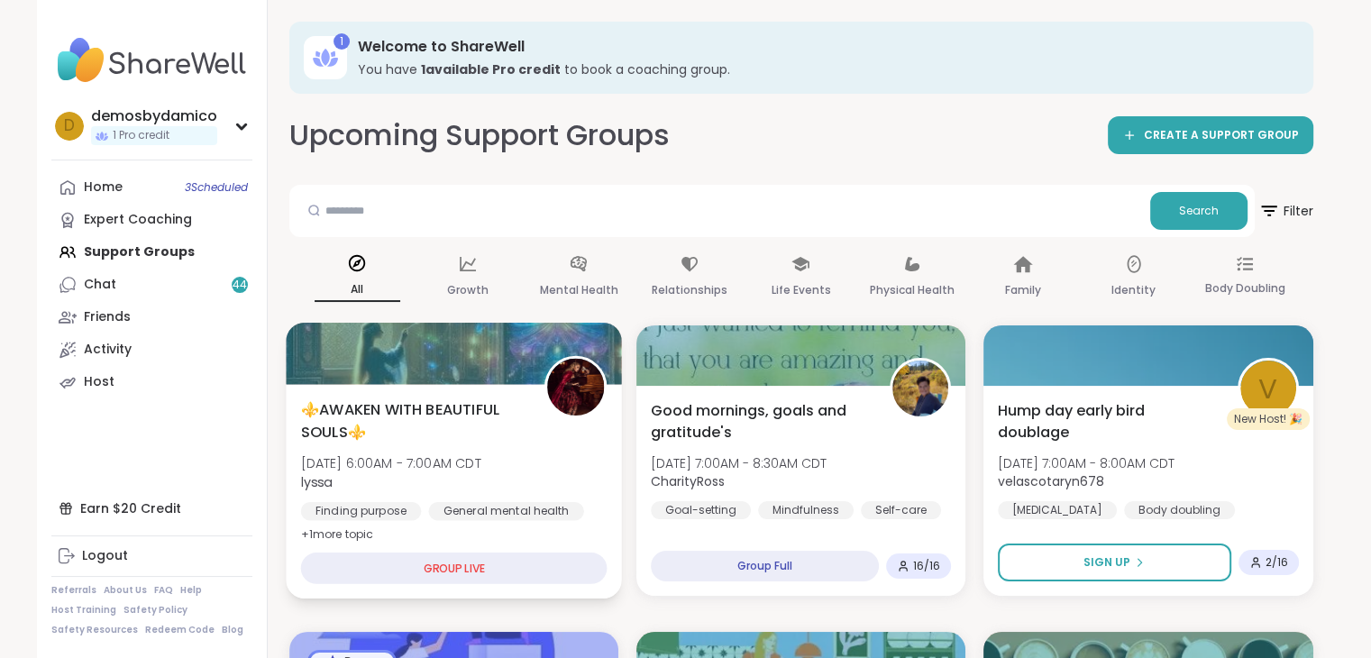
click at [464, 561] on div "GROUP LIVE" at bounding box center [453, 569] width 306 height 32
click at [429, 407] on span "⚜️AWAKEN WITH BEAUTIFUL SOULS⚜️" at bounding box center [412, 420] width 224 height 44
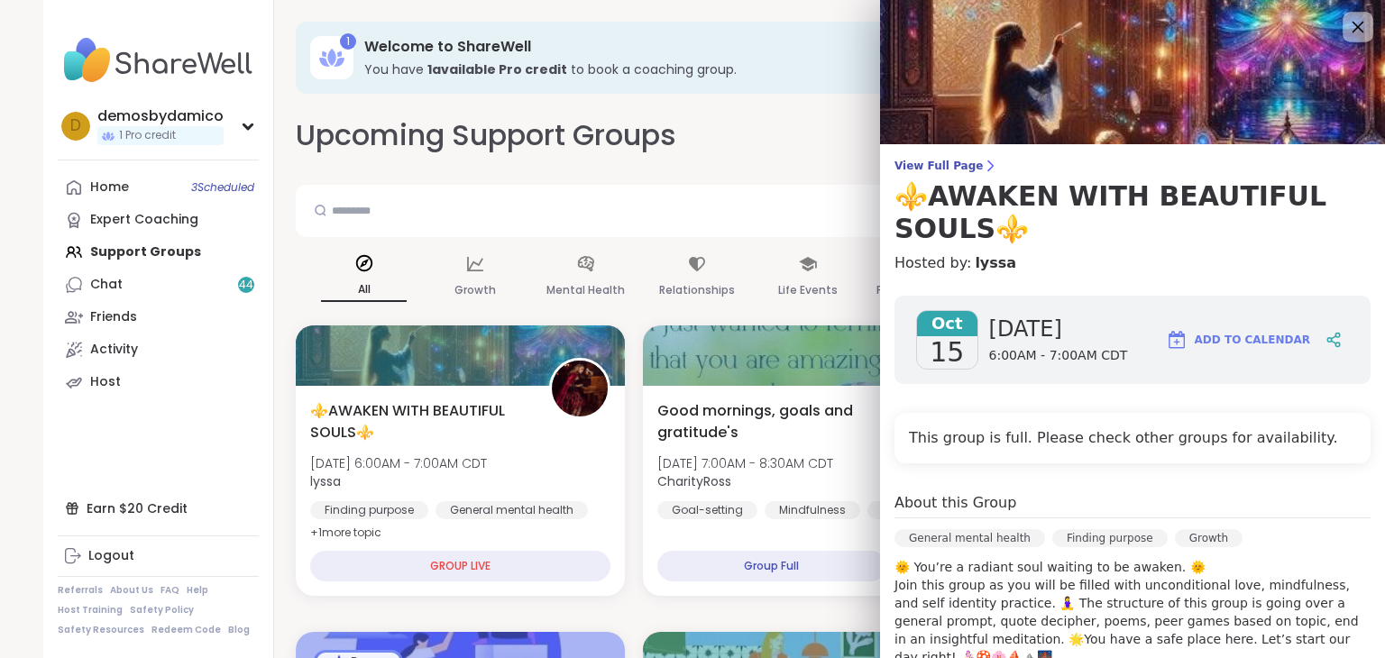
click at [1346, 26] on icon at bounding box center [1357, 26] width 23 height 23
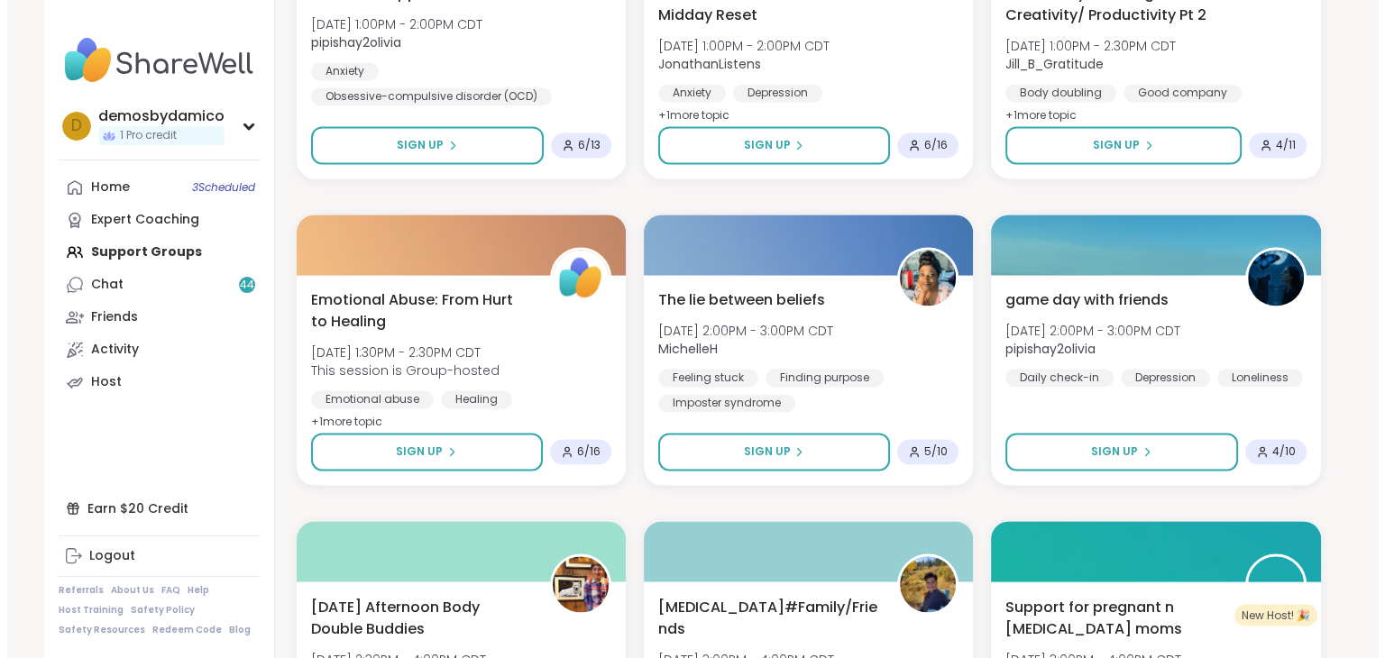
scroll to position [2916, 0]
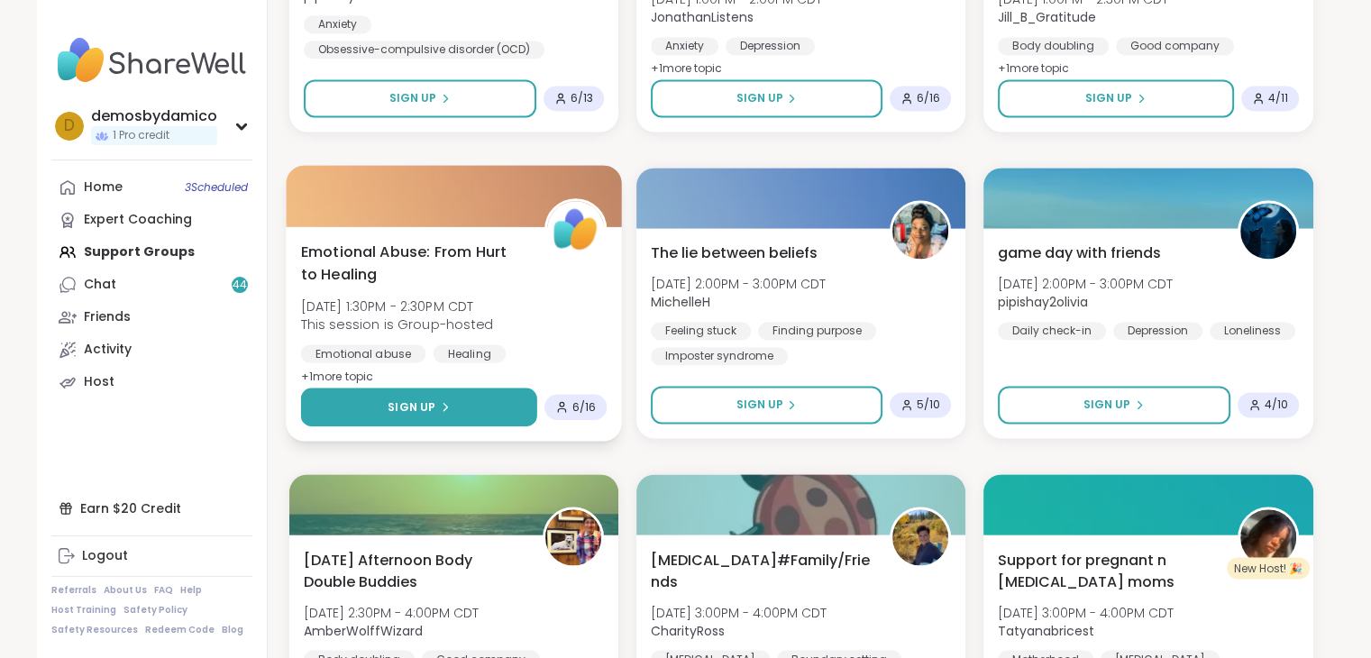
click at [401, 420] on button "Sign Up" at bounding box center [418, 407] width 236 height 39
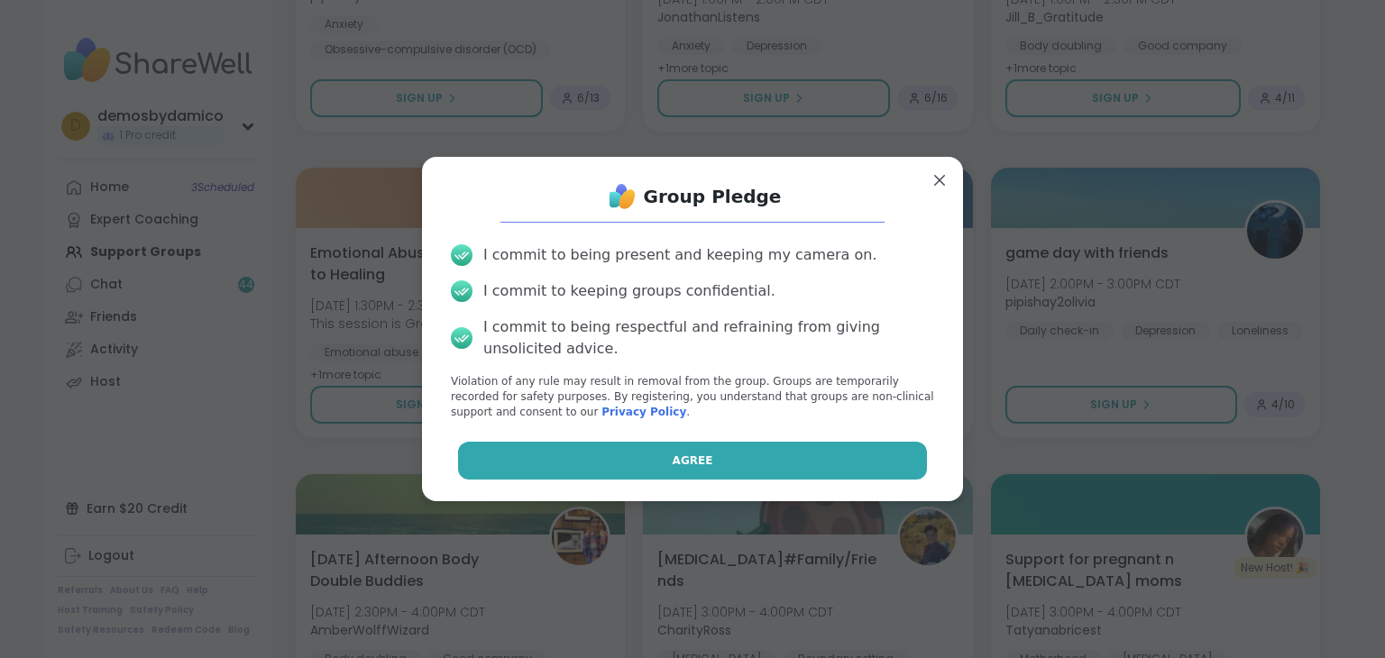
click at [701, 464] on button "Agree" at bounding box center [693, 461] width 470 height 38
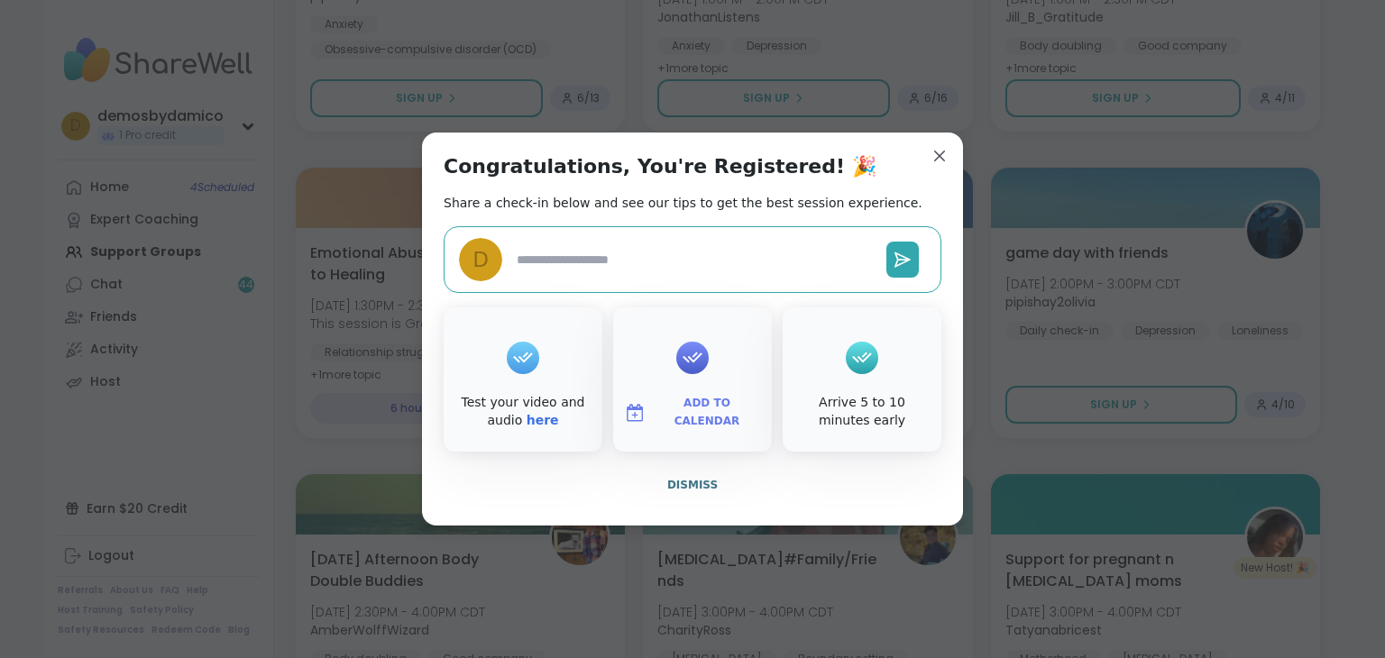
click at [631, 267] on textarea at bounding box center [694, 259] width 370 height 33
type textarea "*"
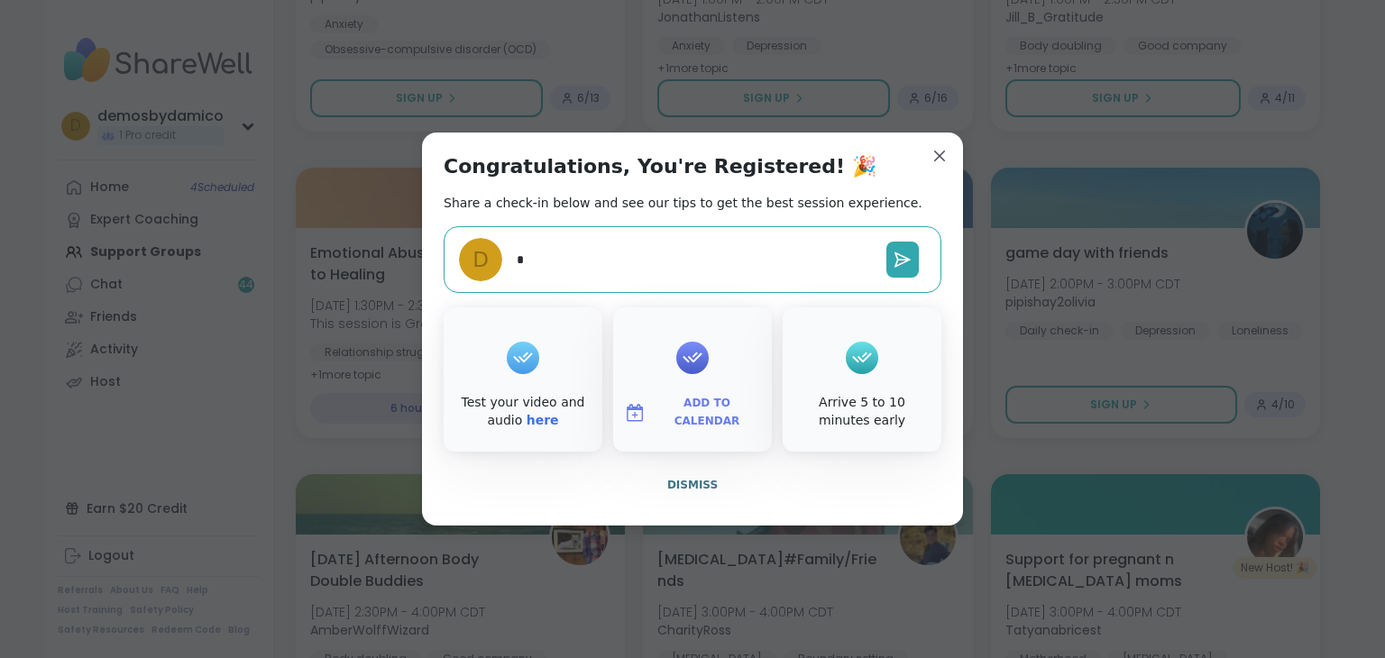
type textarea "**"
type textarea "*"
type textarea "***"
type textarea "*"
type textarea "****"
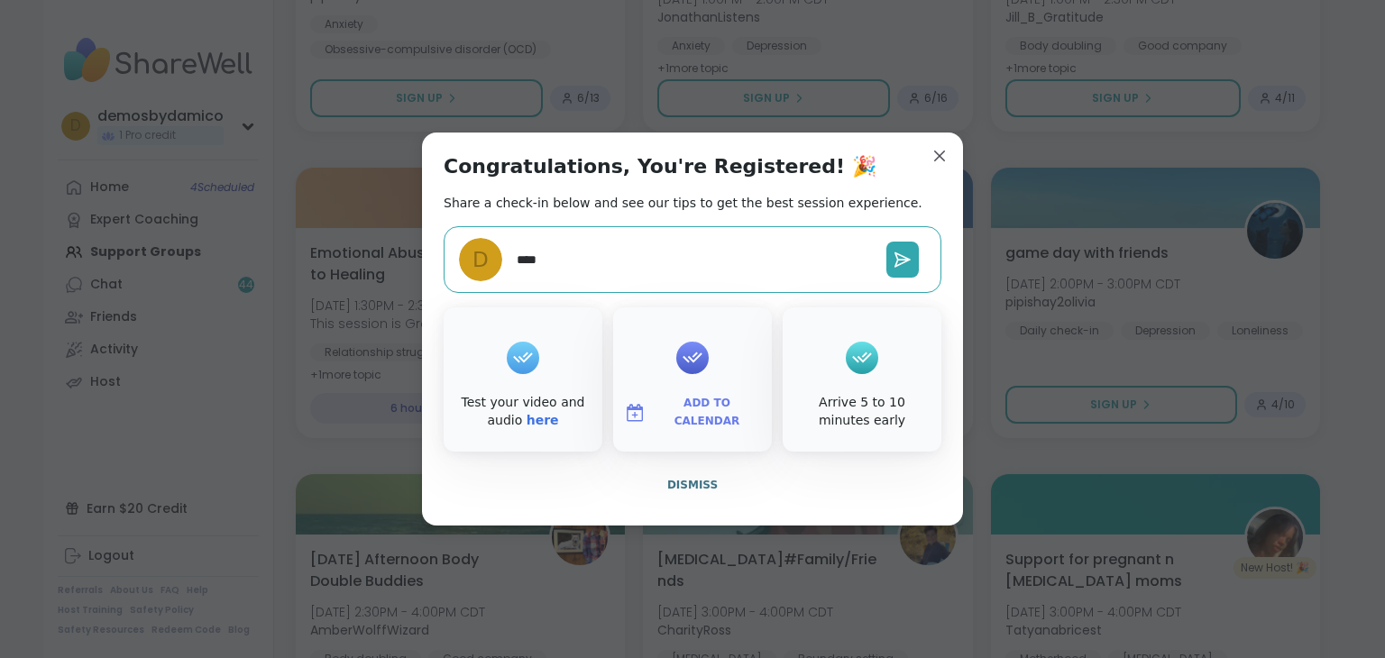
type textarea "*"
type textarea "****"
type textarea "*"
type textarea "******"
type textarea "*"
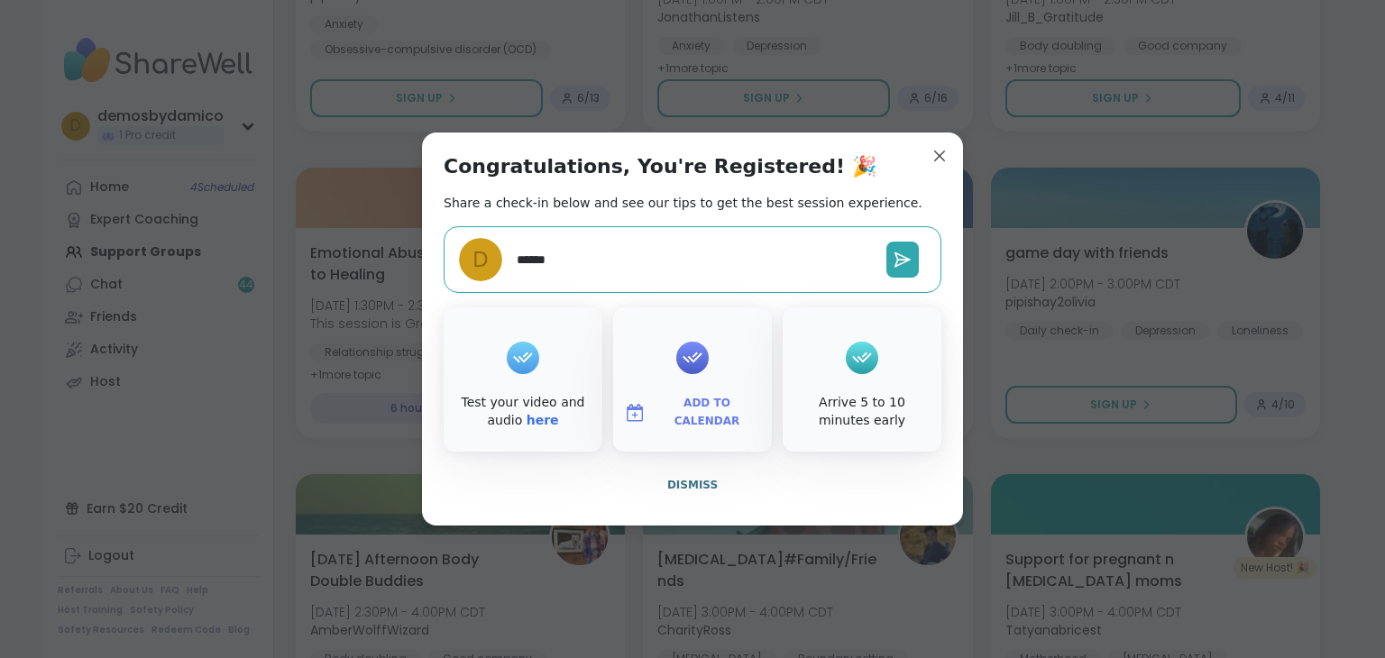
type textarea "*******"
type textarea "*"
type textarea "********"
type textarea "*"
type textarea "*******"
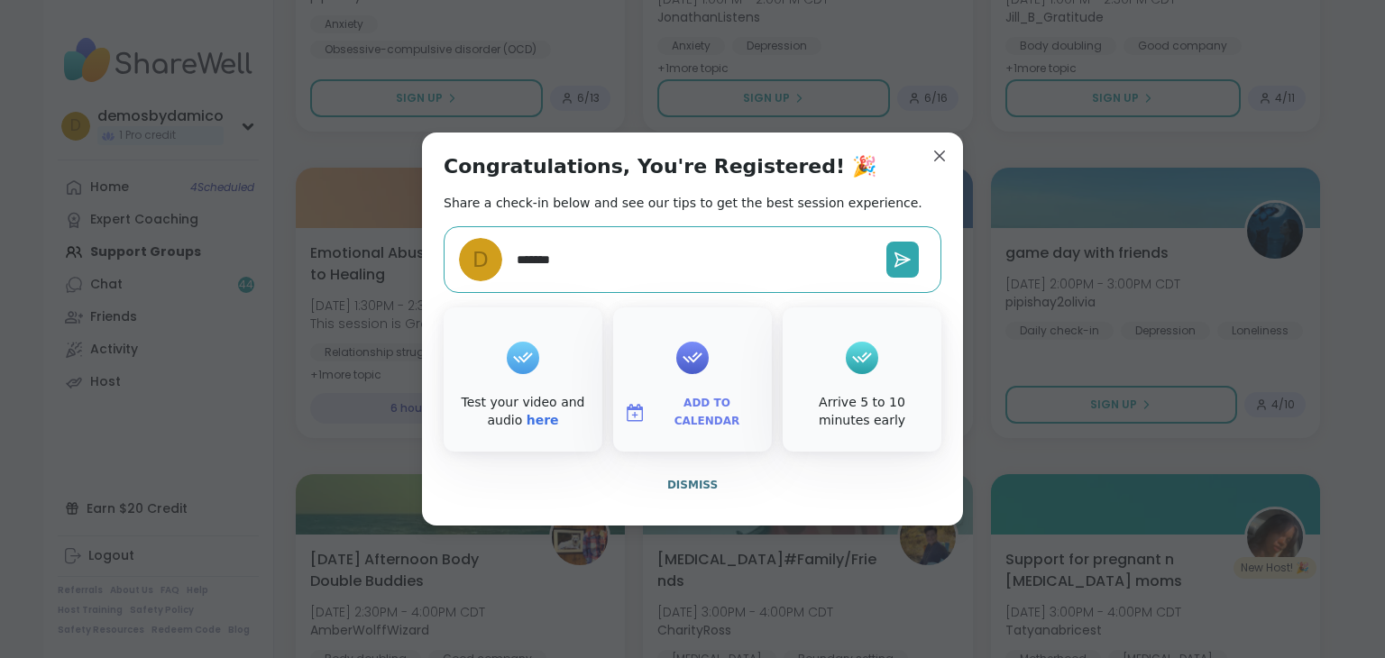
type textarea "*"
type textarea "********"
type textarea "*"
type textarea "*********"
type textarea "*"
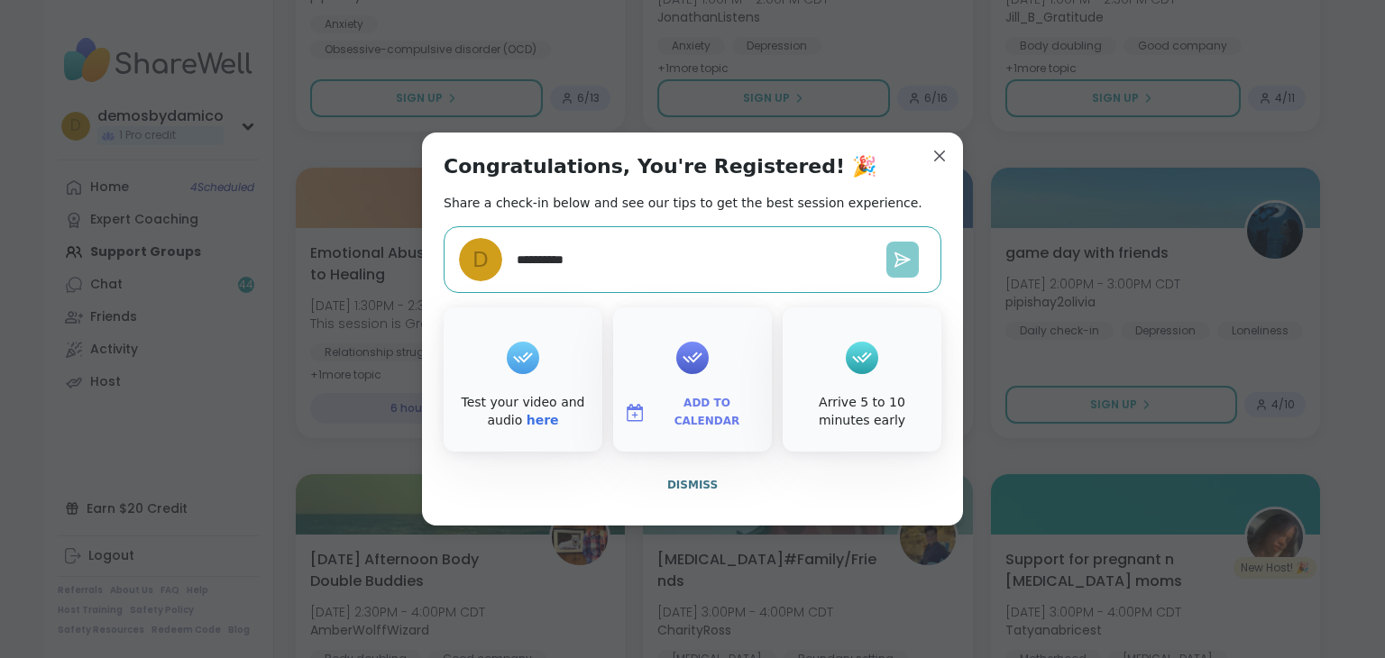
type textarea "**********"
click at [894, 253] on icon at bounding box center [902, 260] width 18 height 18
type textarea "*"
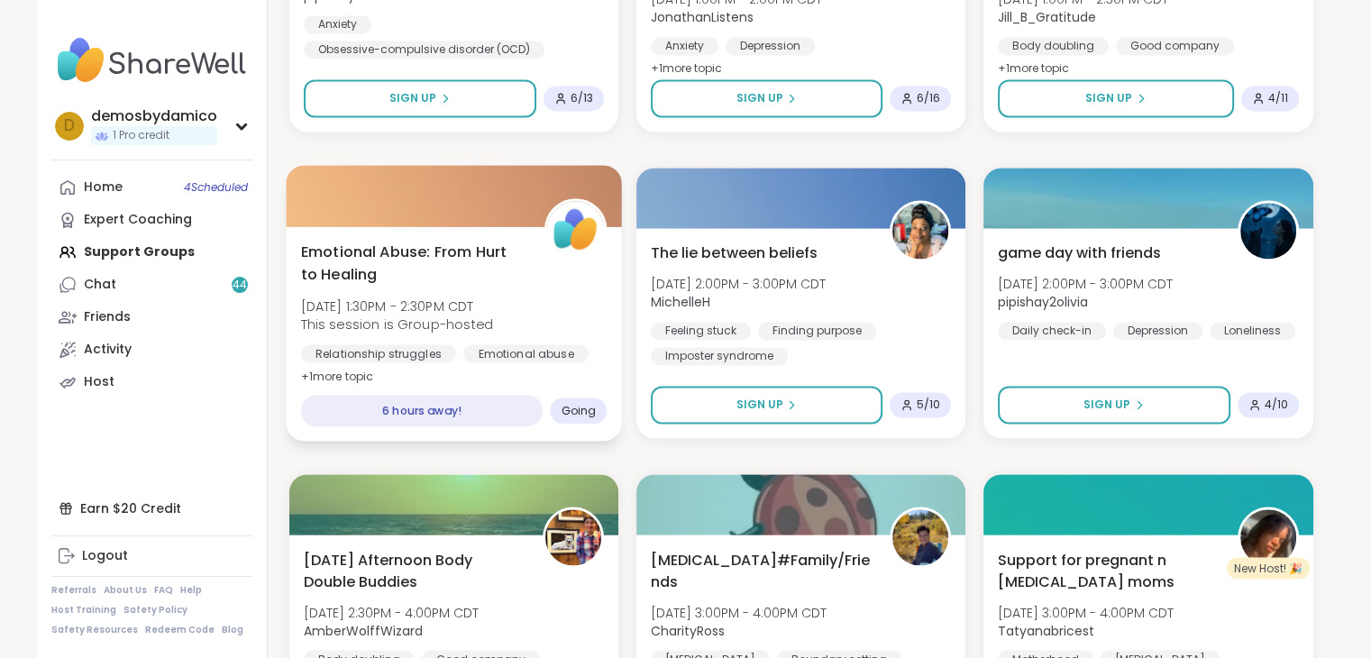
click at [391, 256] on span "Emotional Abuse: From Hurt to Healing" at bounding box center [412, 263] width 224 height 44
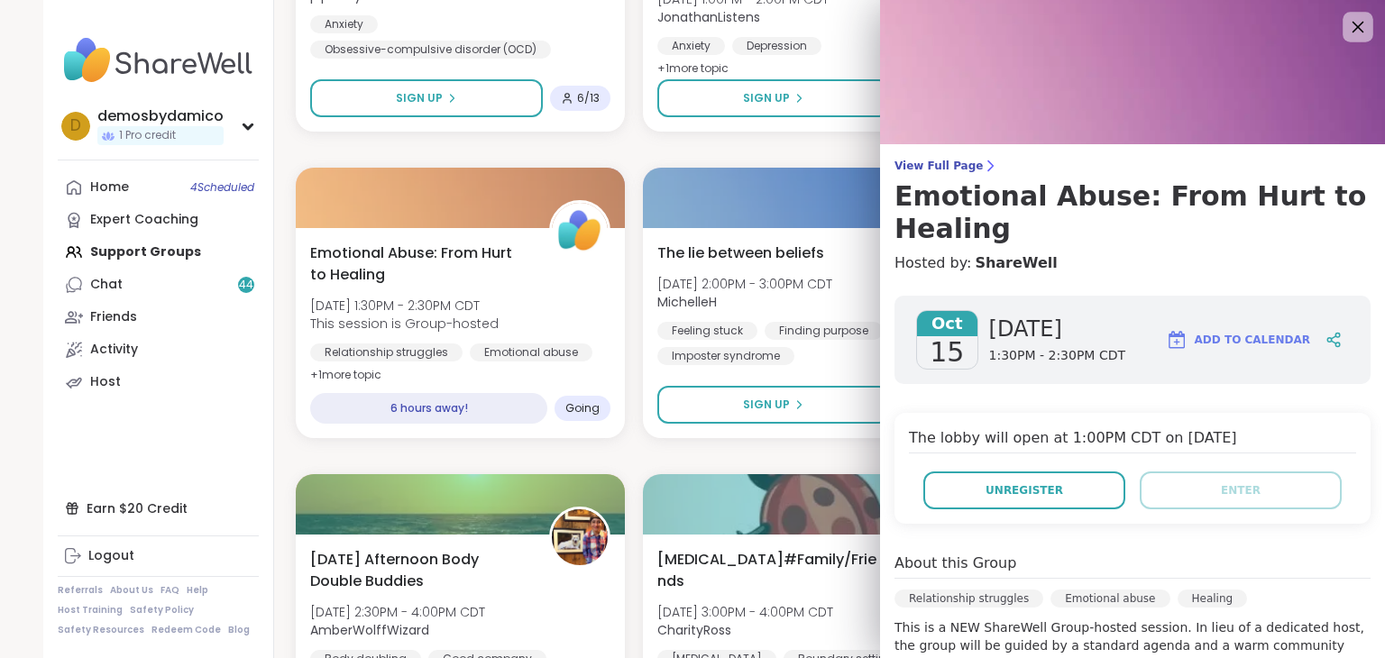
click at [1342, 13] on div at bounding box center [1357, 27] width 31 height 31
click at [1346, 30] on icon at bounding box center [1357, 26] width 23 height 23
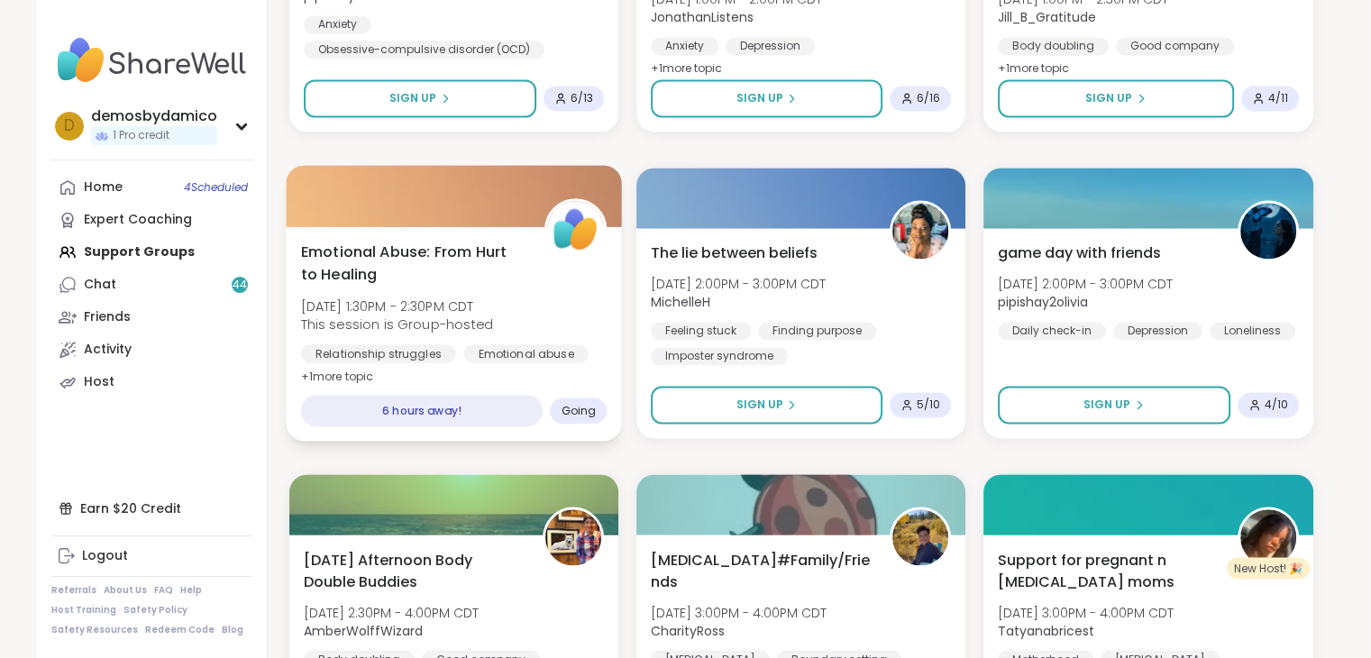
click at [435, 247] on span "Emotional Abuse: From Hurt to Healing" at bounding box center [412, 263] width 224 height 44
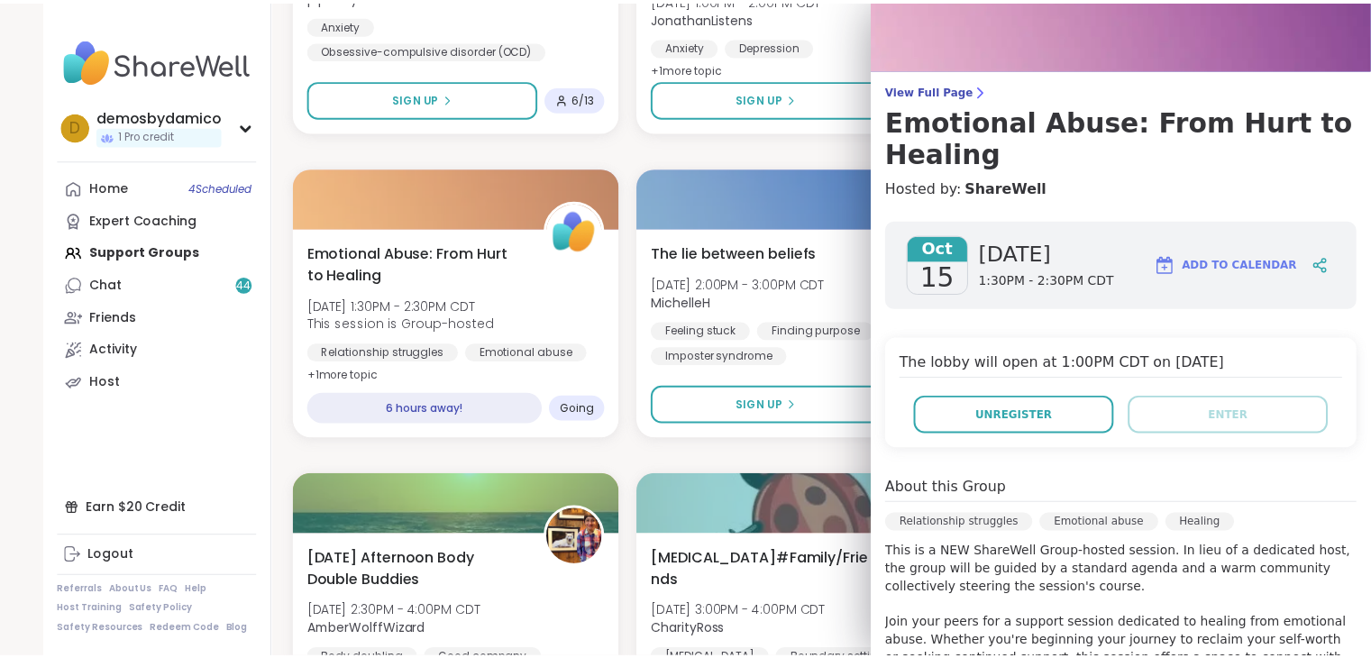
scroll to position [0, 0]
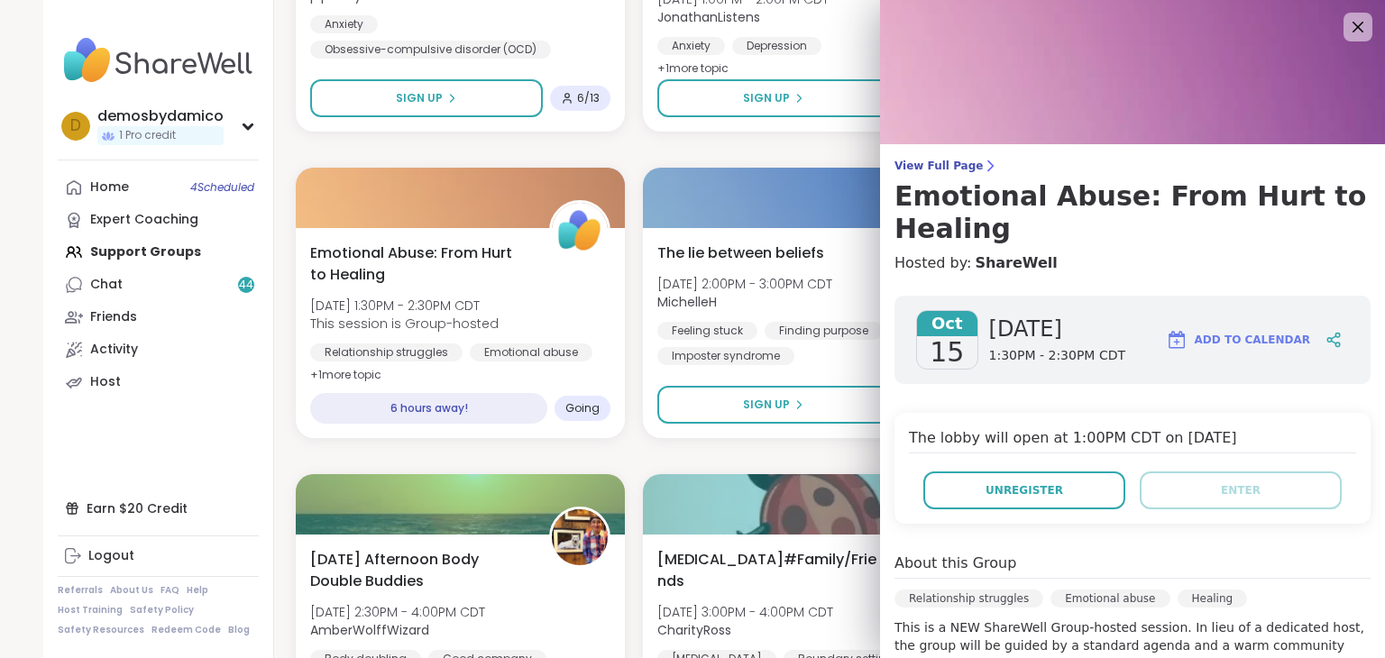
click at [1193, 330] on button "Add to Calendar" at bounding box center [1237, 339] width 160 height 43
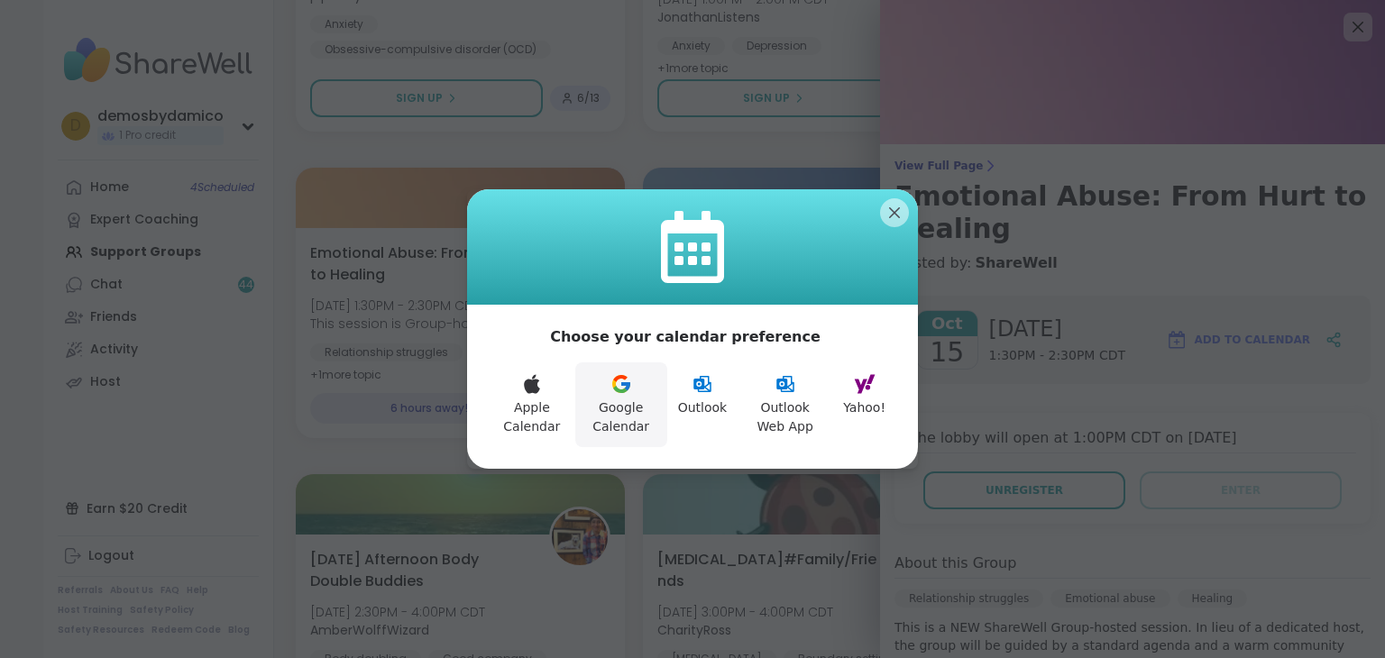
click at [617, 389] on icon at bounding box center [621, 384] width 22 height 22
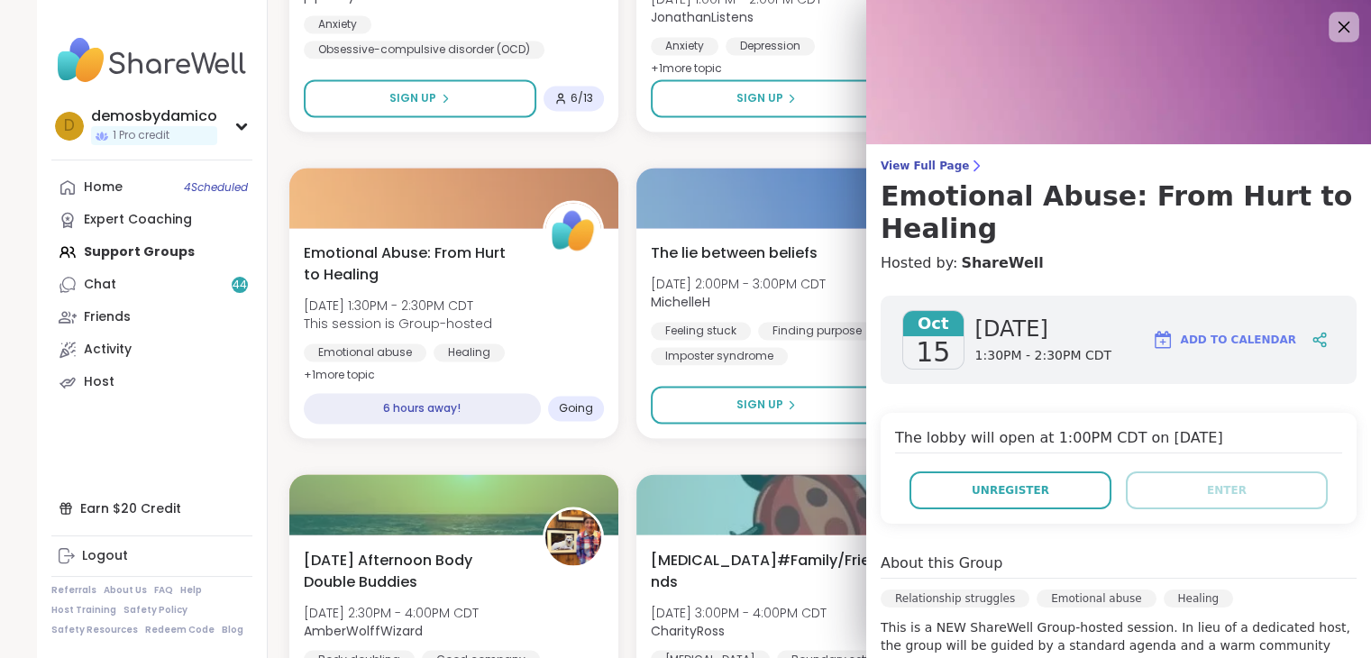
click at [1332, 23] on icon at bounding box center [1343, 26] width 23 height 23
